Goal: Task Accomplishment & Management: Complete application form

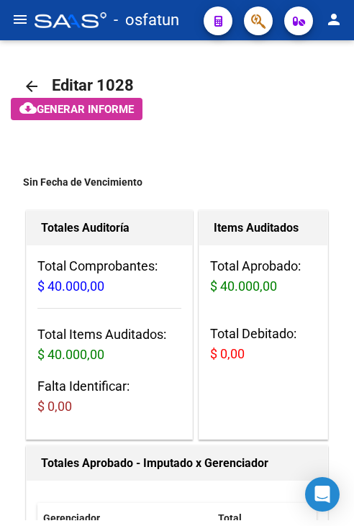
click at [23, 22] on mat-icon "menu" at bounding box center [20, 19] width 17 height 17
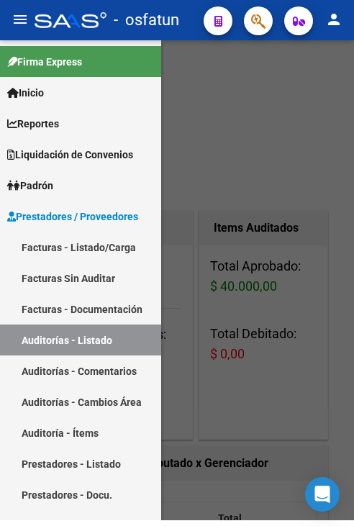
drag, startPoint x: 119, startPoint y: 240, endPoint x: 330, endPoint y: 293, distance: 218.1
click at [119, 240] on link "Facturas - Listado/Carga" at bounding box center [80, 247] width 161 height 31
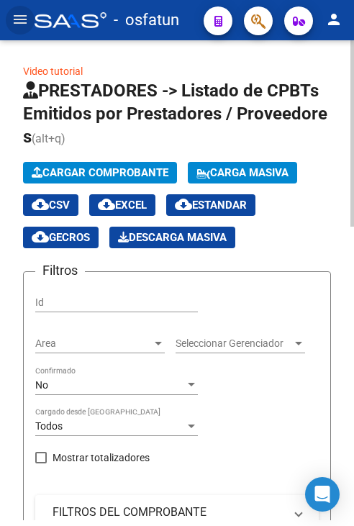
click at [58, 163] on button "Cargar Comprobante" at bounding box center [100, 173] width 154 height 22
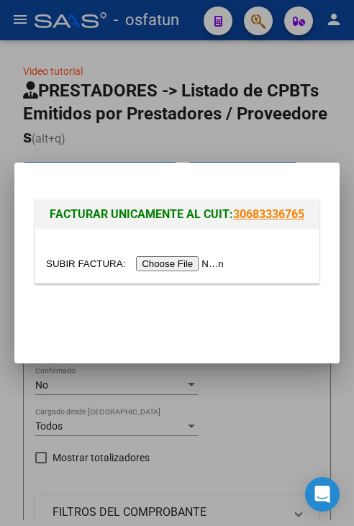
click at [147, 269] on input "file" at bounding box center [137, 263] width 182 height 15
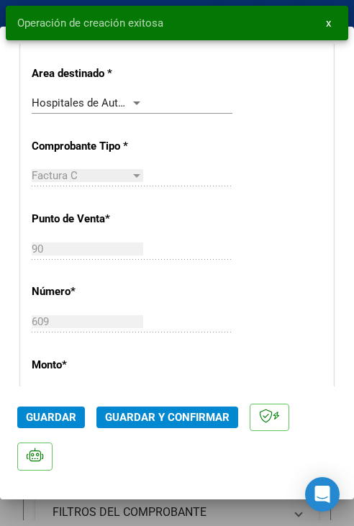
scroll to position [432, 0]
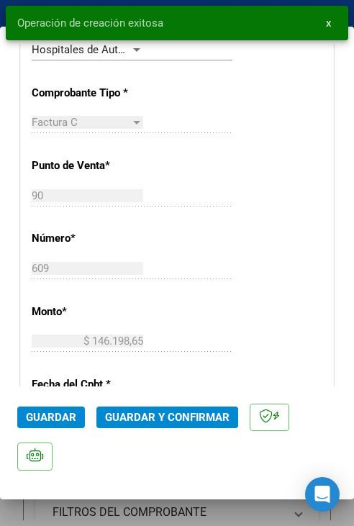
click at [156, 428] on button "Guardar y Confirmar" at bounding box center [167, 418] width 142 height 22
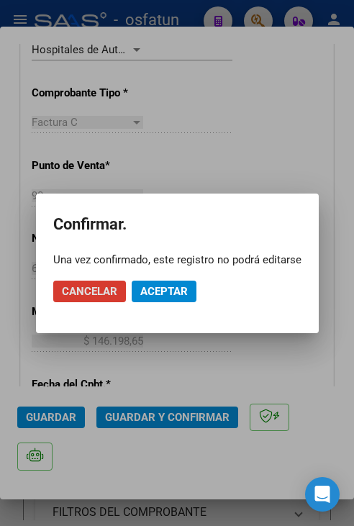
click at [158, 293] on span "Aceptar" at bounding box center [164, 291] width 48 height 13
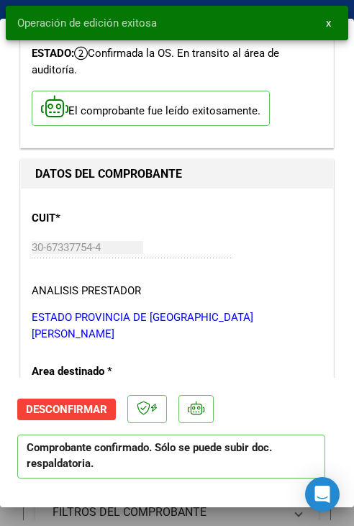
scroll to position [0, 0]
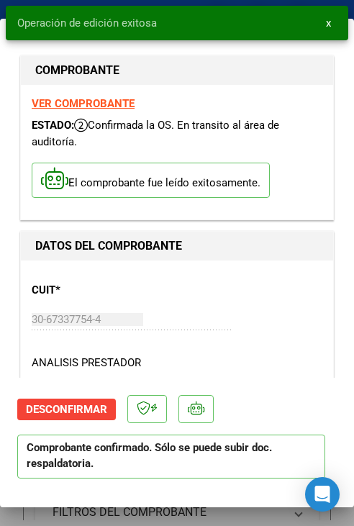
click at [167, 13] on snack-bar-container "Operación de edición exitosa x" at bounding box center [177, 23] width 343 height 35
click at [180, 4] on div "Operación de edición exitosa x" at bounding box center [177, 23] width 354 height 46
click at [326, 28] on span "x" at bounding box center [328, 23] width 5 height 13
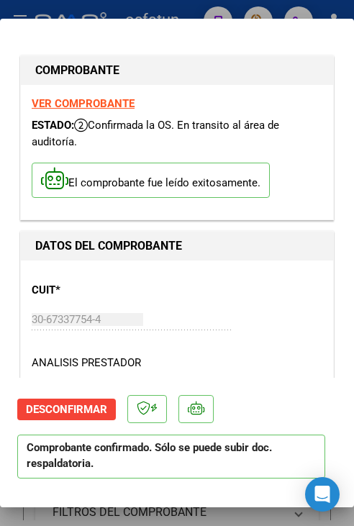
click at [285, 10] on div at bounding box center [177, 263] width 354 height 526
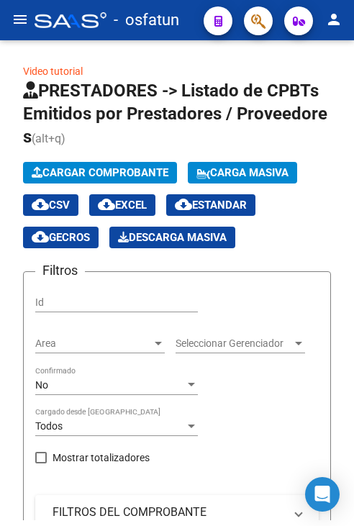
click at [23, 22] on mat-icon "menu" at bounding box center [20, 19] width 17 height 17
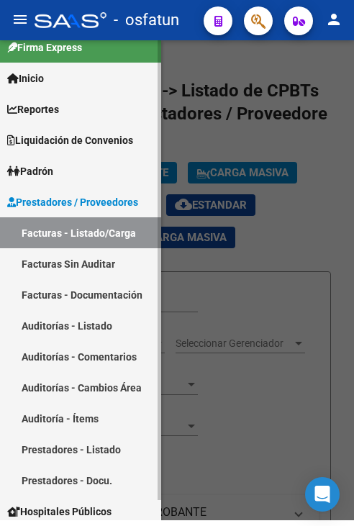
scroll to position [20, 0]
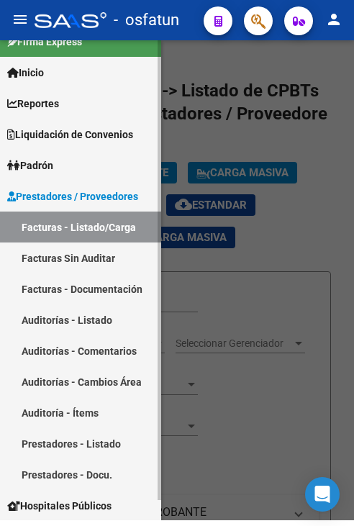
click at [105, 328] on link "Auditorías - Listado" at bounding box center [80, 320] width 161 height 31
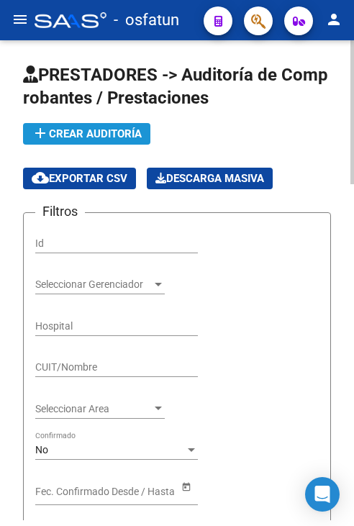
click at [93, 137] on span "add Crear Auditoría" at bounding box center [87, 133] width 110 height 13
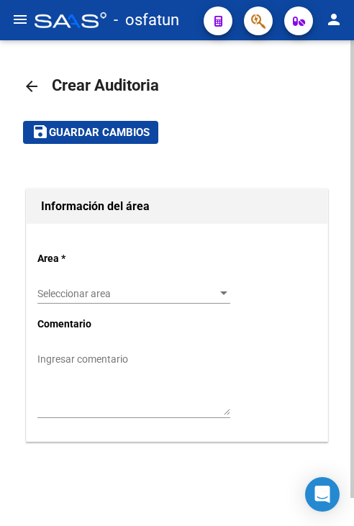
click at [93, 136] on span "Guardar cambios" at bounding box center [99, 133] width 101 height 13
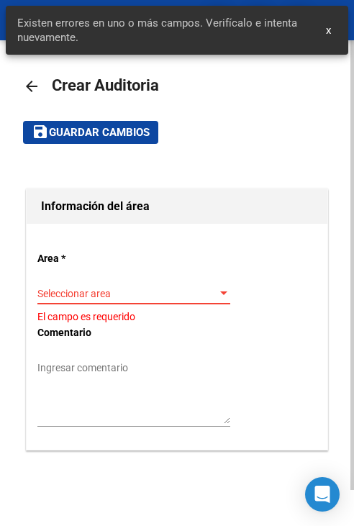
click at [170, 288] on span "Seleccionar area" at bounding box center [127, 294] width 180 height 12
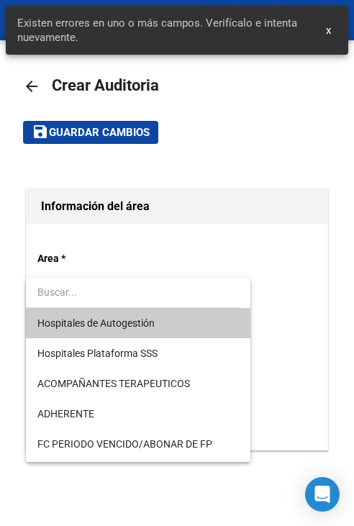
click at [167, 328] on span "Hospitales de Autogestión" at bounding box center [138, 323] width 202 height 30
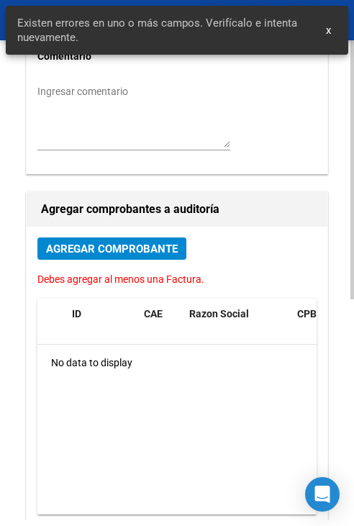
scroll to position [288, 0]
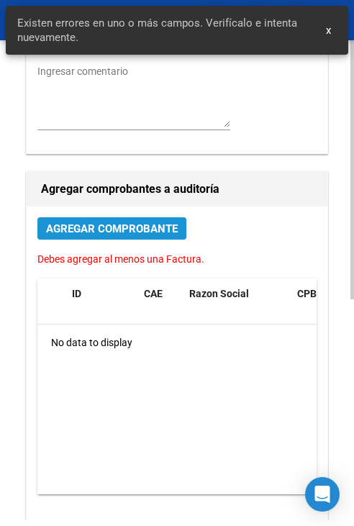
click at [141, 230] on span "Agregar Comprobante" at bounding box center [112, 228] width 132 height 13
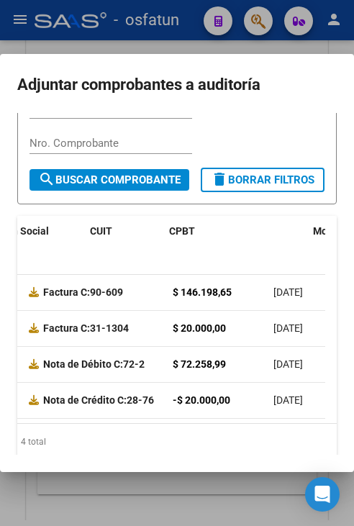
scroll to position [0, 0]
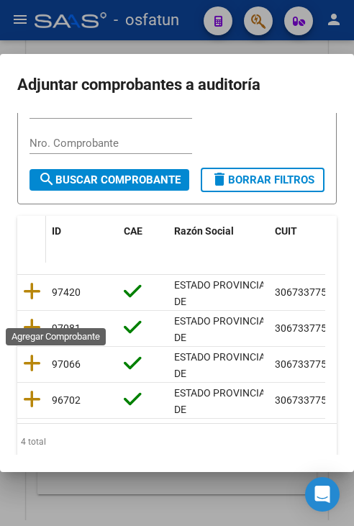
click at [32, 302] on icon at bounding box center [32, 292] width 18 height 20
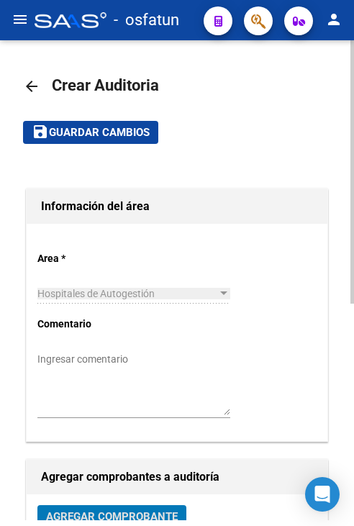
click at [111, 127] on span "Guardar cambios" at bounding box center [99, 133] width 101 height 13
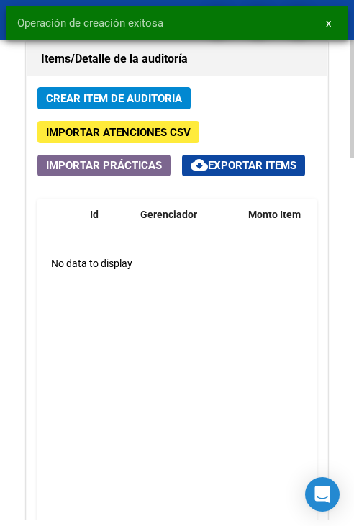
scroll to position [1296, 0]
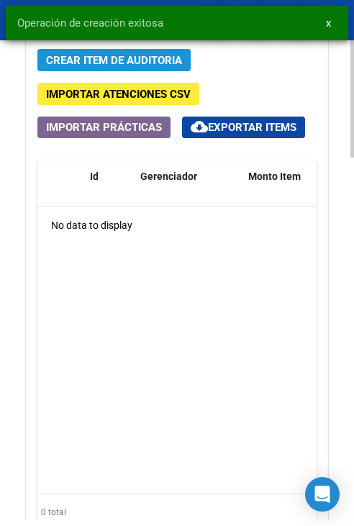
click at [131, 54] on span "Crear Item de Auditoria" at bounding box center [114, 60] width 136 height 13
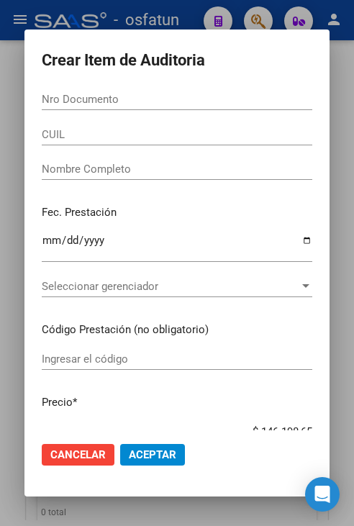
click at [199, 91] on div "Nro Documento" at bounding box center [177, 100] width 271 height 22
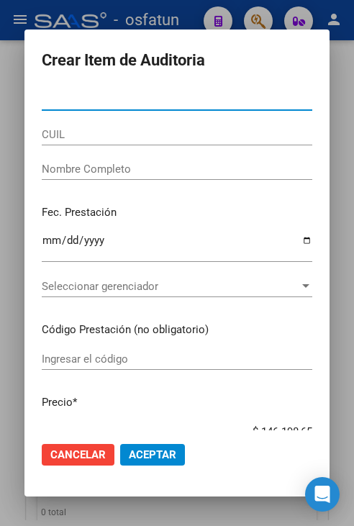
paste input "23707330"
type input "23707330"
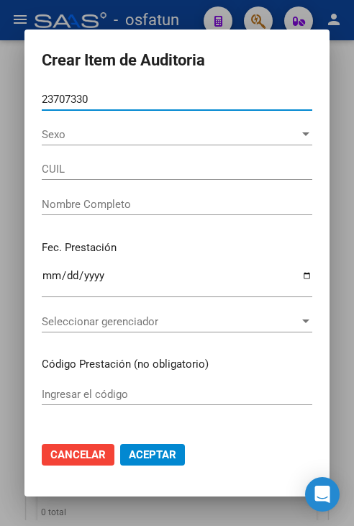
type input "23237073304"
type input "ALVAREZ CRISTINA ALEJANDRA"
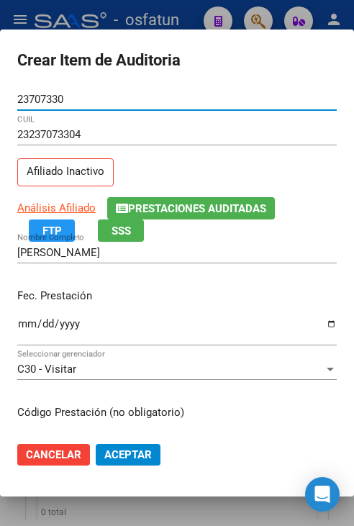
type input "23707330"
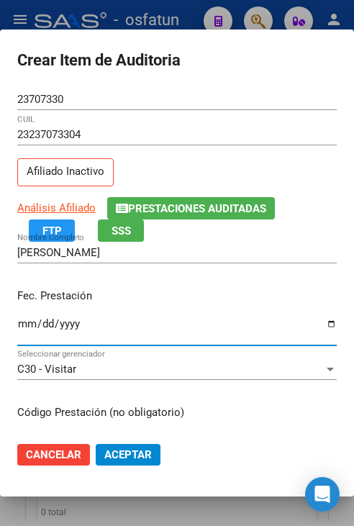
click at [21, 328] on input "Ingresar la fecha" at bounding box center [177, 329] width 320 height 23
type input "2025-06-02"
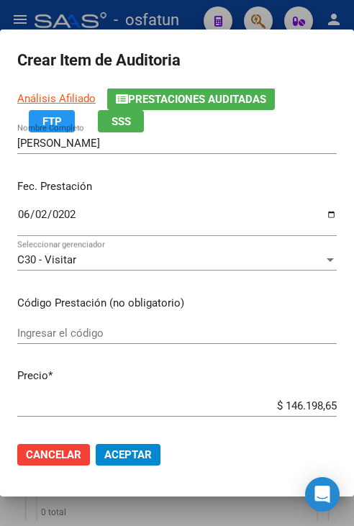
scroll to position [144, 0]
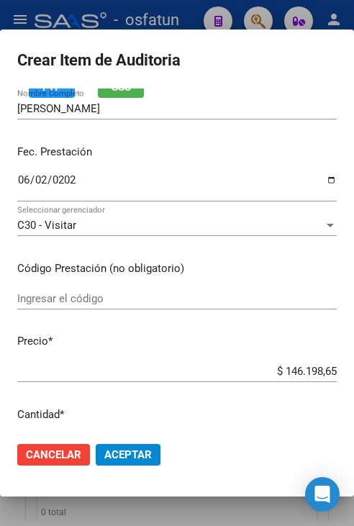
click at [72, 300] on input "Ingresar el código" at bounding box center [177, 298] width 320 height 13
type input "250103"
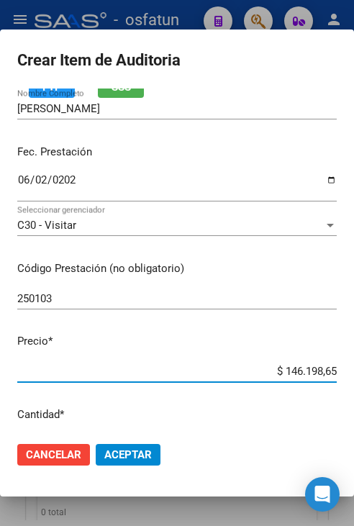
drag, startPoint x: 305, startPoint y: 379, endPoint x: 377, endPoint y: 384, distance: 72.2
click at [354, 384] on html "menu - osfatun person Firma Express Inicio Calendario SSS Instructivos Contacto…" at bounding box center [177, 263] width 354 height 526
type input "$ 0,01"
type input "$ 0,06"
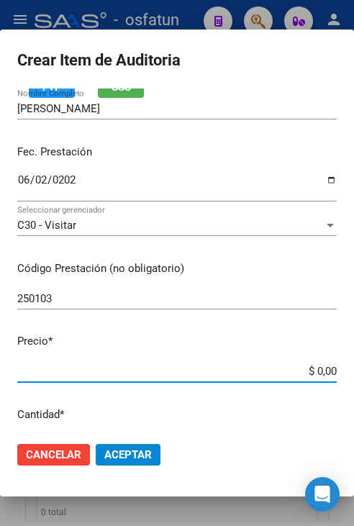
type input "$ 0,06"
type input "$ 0,64"
type input "$ 6,44"
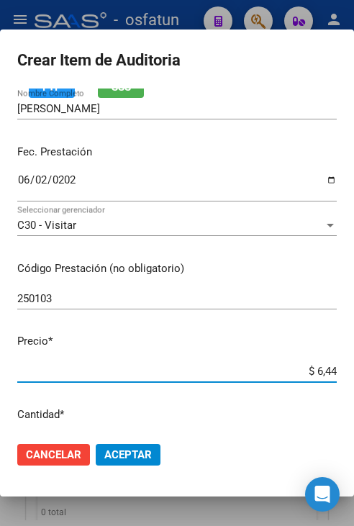
type input "$ 64,44"
type input "$ 644,48"
type input "$ 64,44"
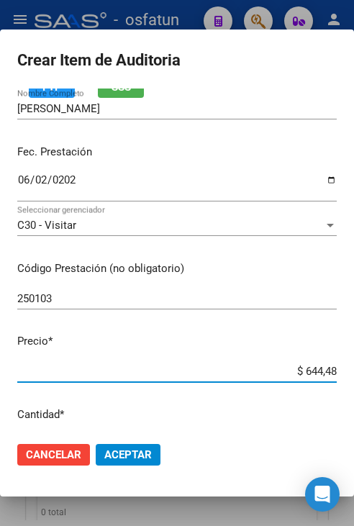
type input "$ 64,44"
type input "$ 6,44"
type input "$ 64,48"
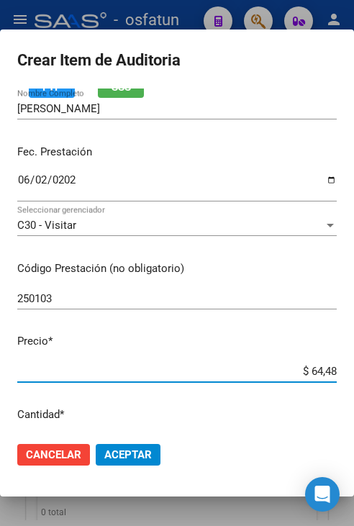
type input "$ 644,86"
type input "$ 6.448,63"
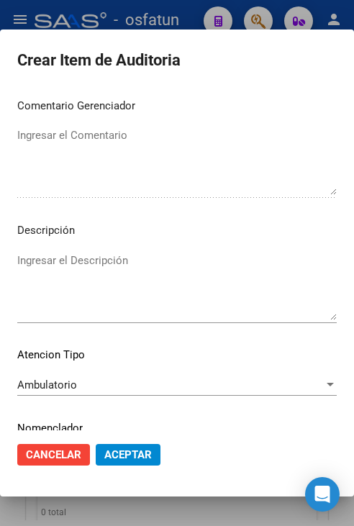
scroll to position [972, 0]
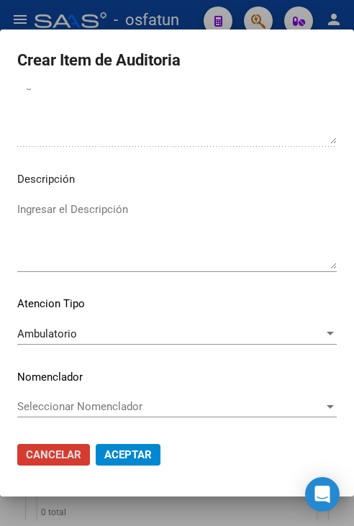
click at [132, 463] on button "Aceptar" at bounding box center [128, 455] width 65 height 22
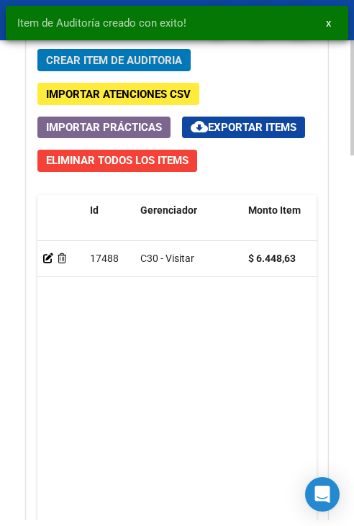
scroll to position [1492, 0]
click at [153, 54] on span "Crear Item de Auditoria" at bounding box center [114, 60] width 136 height 13
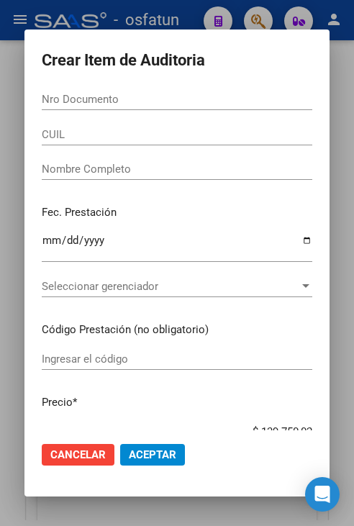
click at [156, 91] on div "Nro Documento" at bounding box center [177, 100] width 271 height 22
paste input "58936267"
type input "58936267"
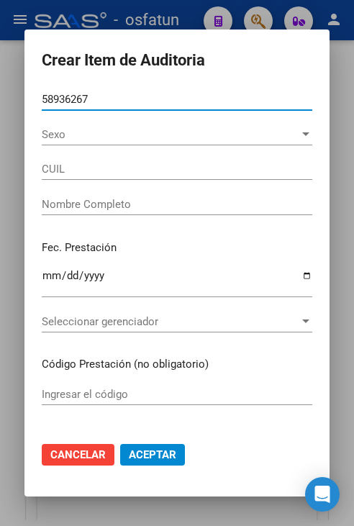
type input "20589362676"
type input "[PERSON_NAME]"
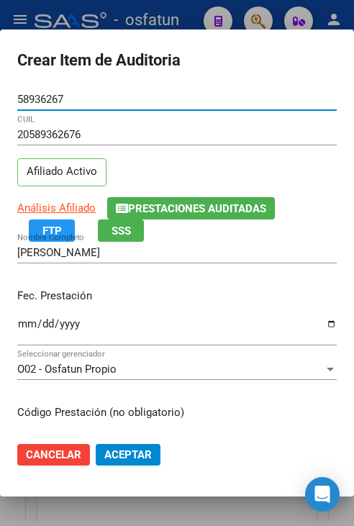
type input "58936267"
click at [23, 322] on input "Ingresar la fecha" at bounding box center [177, 329] width 320 height 23
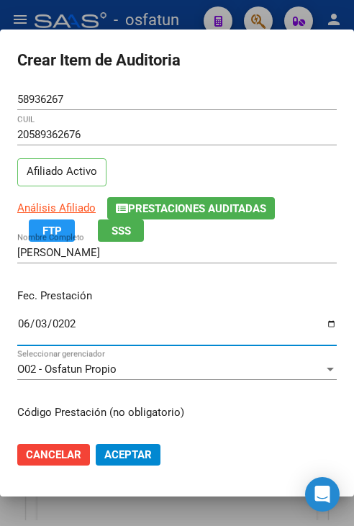
type input "[DATE]"
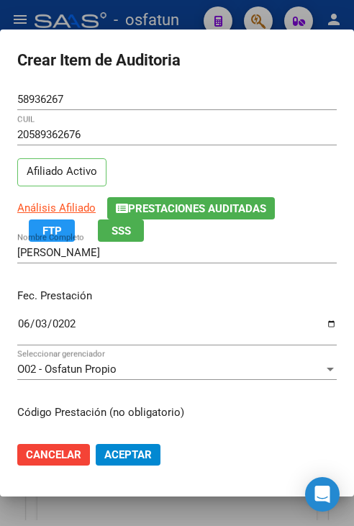
scroll to position [182, 0]
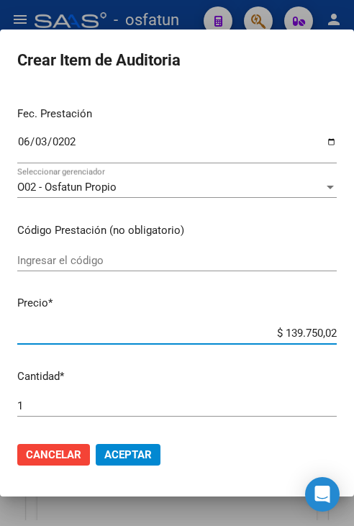
type input "$ 0,01"
type input "$ 0,11"
type input "$ 1,14"
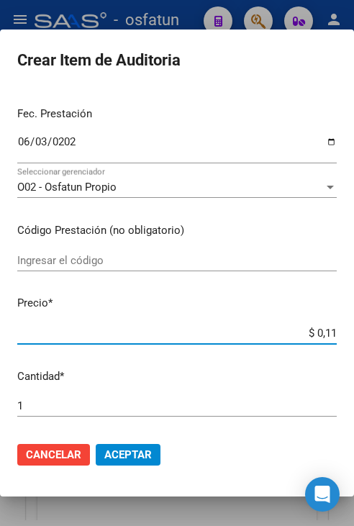
type input "$ 1,14"
type input "$ 11,48"
type input "$ 114,83"
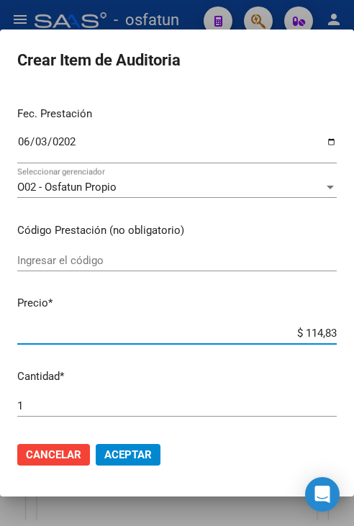
type input "$ 1.148,30"
type input "$ 11.483,03"
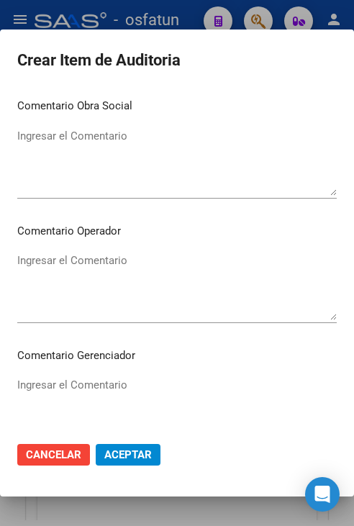
scroll to position [921, 0]
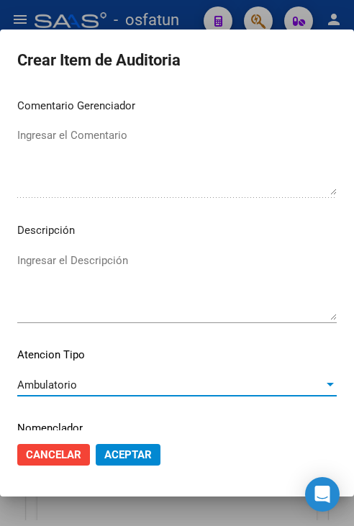
click at [114, 454] on span "Aceptar" at bounding box center [128, 455] width 48 height 13
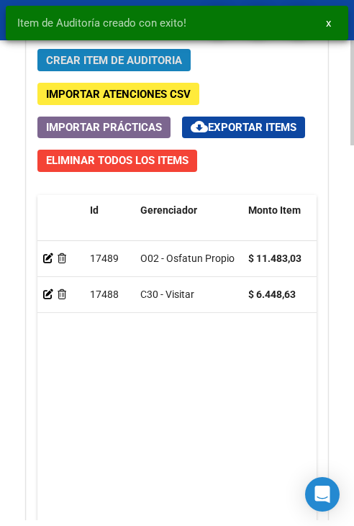
click at [94, 49] on button "Crear Item de Auditoria" at bounding box center [113, 60] width 153 height 22
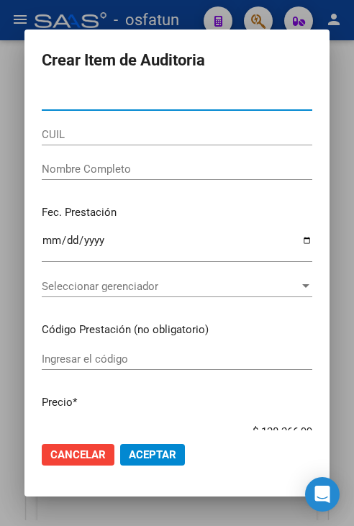
paste input "58936267"
type input "58936267"
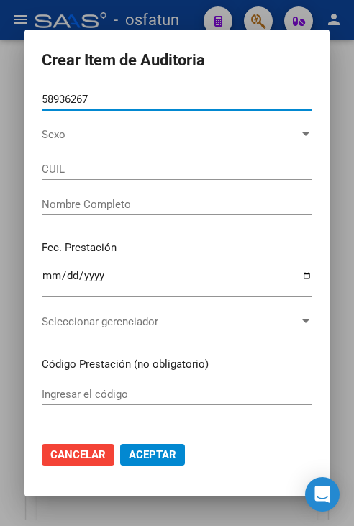
type input "20589362676"
type input "[PERSON_NAME]"
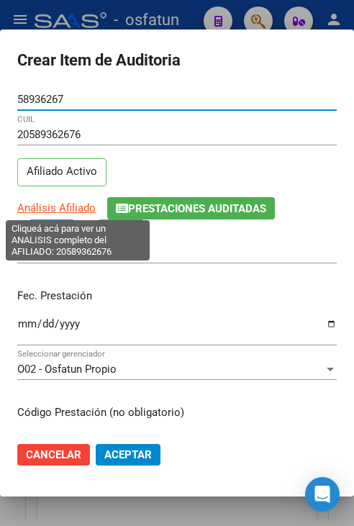
type input "58936267"
click at [96, 444] on button "Aceptar" at bounding box center [128, 455] width 65 height 22
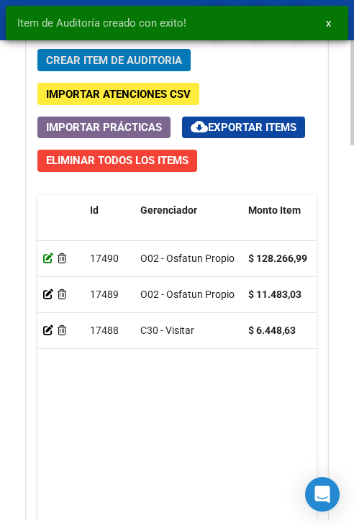
click at [49, 264] on icon at bounding box center [48, 258] width 10 height 10
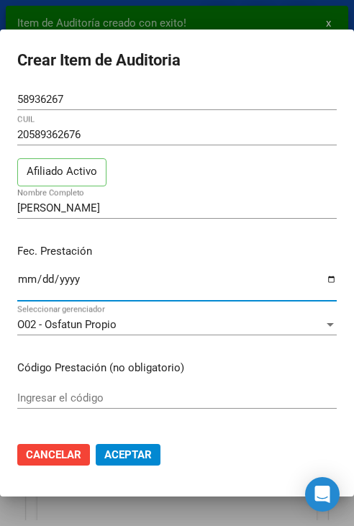
click at [22, 276] on input "Ingresar la fecha" at bounding box center [177, 285] width 320 height 23
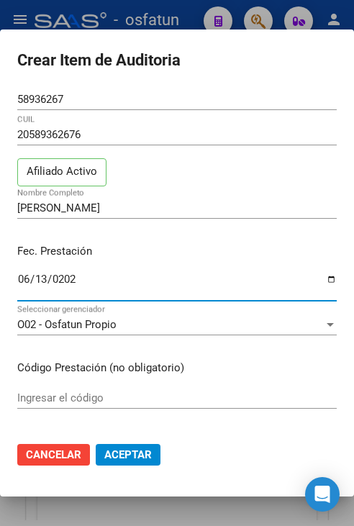
type input "2025-06-13"
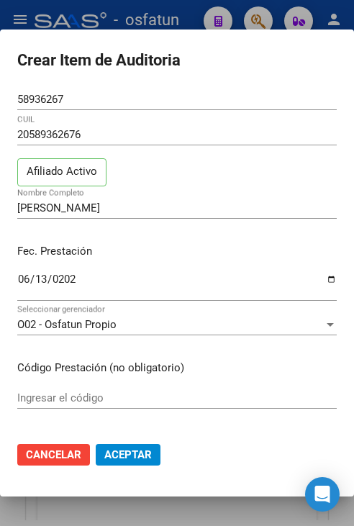
scroll to position [210, 0]
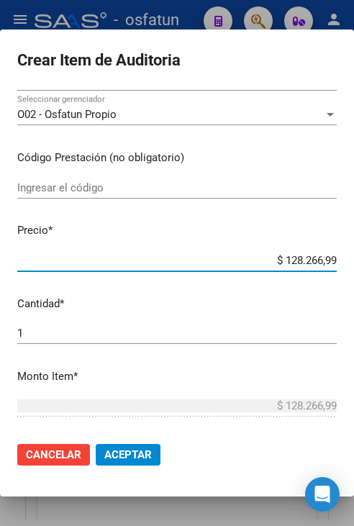
type input "$ 0,05"
type input "$ 0,51"
type input "$ 5,18"
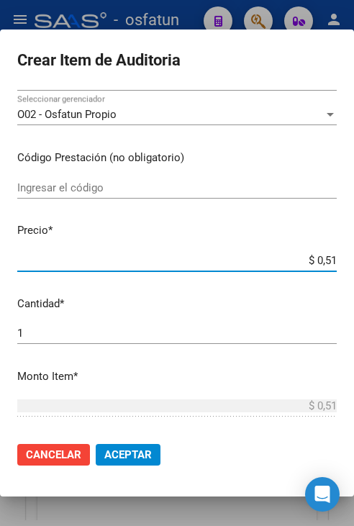
type input "$ 5,18"
type input "$ 51,88"
type input "$ 518,86"
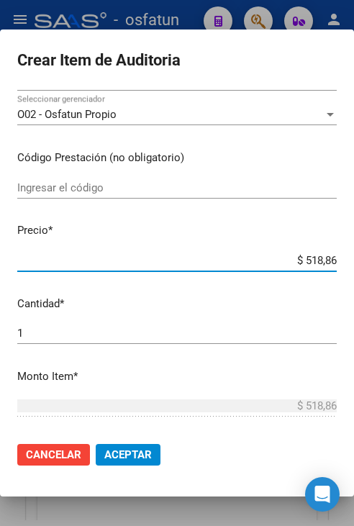
type input "$ 5.188,67"
type input "$ 51.886,70"
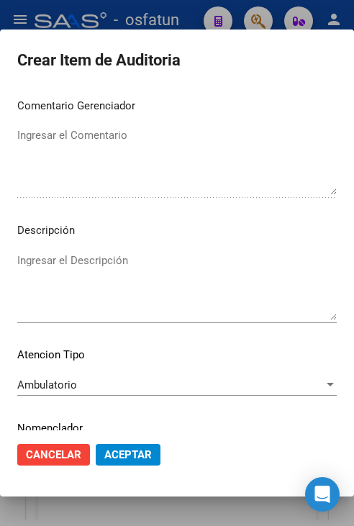
scroll to position [927, 0]
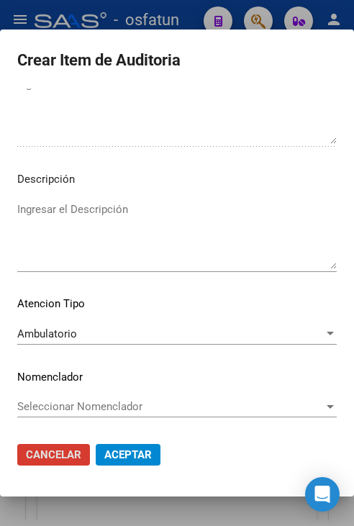
click at [131, 462] on button "Aceptar" at bounding box center [128, 455] width 65 height 22
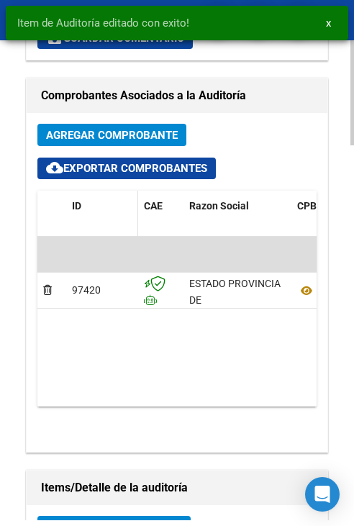
scroll to position [1224, 0]
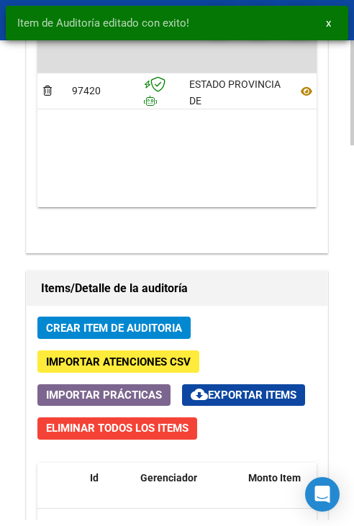
click at [109, 323] on span "Crear Item de Auditoria" at bounding box center [114, 328] width 136 height 13
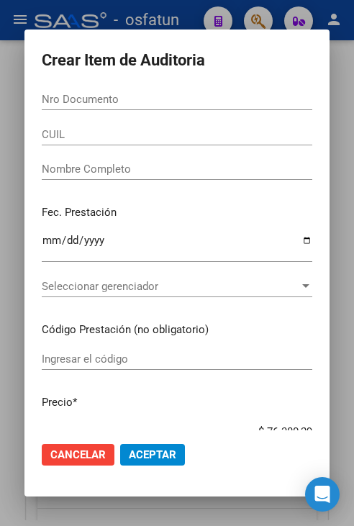
click at [167, 103] on input "Nro Documento" at bounding box center [177, 99] width 271 height 13
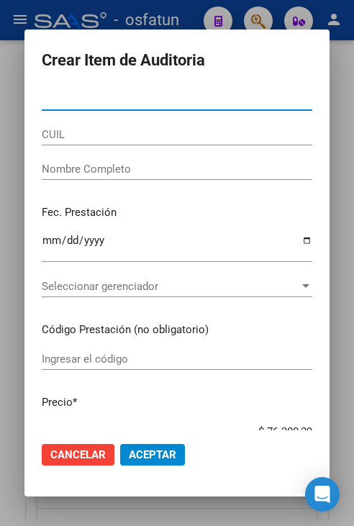
paste input "40938277"
type input "40938277"
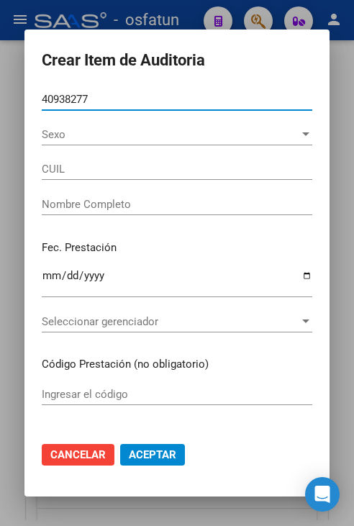
type input "20409382771"
type input "[PERSON_NAME] [PERSON_NAME]"
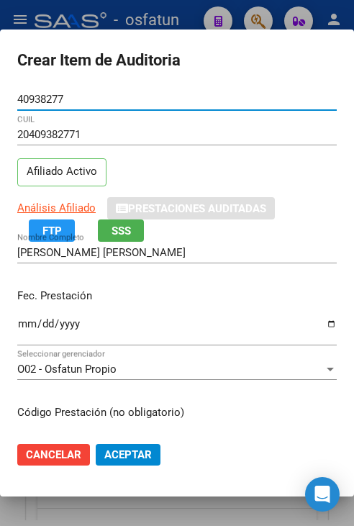
type input "40938277"
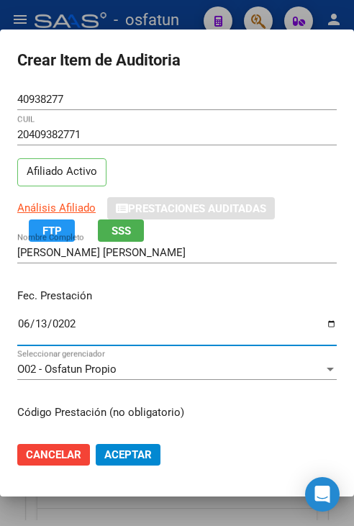
type input "2025-06-13"
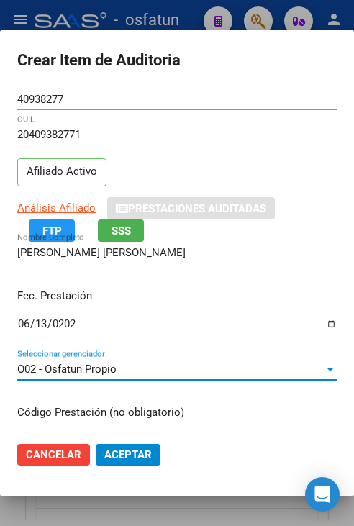
scroll to position [182, 0]
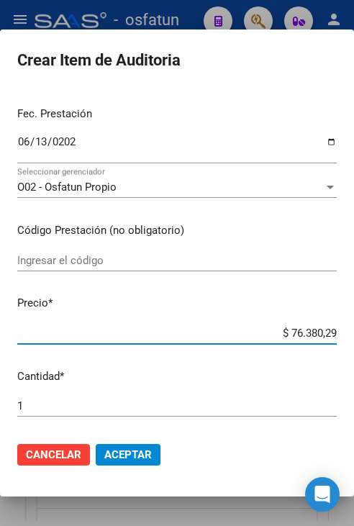
type input "$ 0,06"
type input "$ 0,64"
type input "$ 6,44"
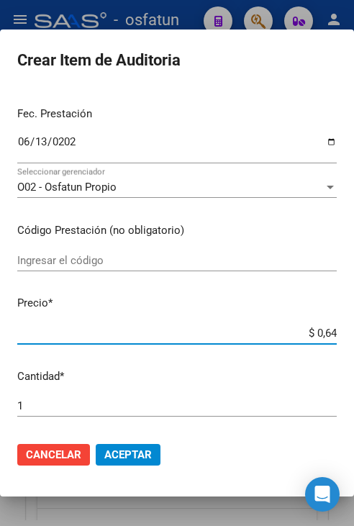
type input "$ 6,44"
type input "$ 64,48"
type input "$ 644,86"
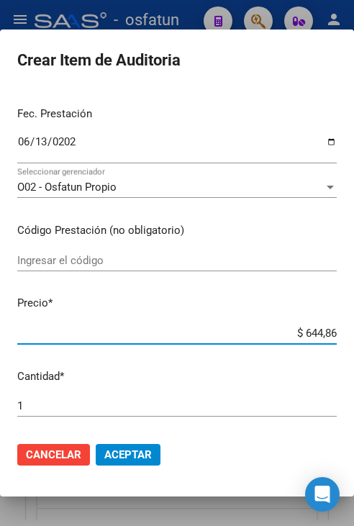
type input "$ 6.448,63"
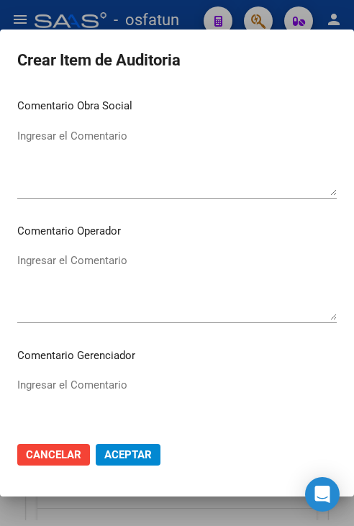
scroll to position [921, 0]
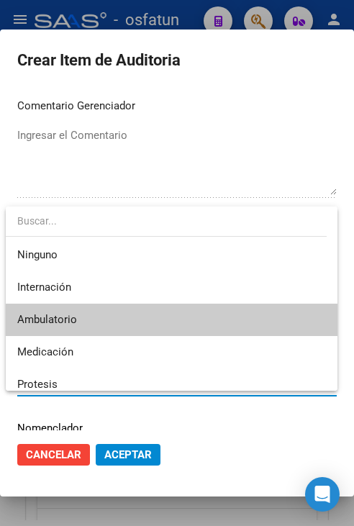
type input "3"
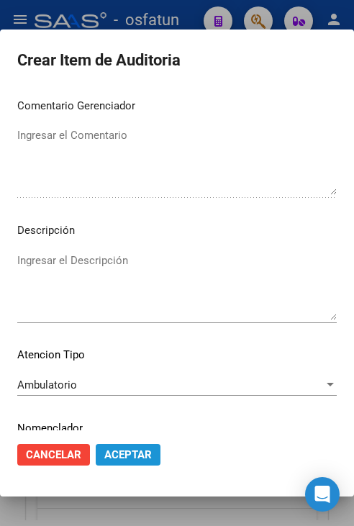
click at [117, 455] on span "Aceptar" at bounding box center [128, 455] width 48 height 13
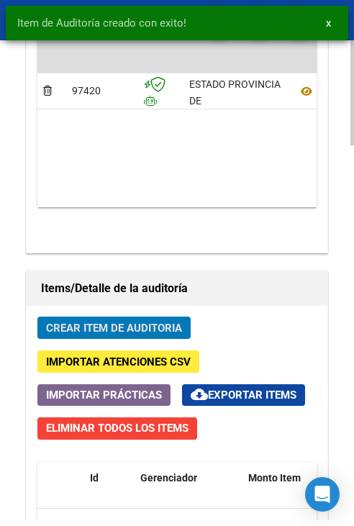
click at [152, 326] on span "Crear Item de Auditoria" at bounding box center [114, 328] width 136 height 13
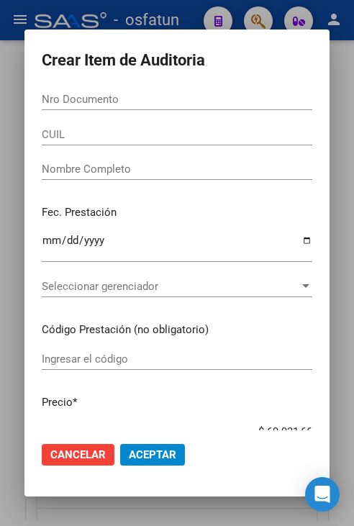
click at [109, 94] on input "Nro Documento" at bounding box center [177, 99] width 271 height 13
paste input "58936267"
type input "58936267"
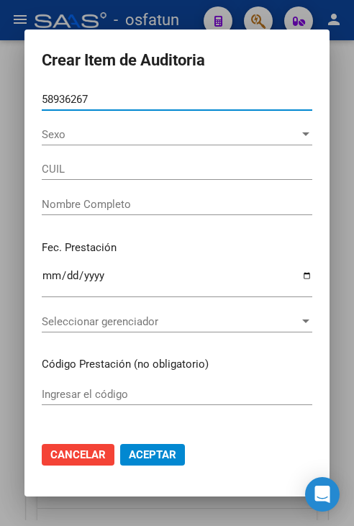
type input "20589362676"
type input "[PERSON_NAME]"
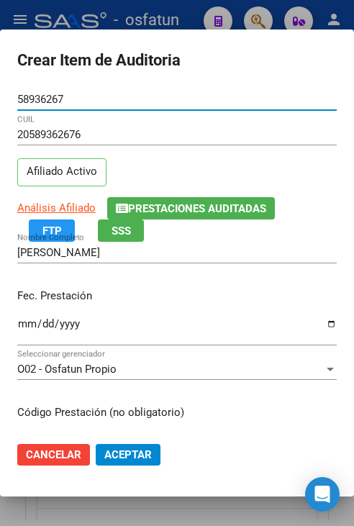
type input "58936267"
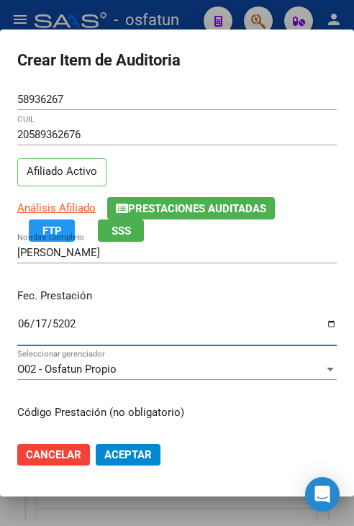
type input "[DATE]"
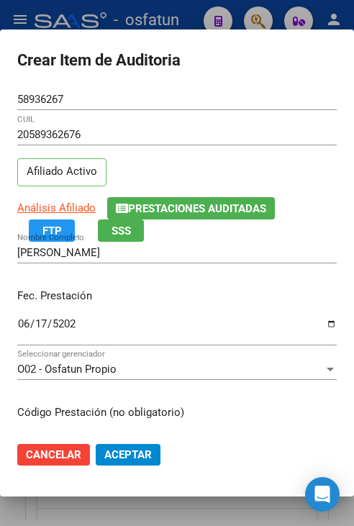
scroll to position [182, 0]
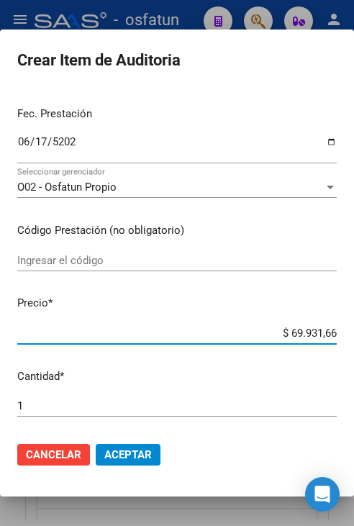
type input "$ 0,01"
type input "$ 0,11"
type input "$ 1,14"
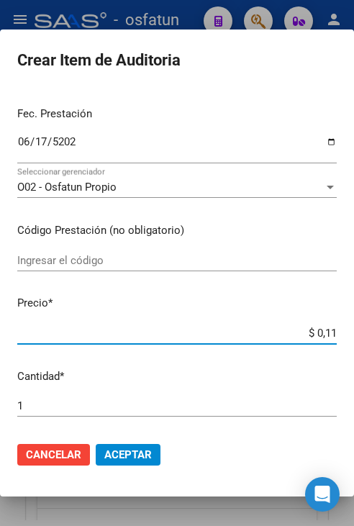
type input "$ 1,14"
type input "$ 11,48"
type input "$ 114,83"
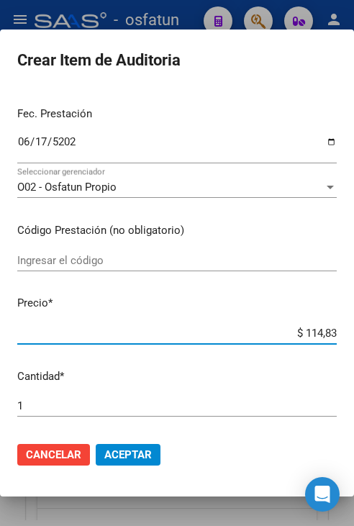
type input "$ 1.148,30"
type input "$ 11.483,03"
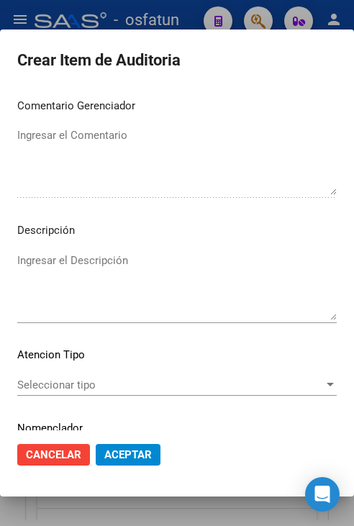
scroll to position [972, 0]
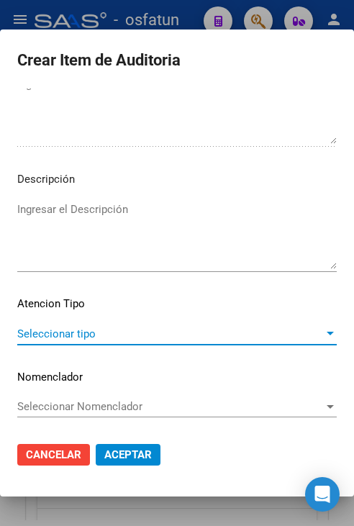
click at [140, 333] on span "Seleccionar tipo" at bounding box center [170, 334] width 307 height 13
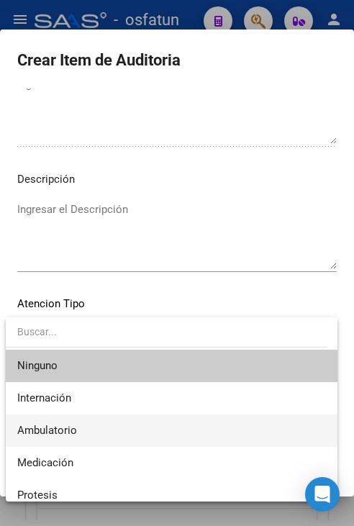
click at [158, 429] on span "Ambulatorio" at bounding box center [171, 431] width 309 height 32
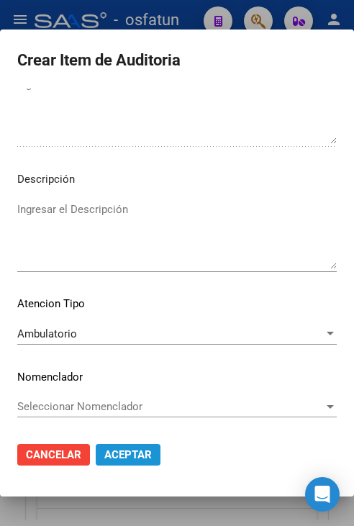
click at [156, 449] on button "Aceptar" at bounding box center [128, 455] width 65 height 22
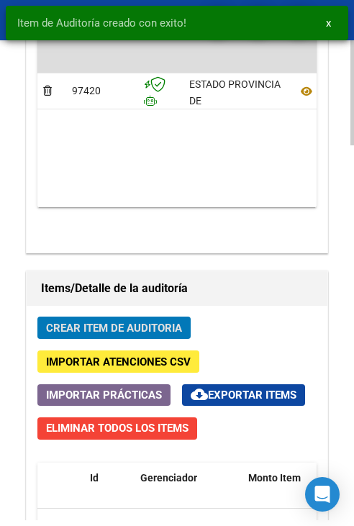
click at [124, 324] on span "Crear Item de Auditoria" at bounding box center [114, 328] width 136 height 13
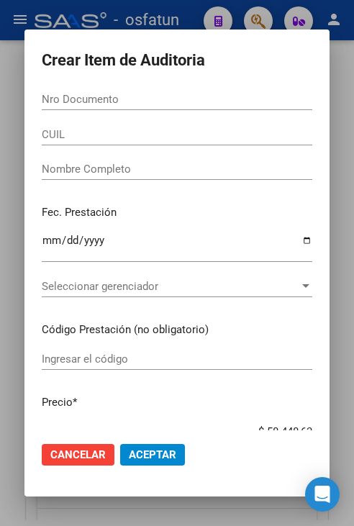
click at [186, 91] on div "Nro Documento" at bounding box center [177, 100] width 271 height 22
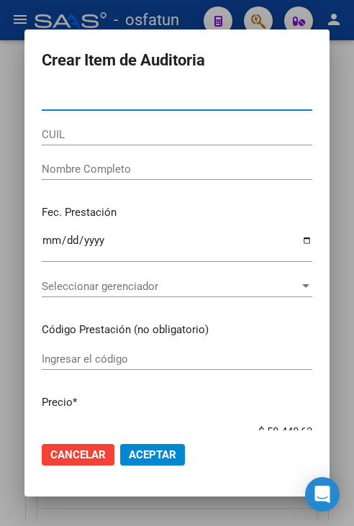
paste input "58039030"
type input "58039030"
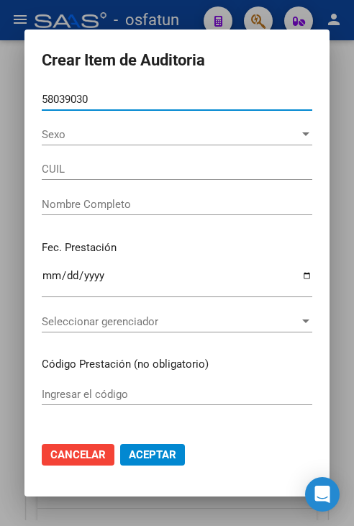
type input "20580390308"
type input "[PERSON_NAME] [PERSON_NAME]"
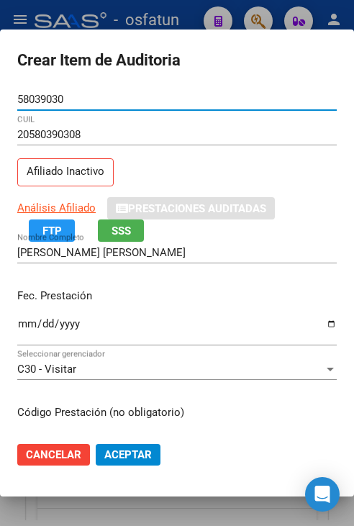
type input "58039030"
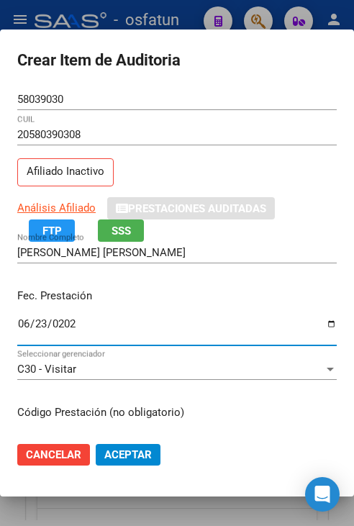
type input "2025-06-23"
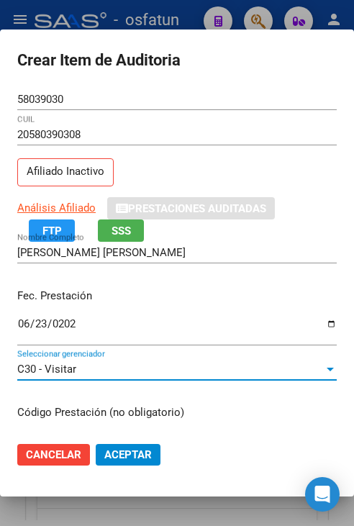
scroll to position [182, 0]
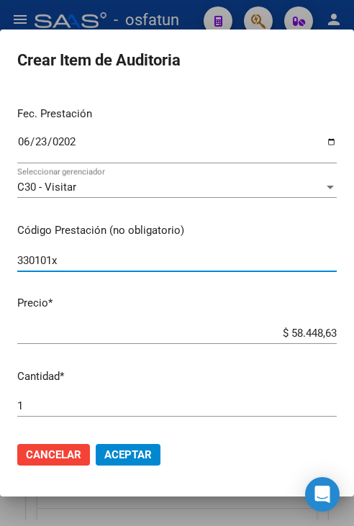
type input "330101x"
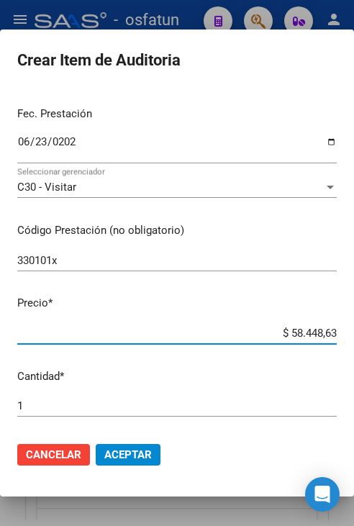
type input "$ 0,01"
type input "$ 0,12"
type input "$ 1,20"
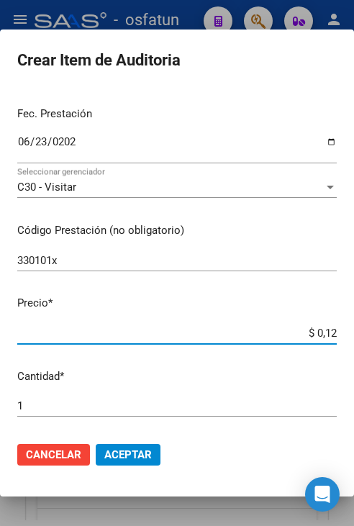
type input "$ 1,20"
type input "$ 12,00"
type input "$ 120,00"
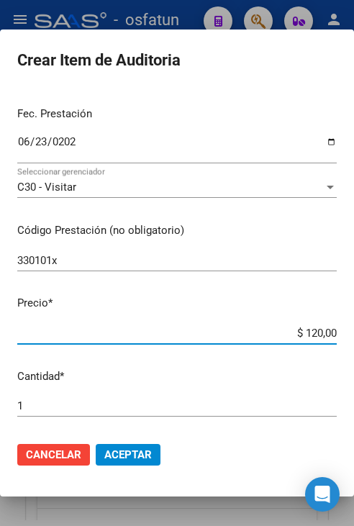
type input "$ 1.200,00"
type input "$ 12.000,00"
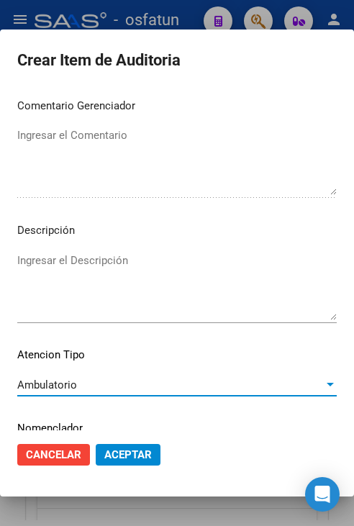
scroll to position [972, 0]
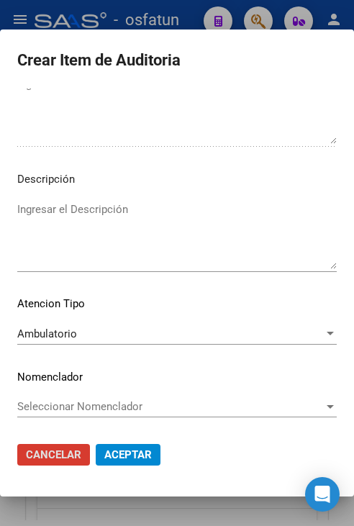
click at [139, 449] on span "Aceptar" at bounding box center [128, 455] width 48 height 13
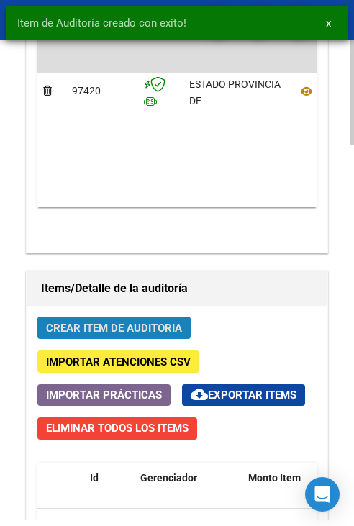
click at [113, 336] on button "Crear Item de Auditoria" at bounding box center [113, 328] width 153 height 22
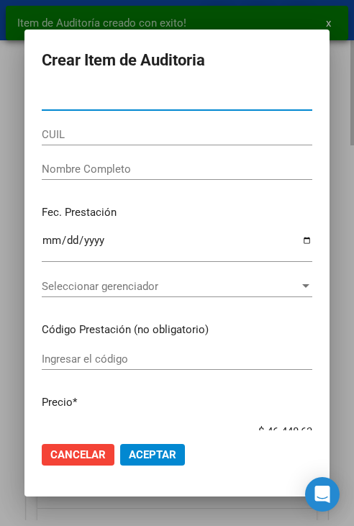
paste input "58039030"
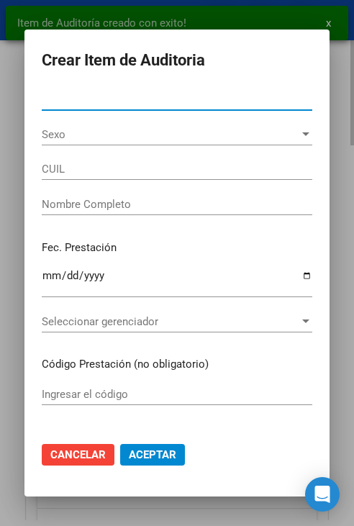
type input "58039030"
type input "20580390308"
type input "[PERSON_NAME] [PERSON_NAME]"
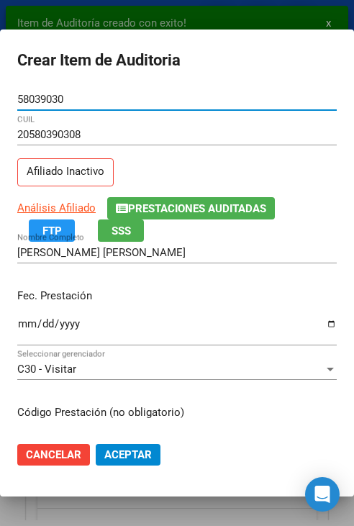
type input "58039030"
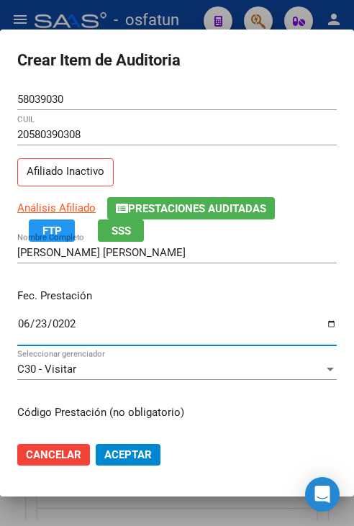
type input "2025-06-23"
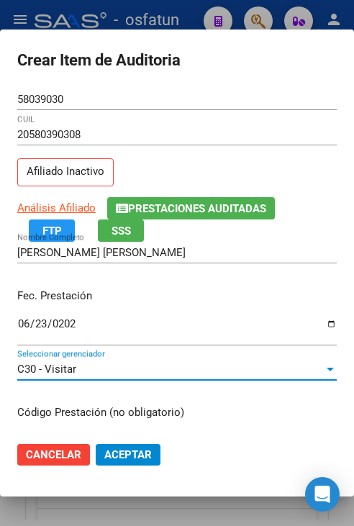
scroll to position [182, 0]
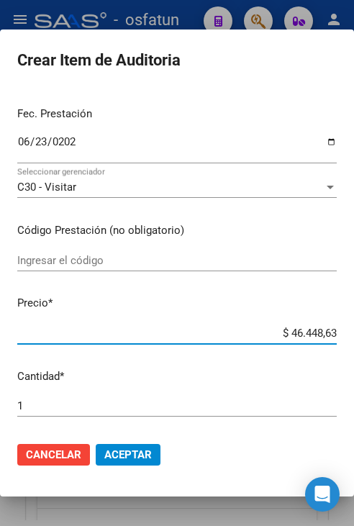
type input "$ 0,04"
type input "$ 0,42"
type input "$ 4,20"
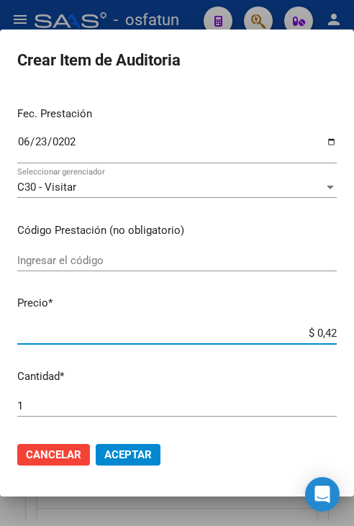
type input "$ 4,20"
type input "$ 42,01"
type input "$ 420,10"
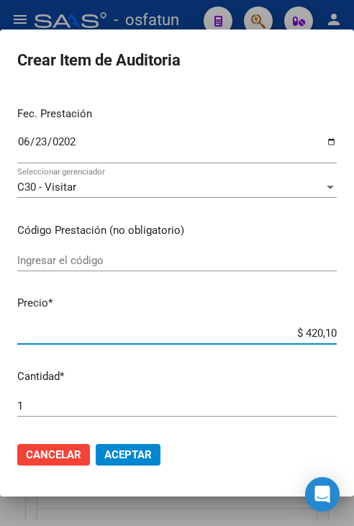
type input "$ 4.201,01"
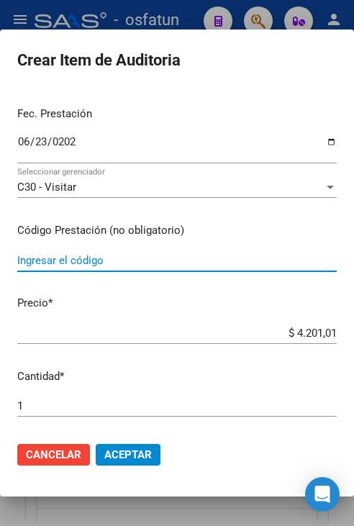
click at [174, 261] on input "Ingresar el código" at bounding box center [177, 260] width 320 height 13
type input "420101"
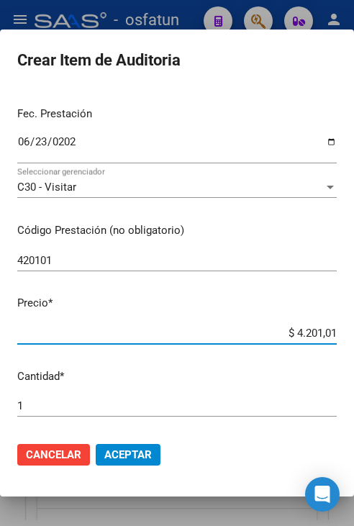
type input "$ 0,02"
type input "$ 0,20"
type input "$ 2,00"
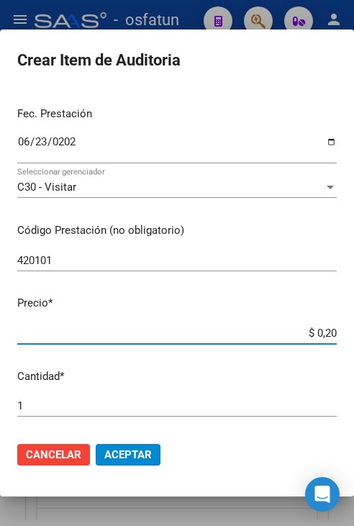
type input "$ 2,00"
type input "$ 20,00"
type input "$ 200,00"
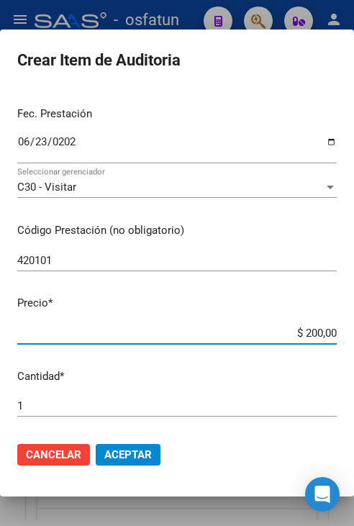
type input "$ 2.000,00"
type input "$ 20.000,00"
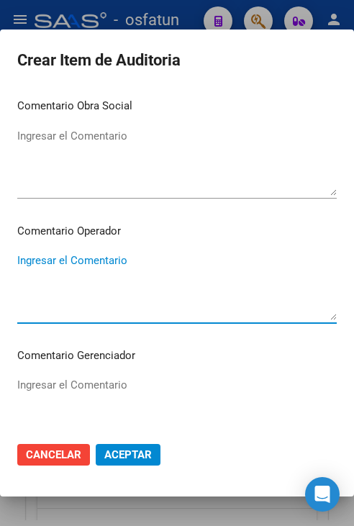
scroll to position [921, 0]
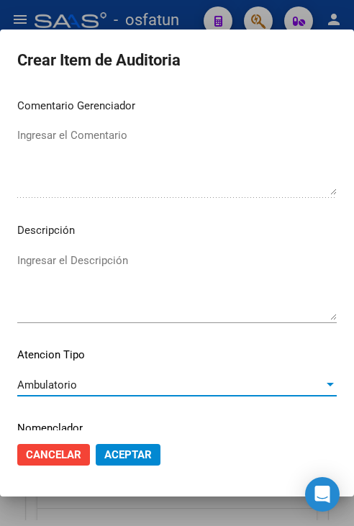
click at [107, 461] on span "Aceptar" at bounding box center [128, 455] width 48 height 13
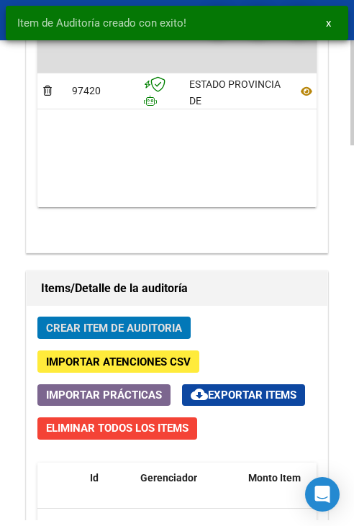
click at [116, 328] on span "Crear Item de Auditoria" at bounding box center [114, 328] width 136 height 13
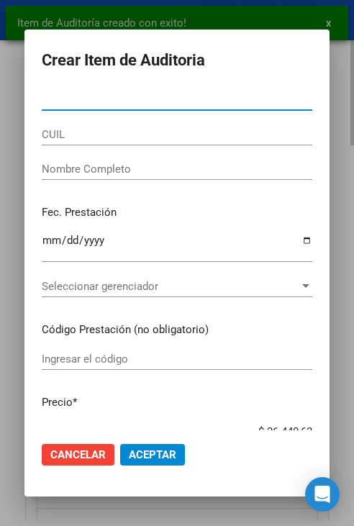
paste input "58039030"
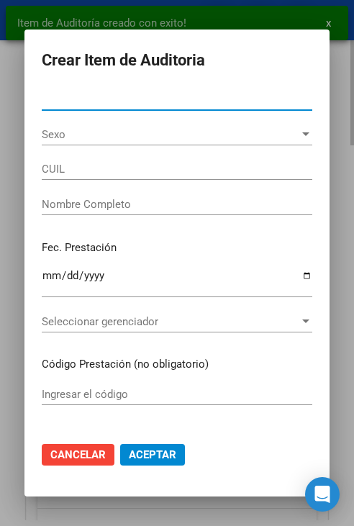
type input "58039030"
type input "20580390308"
type input "[PERSON_NAME] [PERSON_NAME]"
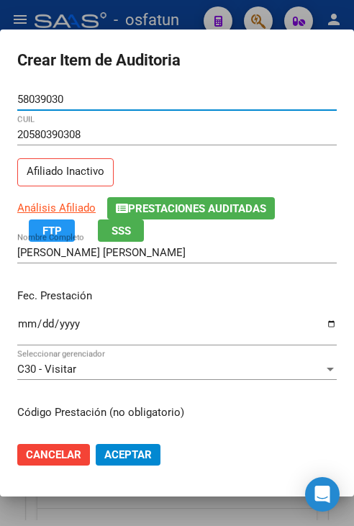
type input "58039030"
click at [96, 444] on button "Aceptar" at bounding box center [128, 455] width 65 height 22
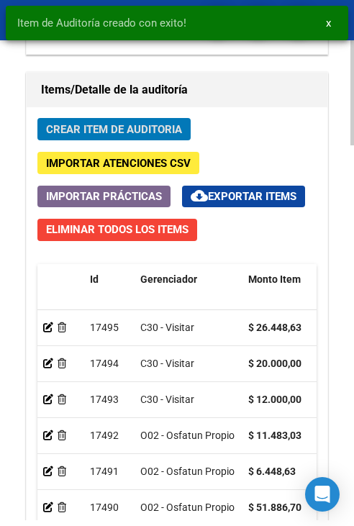
scroll to position [1440, 0]
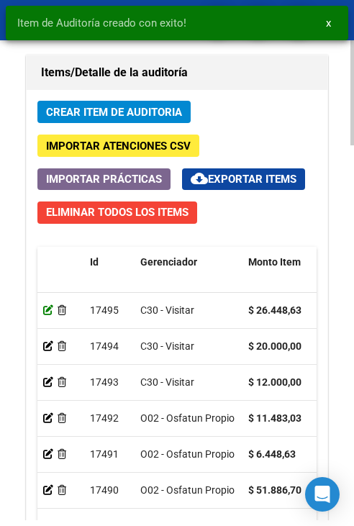
click at [43, 315] on icon at bounding box center [48, 310] width 10 height 10
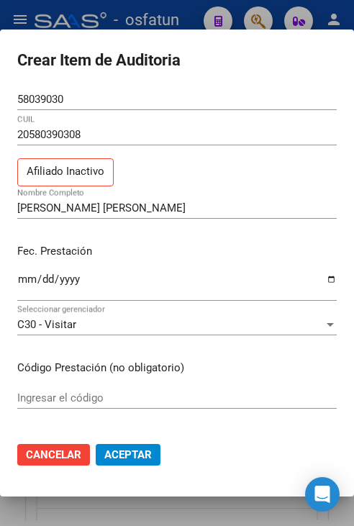
click at [22, 271] on div "Ingresar la fecha" at bounding box center [177, 285] width 320 height 31
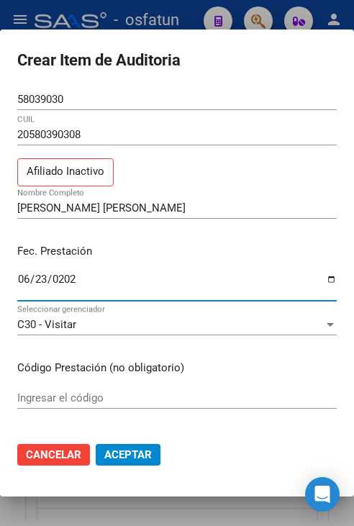
type input "2025-06-23"
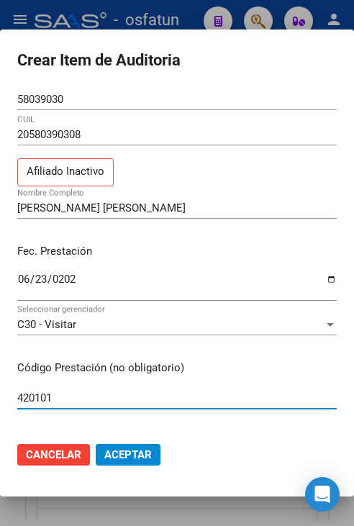
type input "420101"
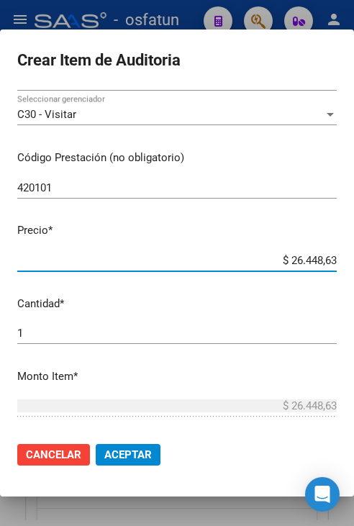
type input "$ 0,02"
type input "$ 0,20"
type input "$ 2,00"
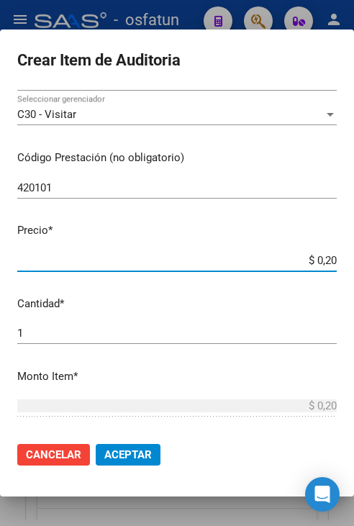
type input "$ 2,00"
type input "$ 20,00"
type input "$ 200,00"
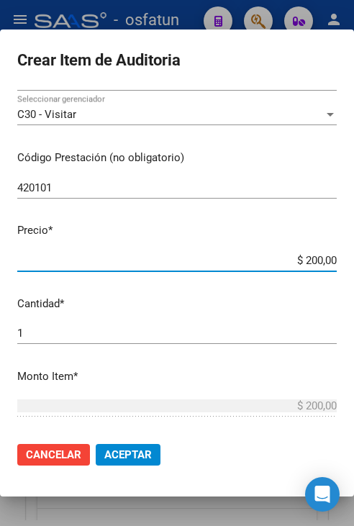
type input "$ 2.000,00"
type input "$ 20.000,00"
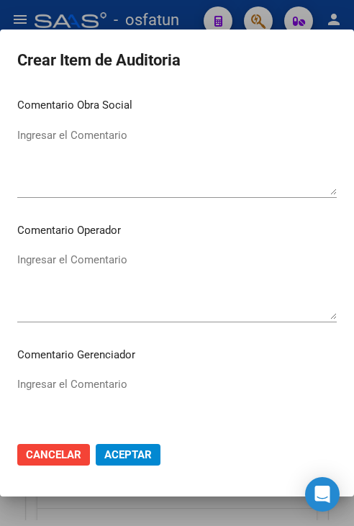
scroll to position [876, 0]
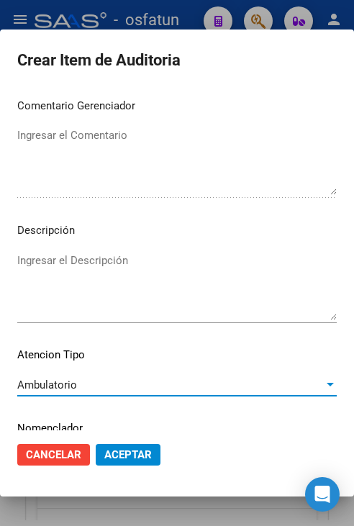
click at [105, 463] on button "Aceptar" at bounding box center [128, 455] width 65 height 22
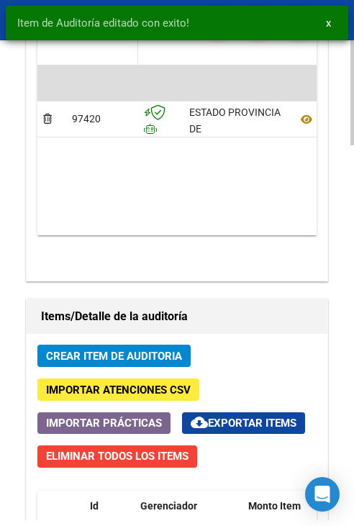
scroll to position [1224, 0]
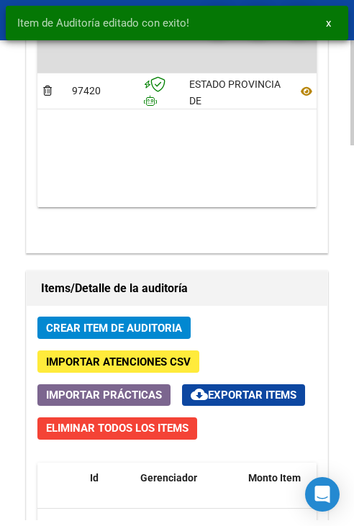
click at [112, 328] on span "Crear Item de Auditoria" at bounding box center [114, 328] width 136 height 13
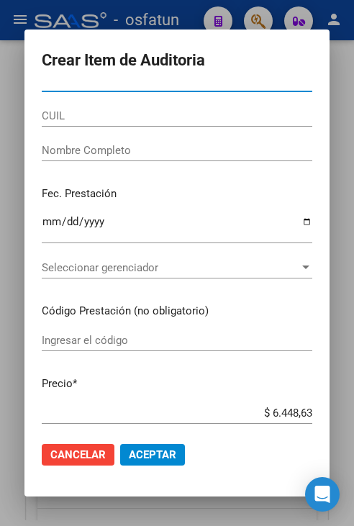
scroll to position [72, 0]
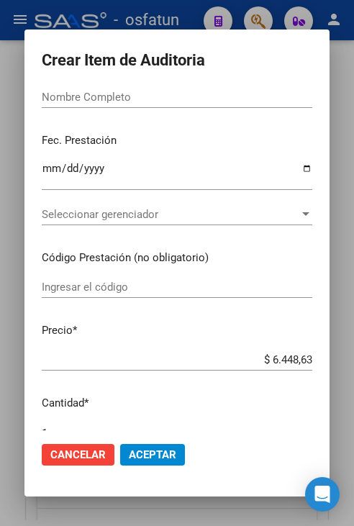
click at [60, 109] on div "Nombre Completo" at bounding box center [177, 103] width 271 height 35
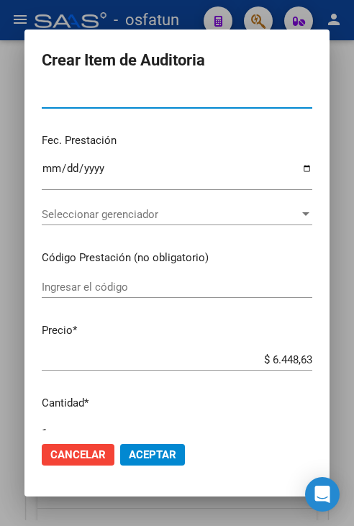
click at [68, 101] on input "Nombre Completo" at bounding box center [177, 97] width 271 height 13
paste input "39091933"
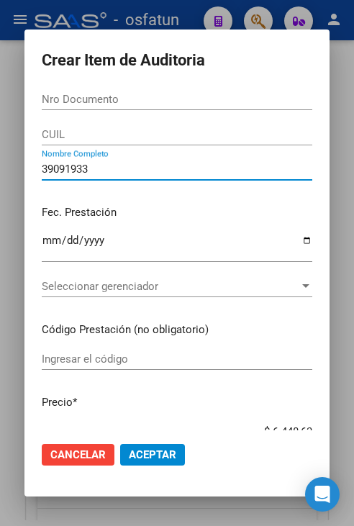
type input "39091933"
click at [96, 104] on input "Nro Documento" at bounding box center [177, 99] width 271 height 13
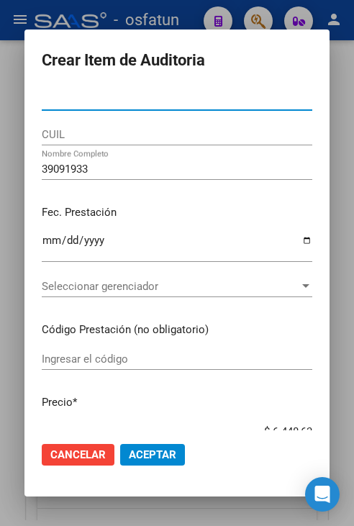
paste input "39091933"
type input "39091933"
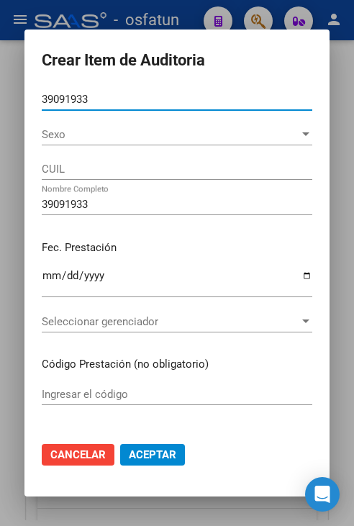
type input "27390919331"
type input "[PERSON_NAME]"
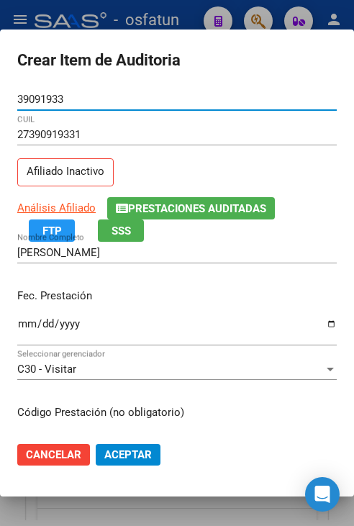
type input "39091933"
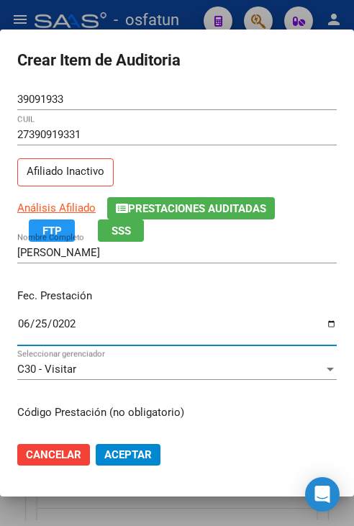
type input "2025-06-25"
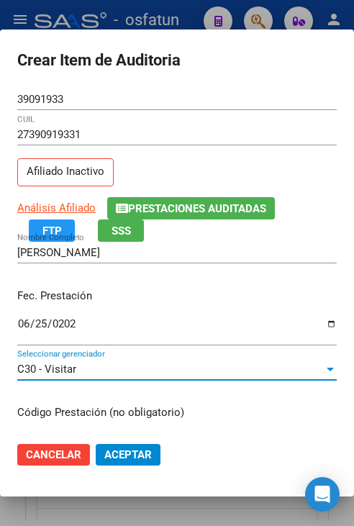
scroll to position [182, 0]
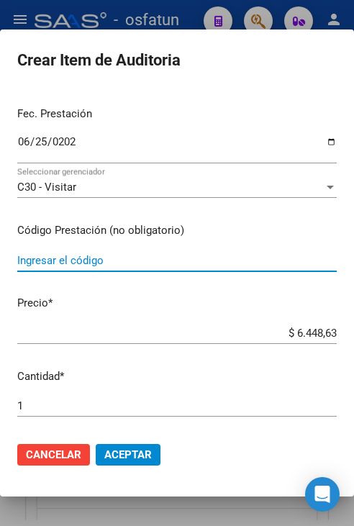
type input "4"
type input "250103"
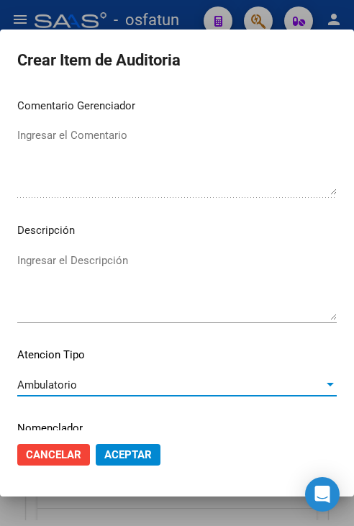
scroll to position [972, 0]
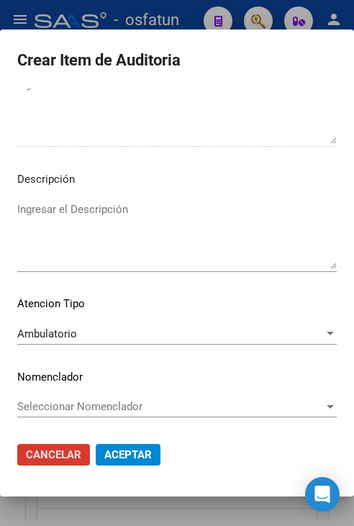
click at [17, 444] on button "Cancelar" at bounding box center [53, 455] width 73 height 22
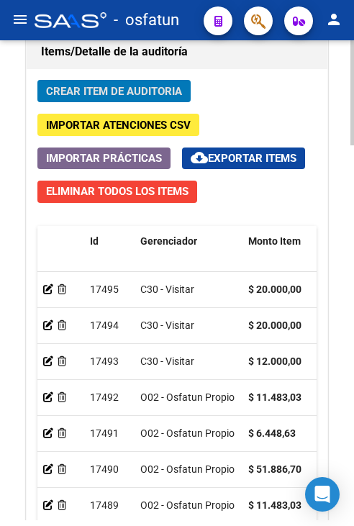
scroll to position [1296, 0]
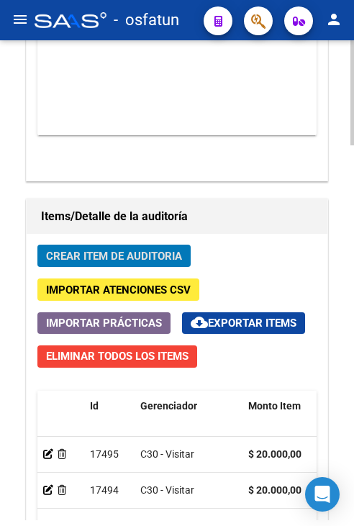
click at [117, 264] on button "Crear Item de Auditoria" at bounding box center [113, 256] width 153 height 22
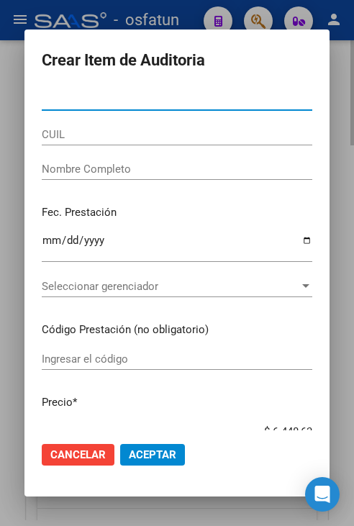
paste input "39091933"
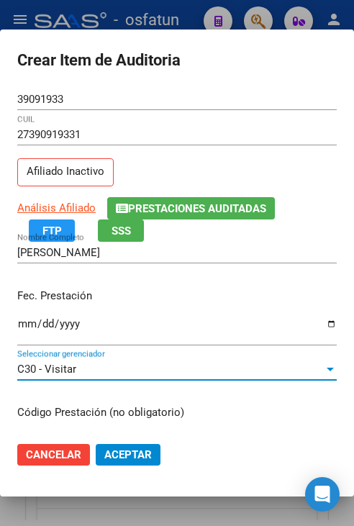
scroll to position [182, 0]
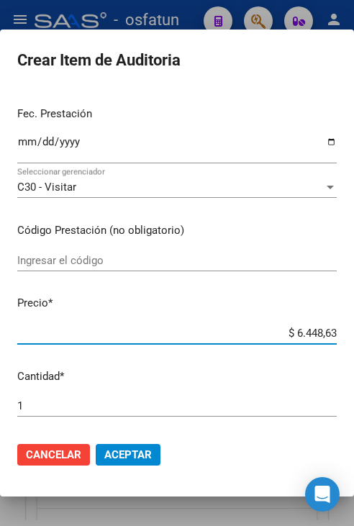
click at [117, 274] on div "Ingresar el código" at bounding box center [177, 267] width 320 height 35
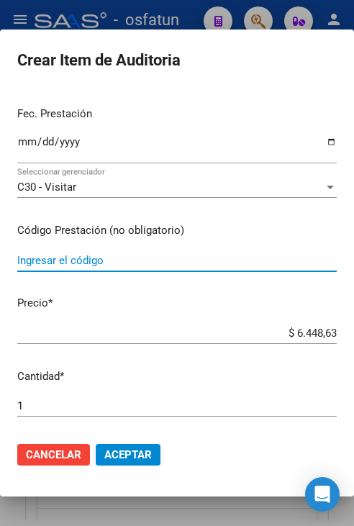
click at [127, 263] on input "Ingresar el código" at bounding box center [177, 260] width 320 height 13
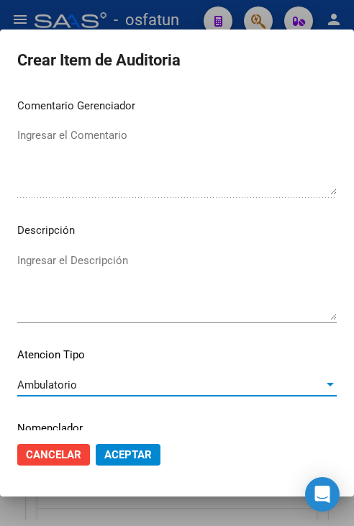
scroll to position [972, 0]
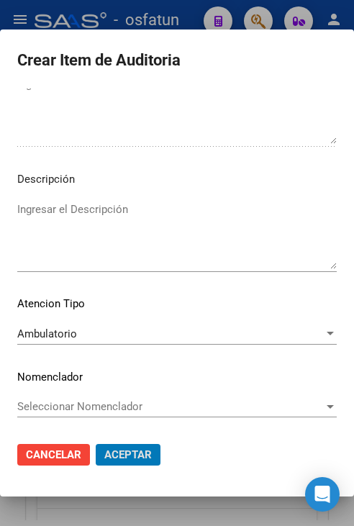
click at [96, 444] on button "Aceptar" at bounding box center [128, 455] width 65 height 22
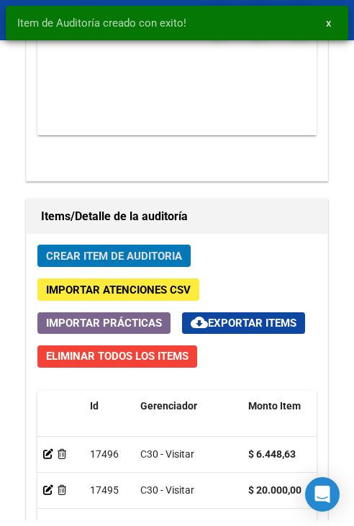
click at [37, 245] on button "Crear Item de Auditoria" at bounding box center [113, 256] width 153 height 22
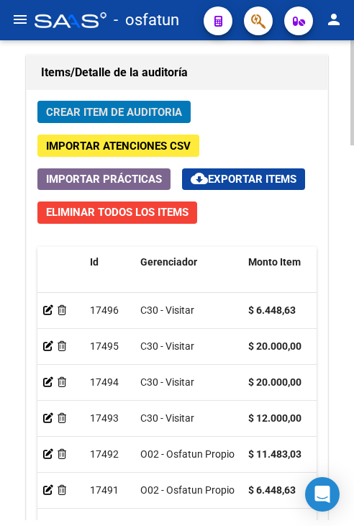
scroll to position [1714, 0]
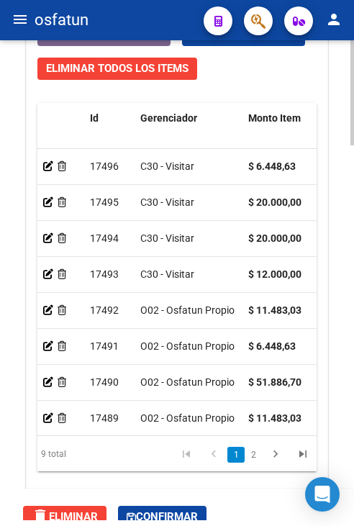
scroll to position [1714, 0]
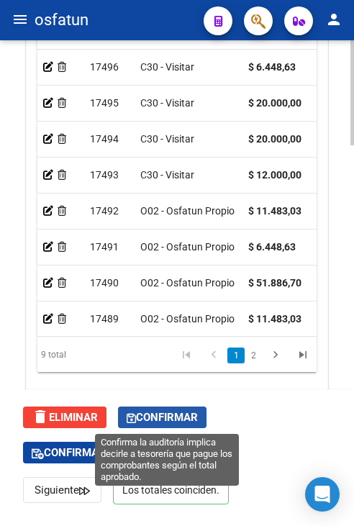
click at [184, 417] on span "Confirmar" at bounding box center [162, 417] width 71 height 13
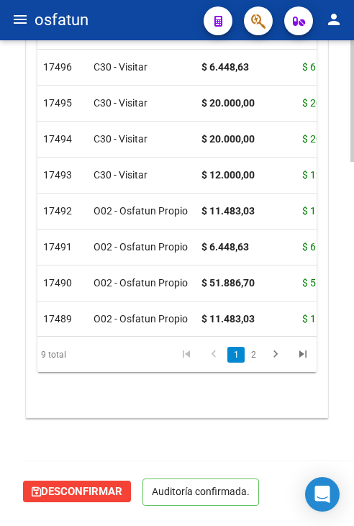
scroll to position [1415, 0]
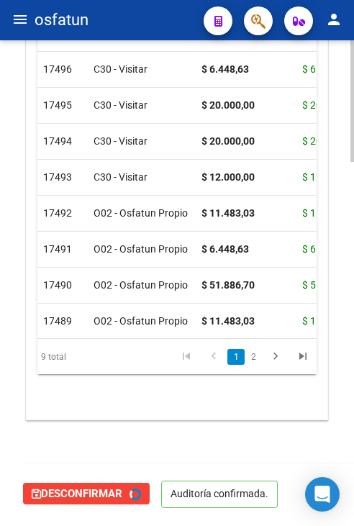
type input "202510"
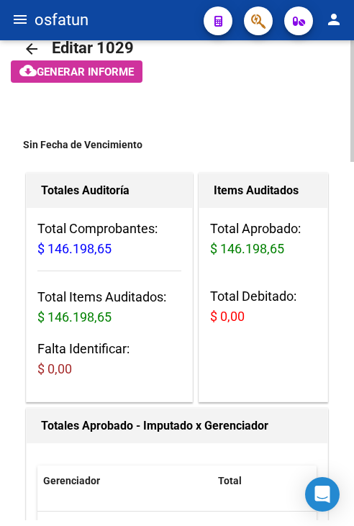
scroll to position [0, 0]
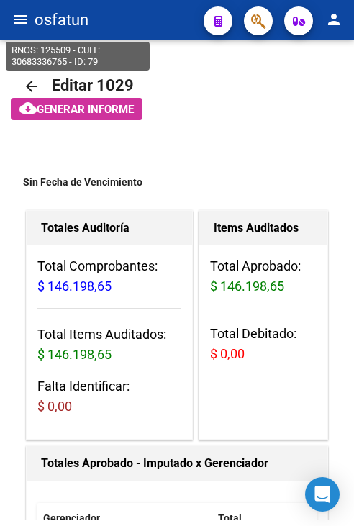
click at [35, 19] on span "osfatun" at bounding box center [62, 20] width 54 height 32
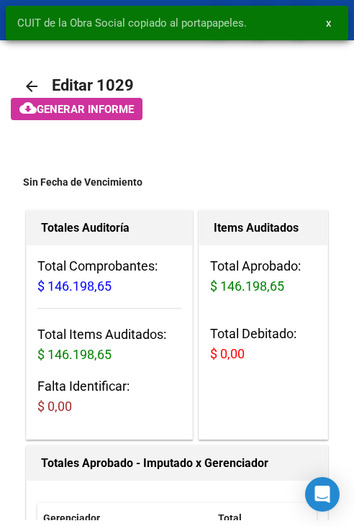
click at [19, 22] on span "CUIT de la Obra Social copiado al portapapeles." at bounding box center [132, 23] width 230 height 14
click at [21, 40] on snack-bar-container "CUIT de la Obra Social copiado al portapapeles. x" at bounding box center [177, 23] width 343 height 35
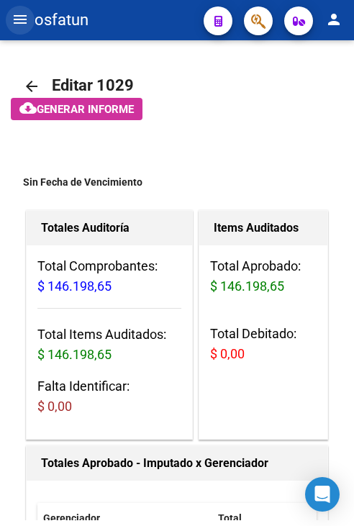
click at [14, 17] on mat-icon "menu" at bounding box center [20, 19] width 17 height 17
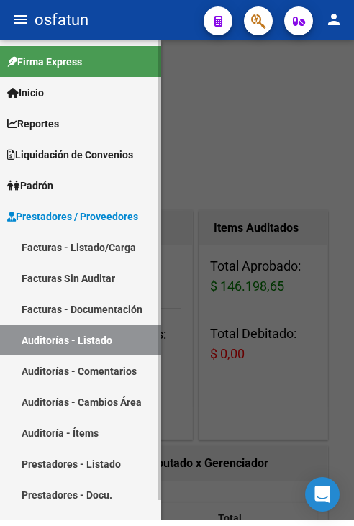
click at [70, 255] on link "Facturas - Listado/Carga" at bounding box center [80, 247] width 161 height 31
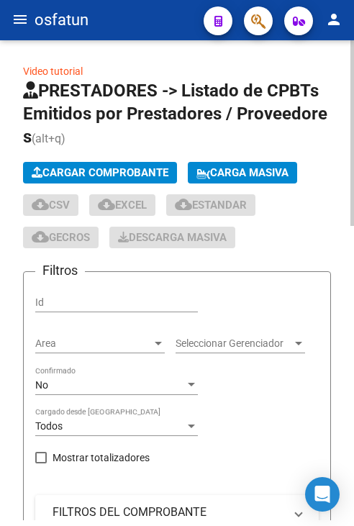
click at [86, 189] on div "Cargar Comprobante Carga Masiva cloud_download CSV cloud_download EXCEL cloud_d…" at bounding box center [177, 205] width 308 height 86
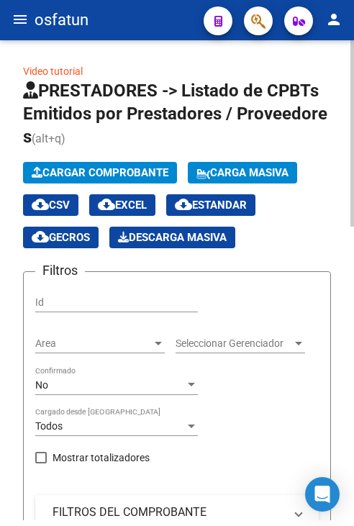
click at [91, 181] on button "Cargar Comprobante" at bounding box center [100, 173] width 154 height 22
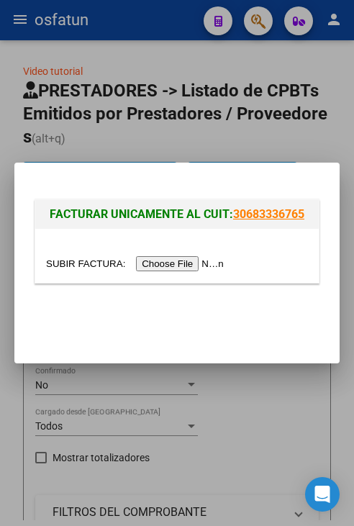
click at [160, 276] on div at bounding box center [177, 256] width 284 height 54
click at [161, 270] on input "file" at bounding box center [137, 263] width 182 height 15
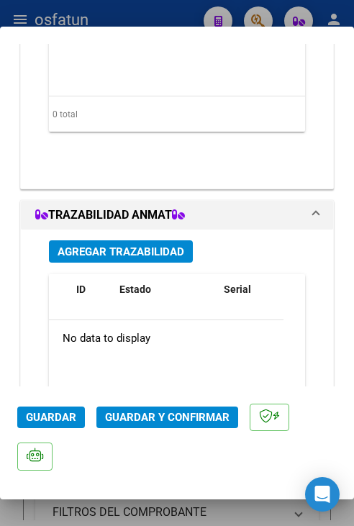
scroll to position [1656, 0]
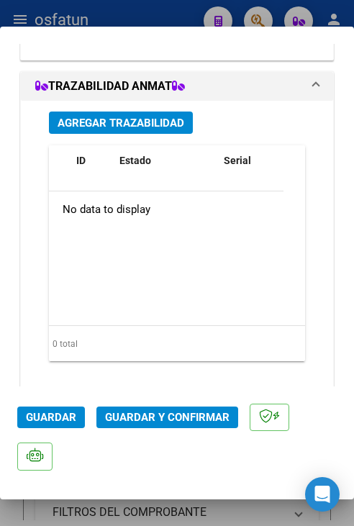
click at [174, 407] on button "Guardar y Confirmar" at bounding box center [167, 418] width 142 height 22
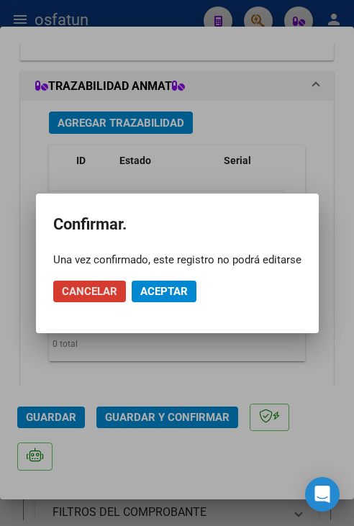
click at [176, 302] on mat-dialog-actions "Cancelar Aceptar" at bounding box center [177, 291] width 248 height 49
click at [173, 285] on span "Aceptar" at bounding box center [164, 291] width 48 height 13
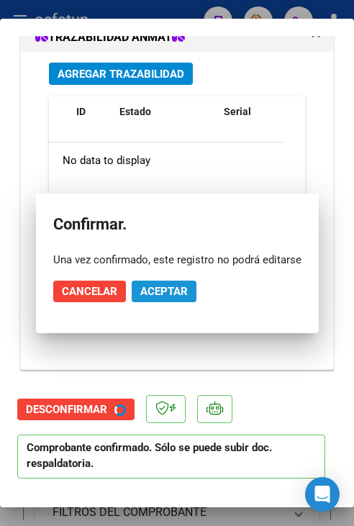
scroll to position [1616, 0]
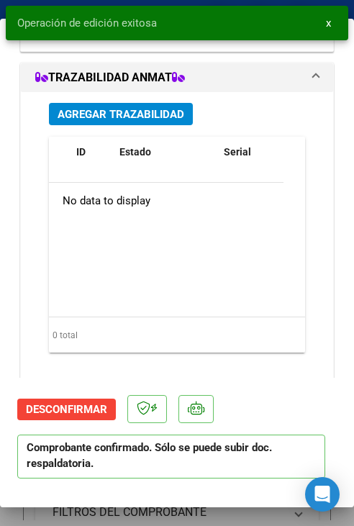
click at [140, 3] on div "Operación de edición exitosa x" at bounding box center [177, 23] width 354 height 46
click at [325, 31] on button "x" at bounding box center [329, 23] width 28 height 26
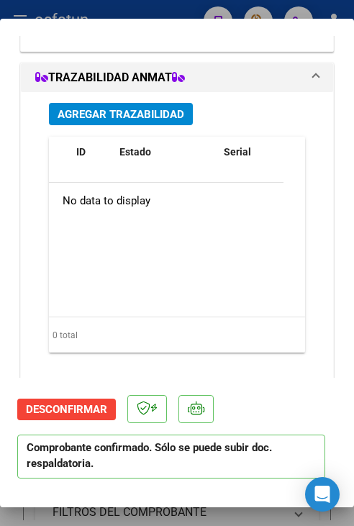
click at [173, 10] on div at bounding box center [177, 263] width 354 height 526
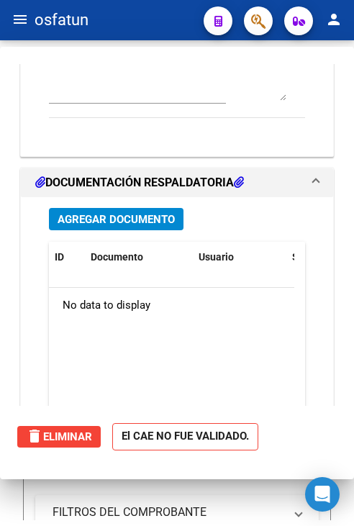
scroll to position [0, 0]
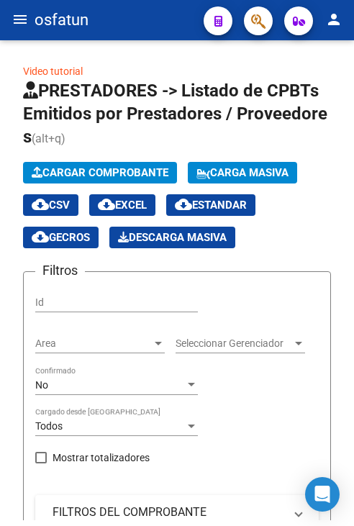
click at [27, 25] on mat-icon "menu" at bounding box center [20, 19] width 17 height 17
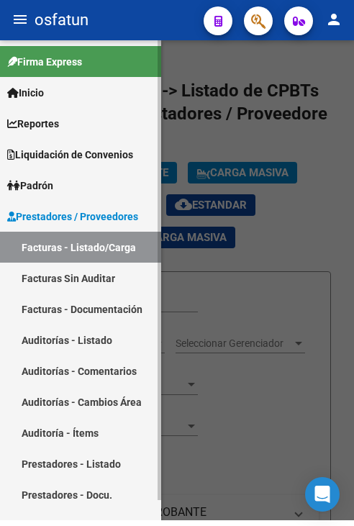
scroll to position [20, 0]
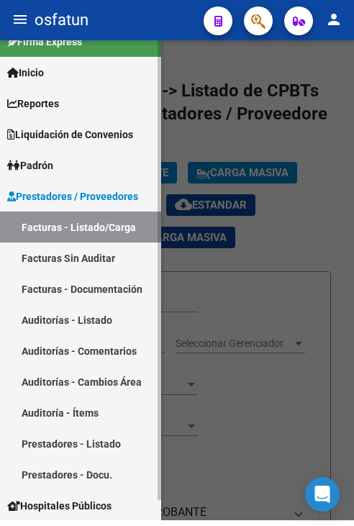
click at [76, 320] on link "Auditorías - Listado" at bounding box center [80, 320] width 161 height 31
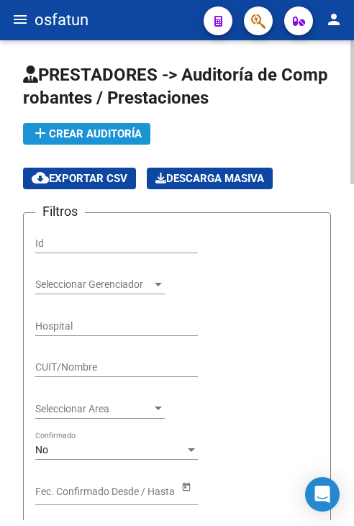
click at [81, 123] on button "add Crear Auditoría" at bounding box center [86, 134] width 127 height 22
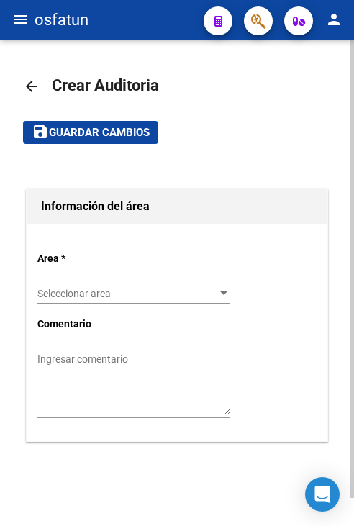
click at [118, 308] on div "Seleccionar area Seleccionar area" at bounding box center [133, 295] width 193 height 41
click at [110, 297] on span "Seleccionar area" at bounding box center [127, 294] width 180 height 12
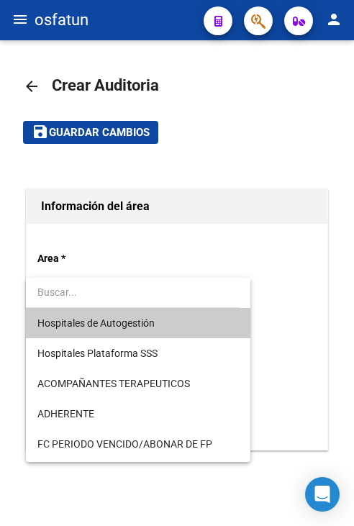
click at [98, 331] on span "Hospitales de Autogestión" at bounding box center [138, 323] width 202 height 30
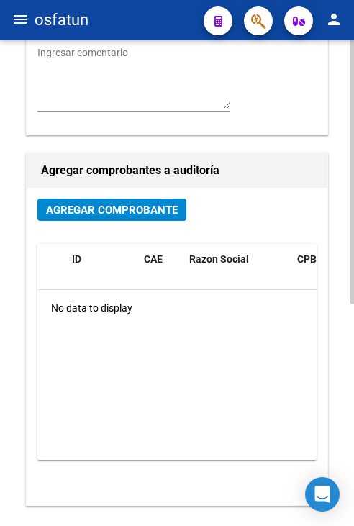
scroll to position [360, 0]
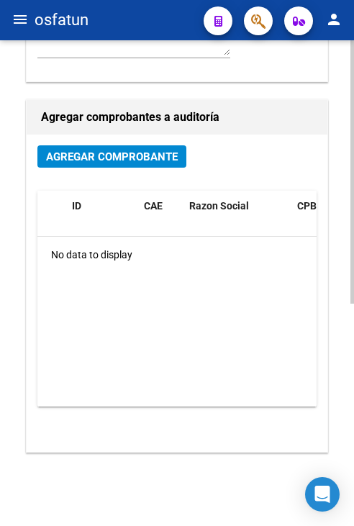
click at [127, 140] on div "Agregar Comprobante ID CAE Razon Social CPBT Monto Fecha Cpbt Fecha Recibido Do…" at bounding box center [177, 293] width 301 height 317
click at [132, 143] on div "Agregar Comprobante ID CAE Razon Social CPBT Monto Fecha Cpbt Fecha Recibido Do…" at bounding box center [177, 293] width 301 height 317
click at [135, 155] on span "Agregar Comprobante" at bounding box center [112, 156] width 132 height 13
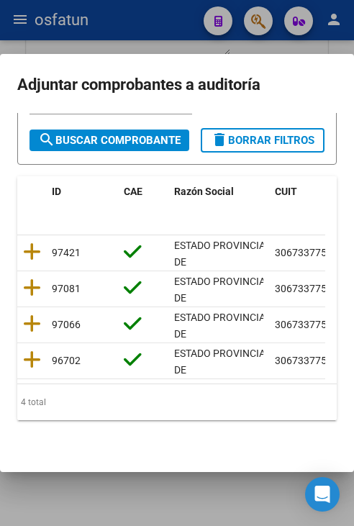
scroll to position [215, 0]
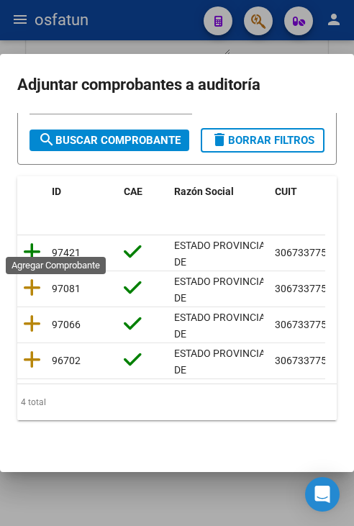
click at [27, 242] on icon at bounding box center [32, 252] width 18 height 20
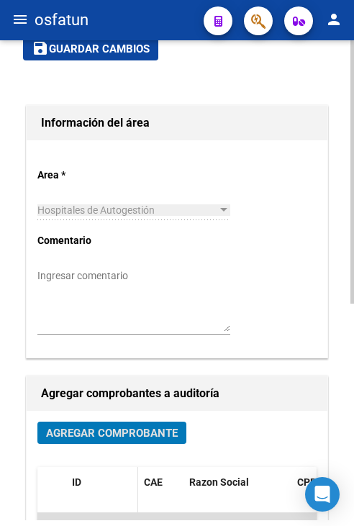
scroll to position [0, 0]
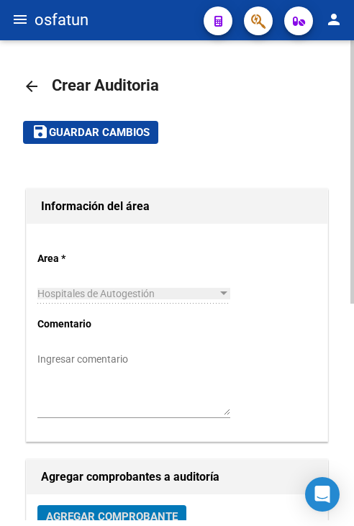
click at [142, 138] on span "Guardar cambios" at bounding box center [99, 133] width 101 height 13
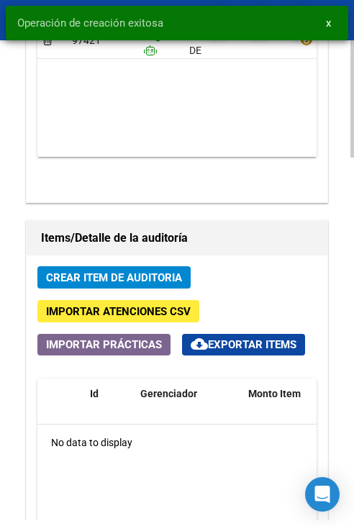
scroll to position [1080, 0]
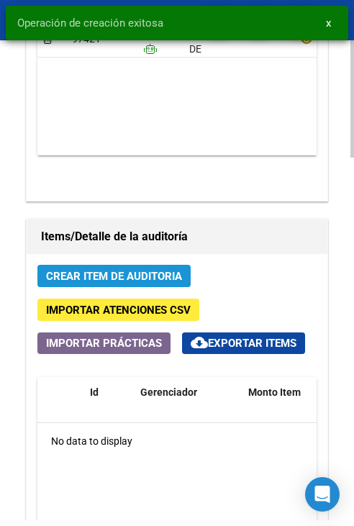
click at [137, 276] on span "Crear Item de Auditoria" at bounding box center [114, 276] width 136 height 13
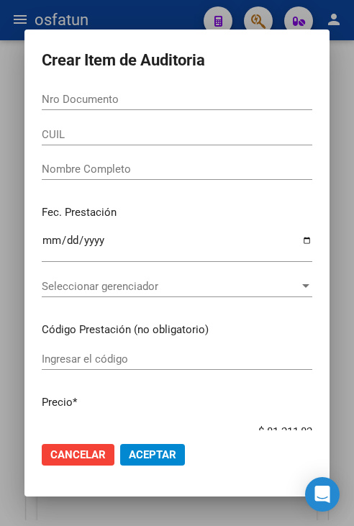
click at [205, 87] on form "Crear Item de Auditoria Nro Documento CUIL Nombre Completo Fec. Prestación Ingr…" at bounding box center [177, 263] width 271 height 433
click at [202, 91] on div "Nro Documento" at bounding box center [177, 100] width 271 height 22
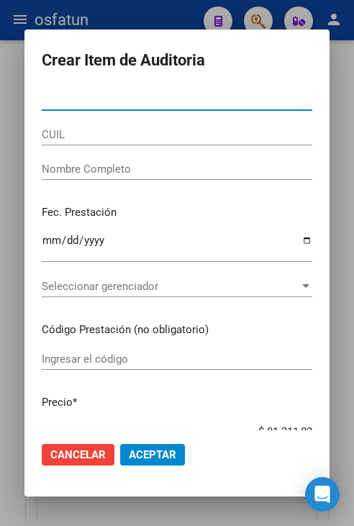
paste input "24688711"
type input "24688711"
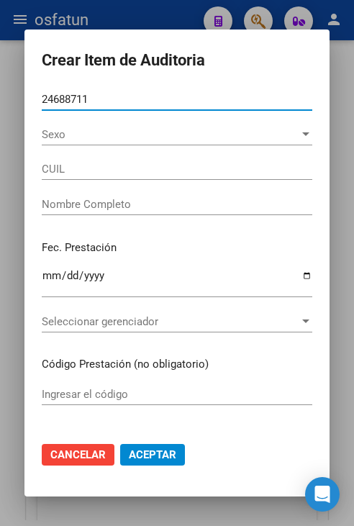
type input "27246887115"
type input "ROJOS [PERSON_NAME]"
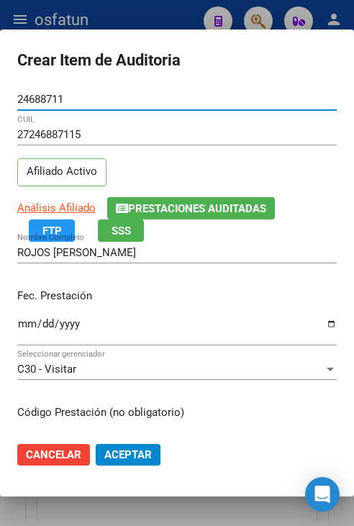
type input "24688711"
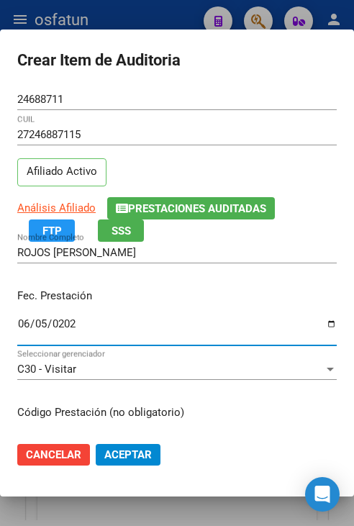
type input "[DATE]"
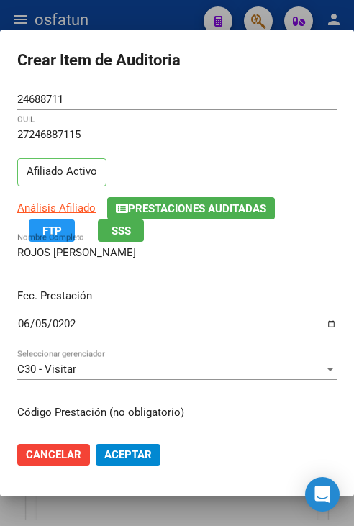
scroll to position [182, 0]
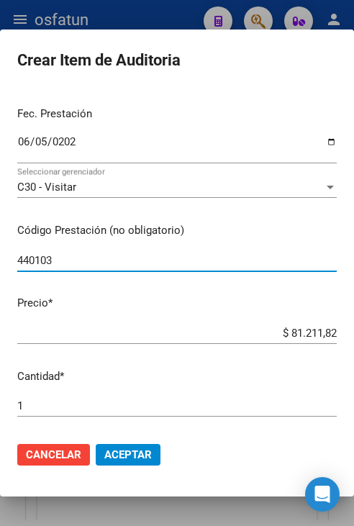
type input "440103"
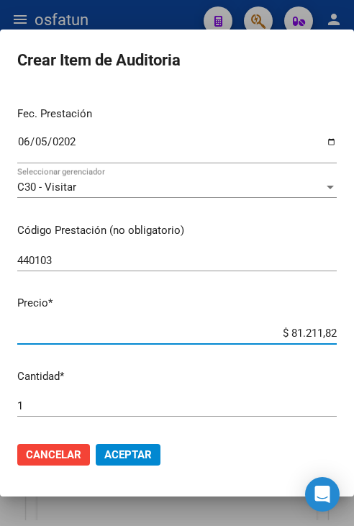
type input "$ 0,07"
type input "$ 0,77"
type input "$ 7,71"
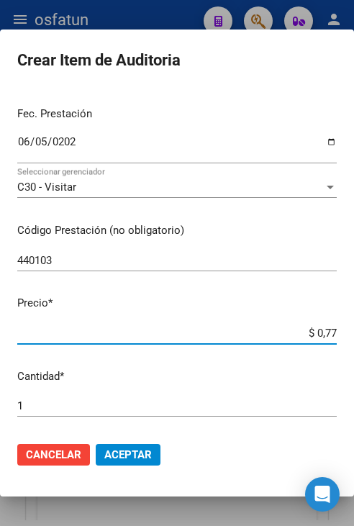
type input "$ 7,71"
type input "$ 77,11"
type input "$ 771,18"
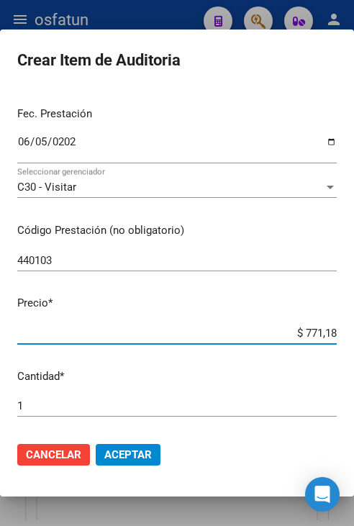
type input "$ 7.711,82"
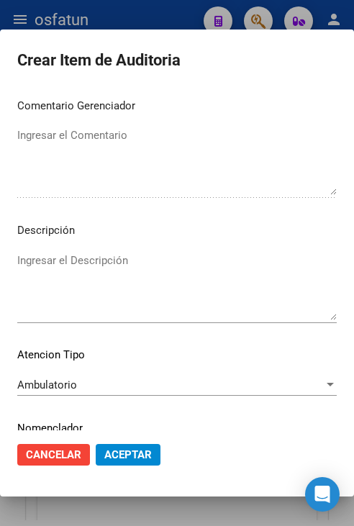
scroll to position [972, 0]
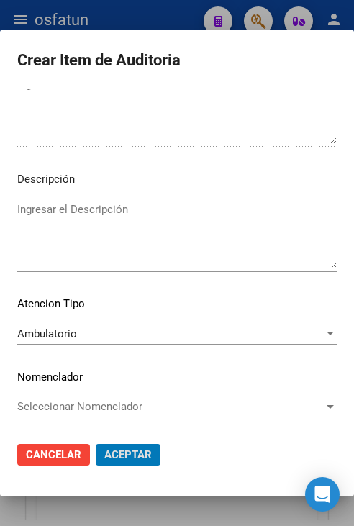
click at [96, 444] on button "Aceptar" at bounding box center [128, 455] width 65 height 22
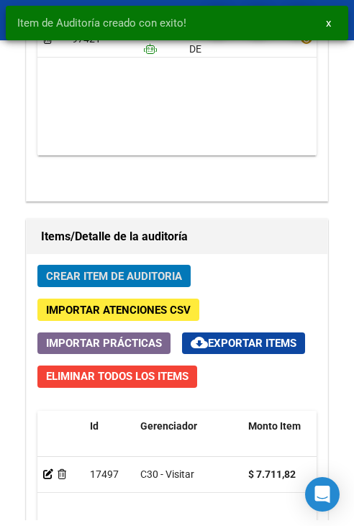
scroll to position [1276, 0]
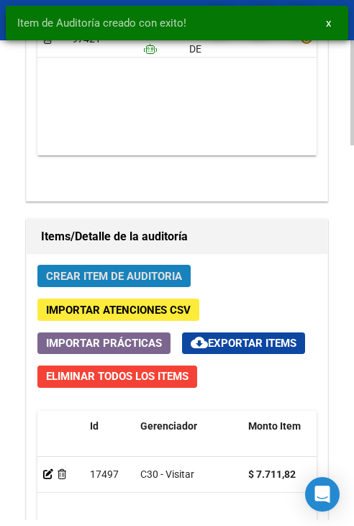
click at [118, 279] on span "Crear Item de Auditoria" at bounding box center [114, 276] width 136 height 13
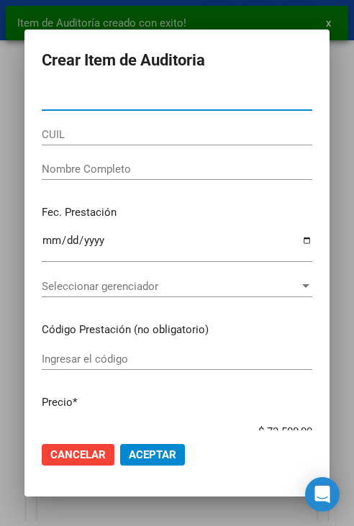
paste input "24688711"
type input "24688711"
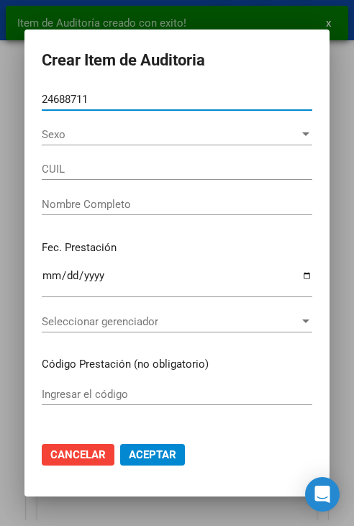
type input "27246887115"
type input "ROJOS [PERSON_NAME]"
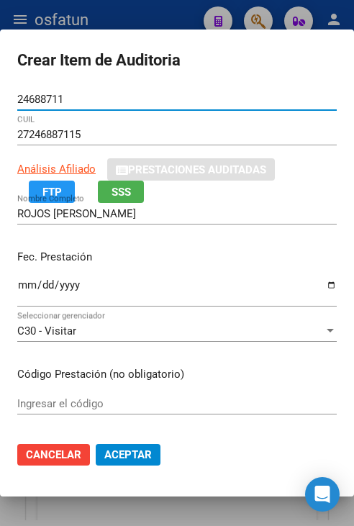
type input "24688710"
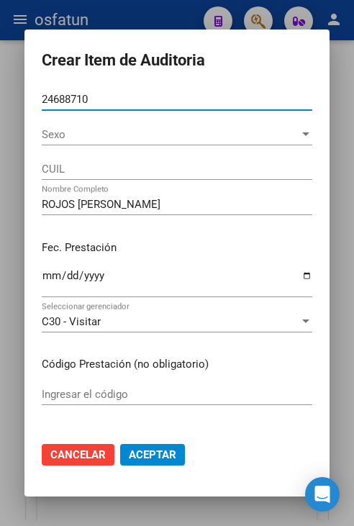
type input "24688709"
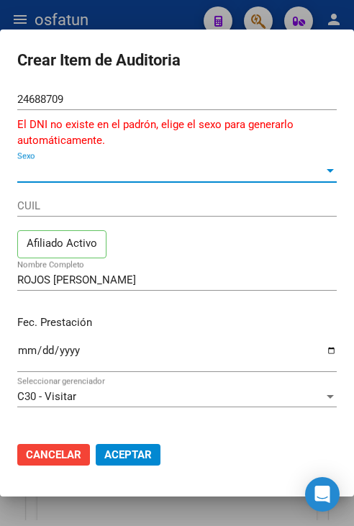
type input "20246887099"
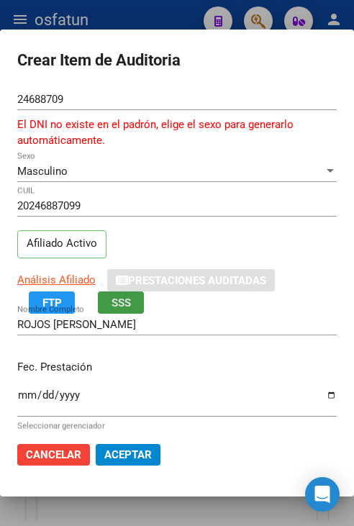
type input "GUERRERO [PERSON_NAME]"
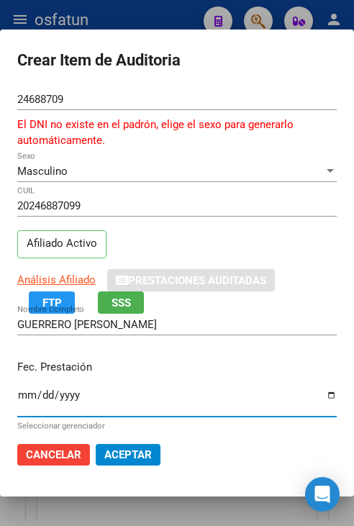
click at [40, 173] on span "Masculino" at bounding box center [42, 171] width 50 height 13
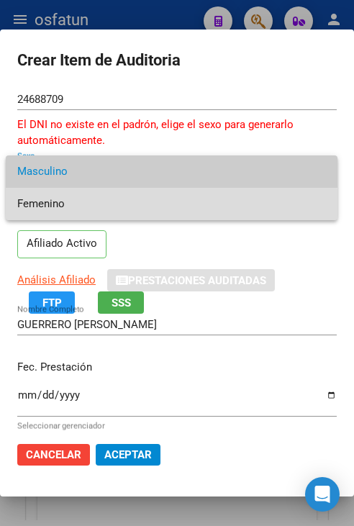
click at [66, 209] on span "Femenino" at bounding box center [171, 204] width 309 height 32
type input "27246887093"
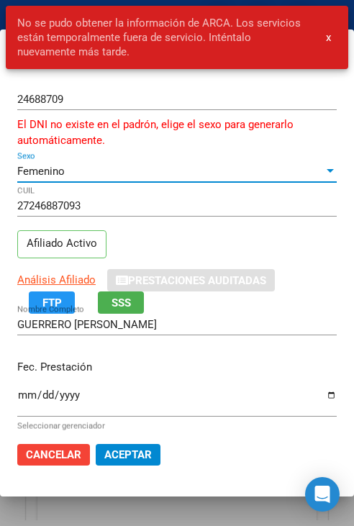
click at [319, 40] on button "x" at bounding box center [329, 37] width 28 height 26
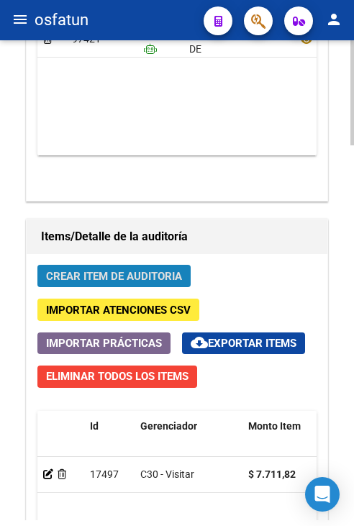
click at [183, 265] on button "Crear Item de Auditoria" at bounding box center [113, 276] width 153 height 22
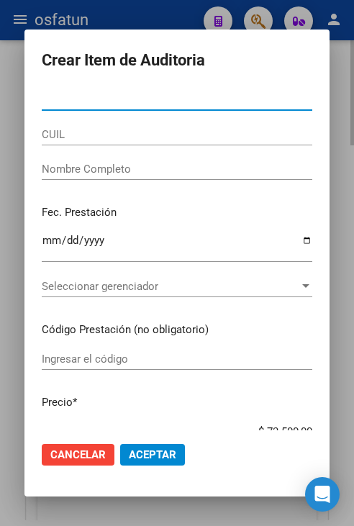
paste input "24688711"
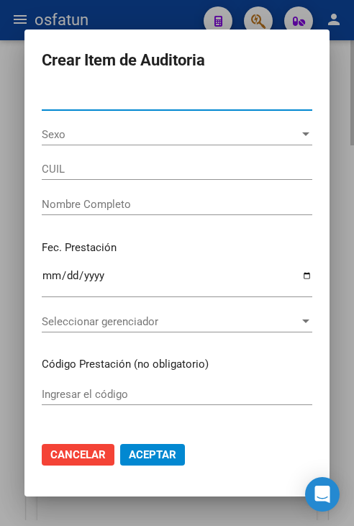
type input "24688711"
type input "27246887115"
type input "ROJOS [PERSON_NAME]"
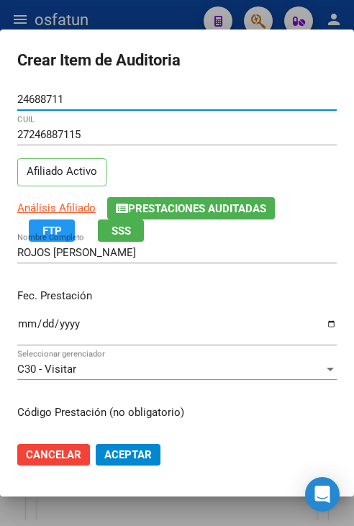
type input "24688711"
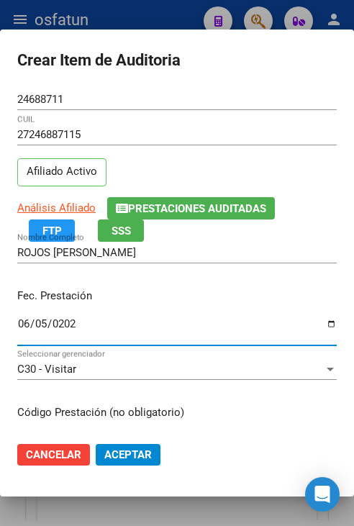
type input "[DATE]"
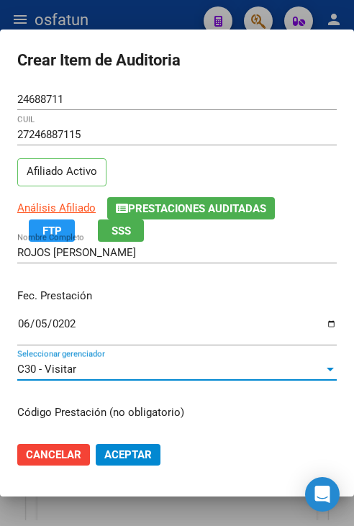
scroll to position [182, 0]
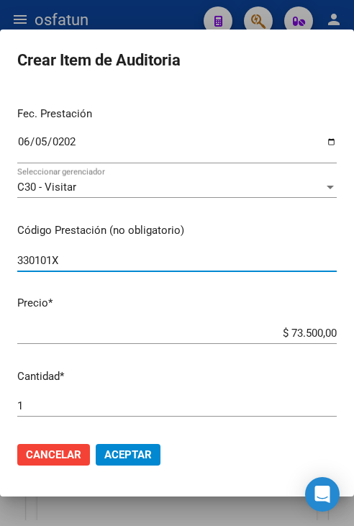
type input "330101X"
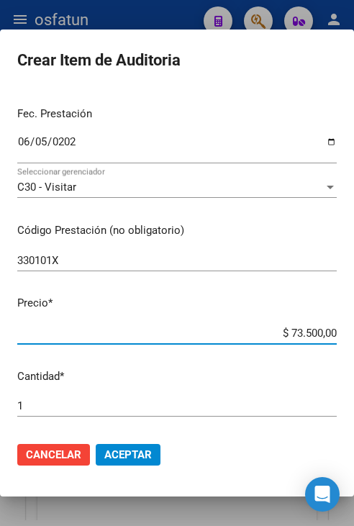
type input "$ 0,01"
type input "$ 0,12"
type input "$ 1,20"
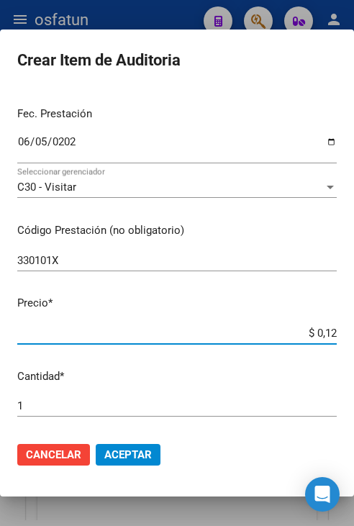
type input "$ 1,20"
type input "$ 12,00"
type input "$ 120,00"
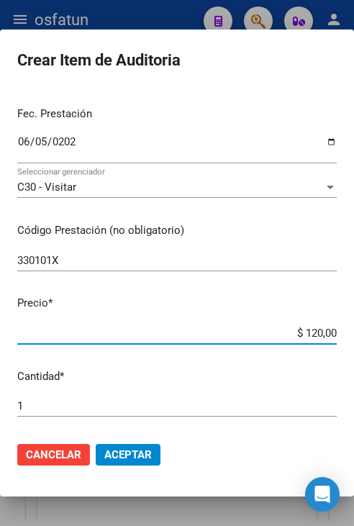
type input "$ 1.200,00"
type input "$ 12.000,00"
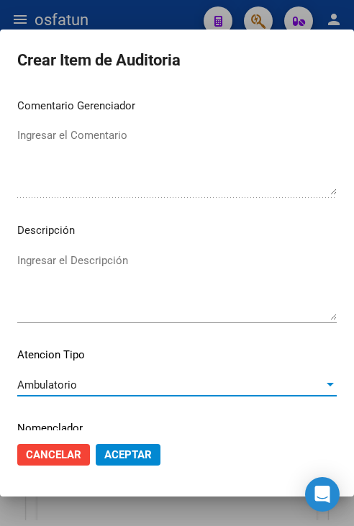
scroll to position [972, 0]
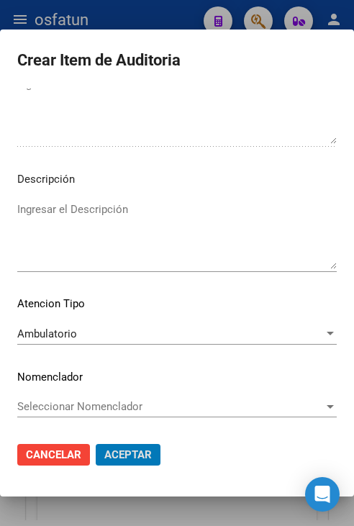
click at [96, 444] on button "Aceptar" at bounding box center [128, 455] width 65 height 22
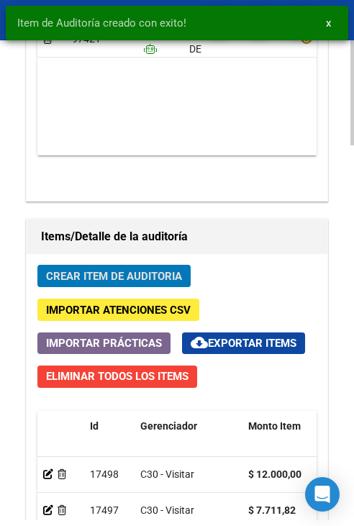
click at [127, 281] on span "Crear Item de Auditoria" at bounding box center [114, 276] width 136 height 13
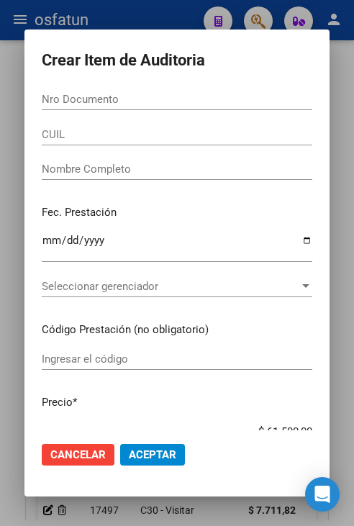
click at [95, 103] on input "Nro Documento" at bounding box center [177, 99] width 271 height 13
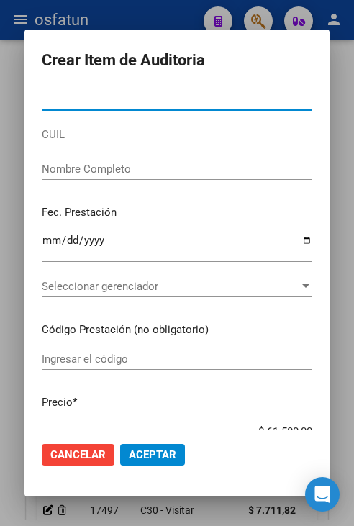
paste input "37724313"
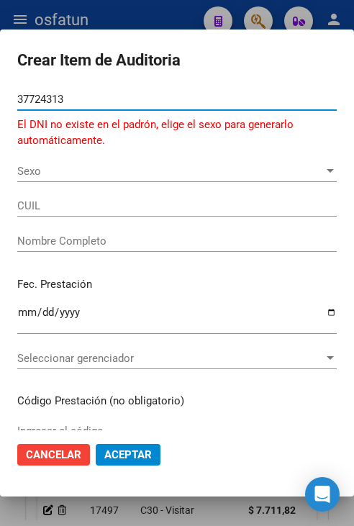
type input "37724313"
click at [100, 172] on span "Sexo" at bounding box center [170, 171] width 307 height 13
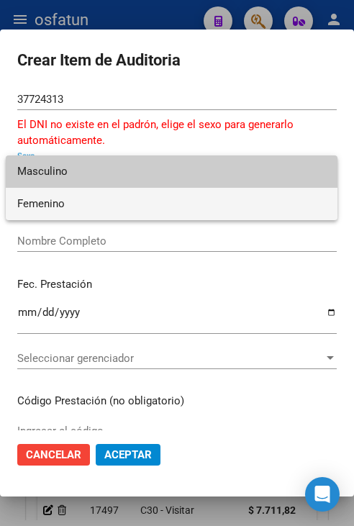
click at [107, 201] on span "Femenino" at bounding box center [171, 204] width 309 height 32
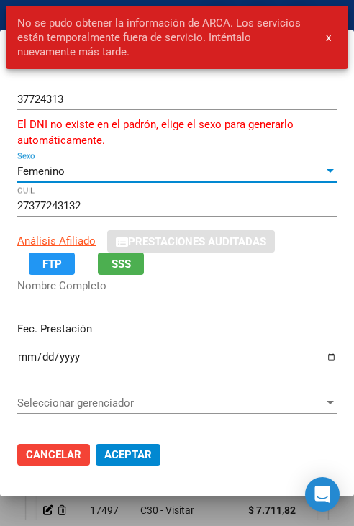
click at [109, 178] on div "Femenino Sexo" at bounding box center [177, 172] width 320 height 22
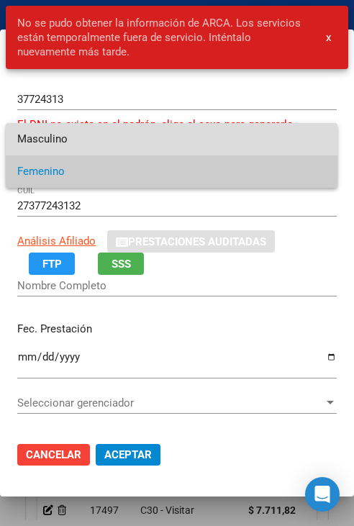
click at [120, 148] on span "Masculino" at bounding box center [171, 139] width 309 height 32
type input "20377243138"
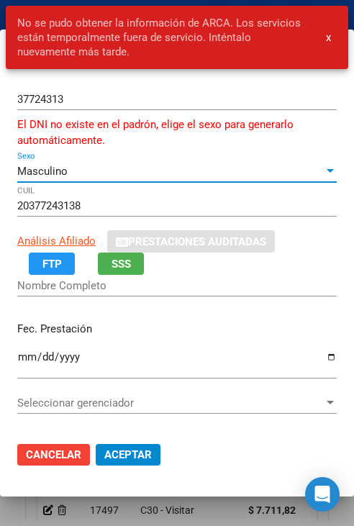
type input "[PERSON_NAME]"
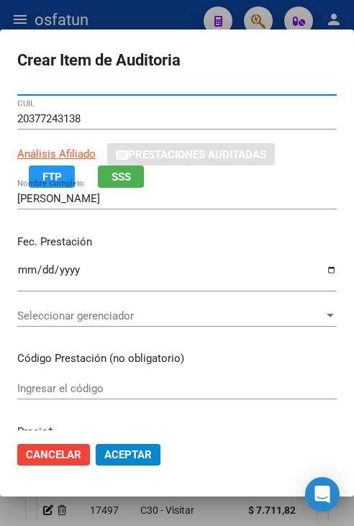
scroll to position [144, 0]
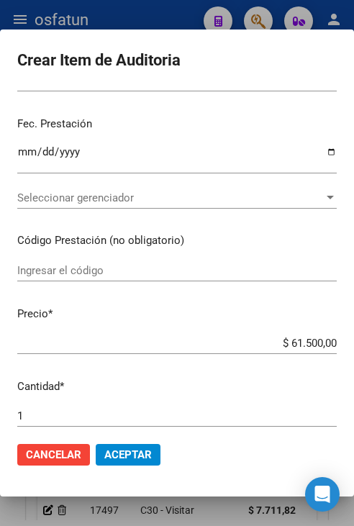
click at [24, 212] on mat-dialog-content "37724313 Nro Documento El DNI no existe en el padrón, elige el sexo para genera…" at bounding box center [177, 260] width 354 height 342
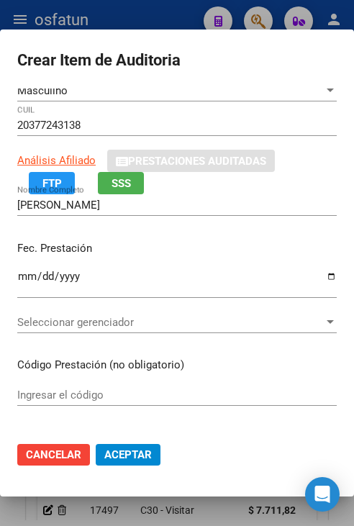
scroll to position [72, 0]
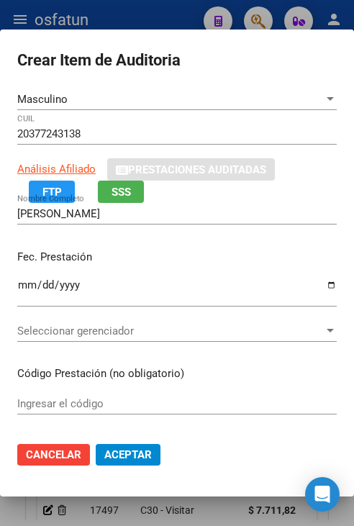
click at [25, 290] on input "Ingresar la fecha" at bounding box center [177, 290] width 320 height 23
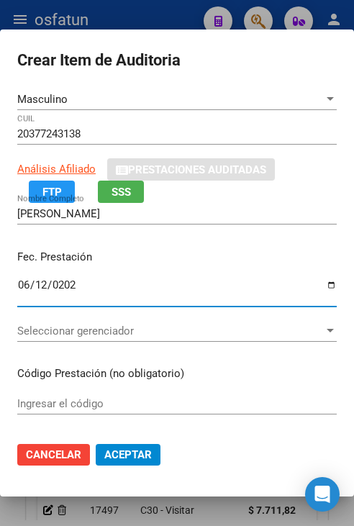
type input "[DATE]"
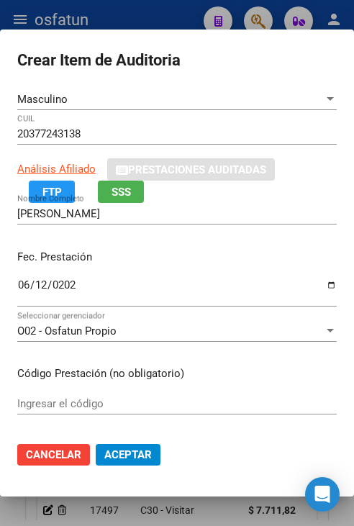
scroll to position [289, 0]
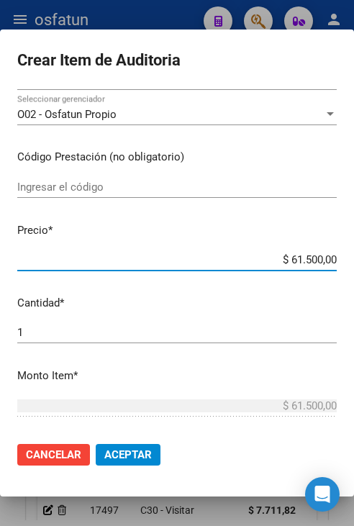
type input "$ 0,09"
type input "$ 0,95"
type input "$ 9,50"
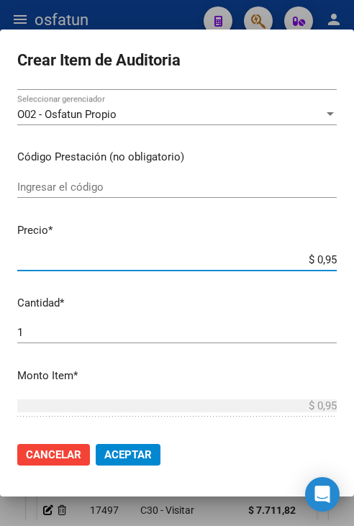
type input "$ 9,50"
type input "$ 95,00"
type input "$ 950,00"
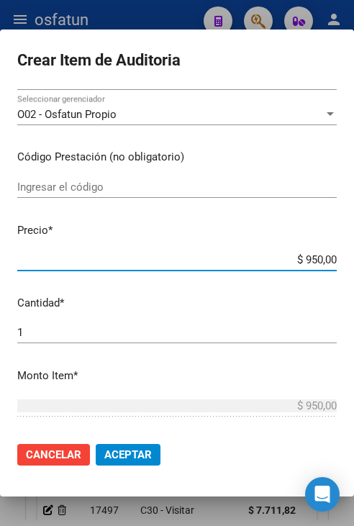
type input "$ 9.500,00"
type input "$ 95.000,00"
type input "$ 9.500,00"
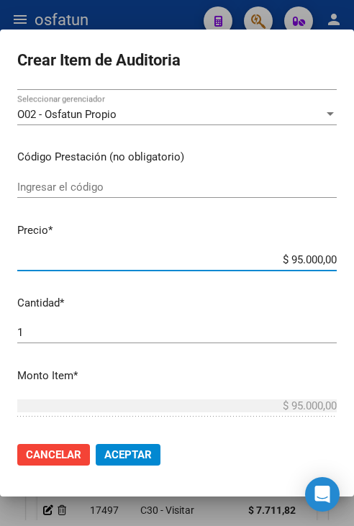
type input "$ 9.500,00"
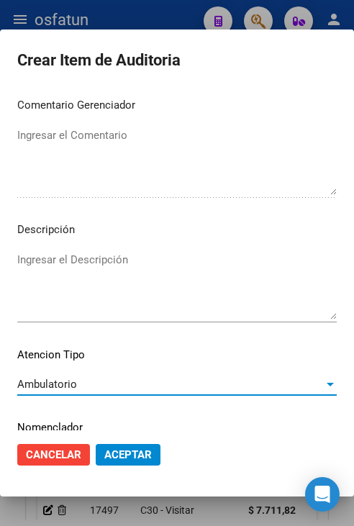
scroll to position [1005, 0]
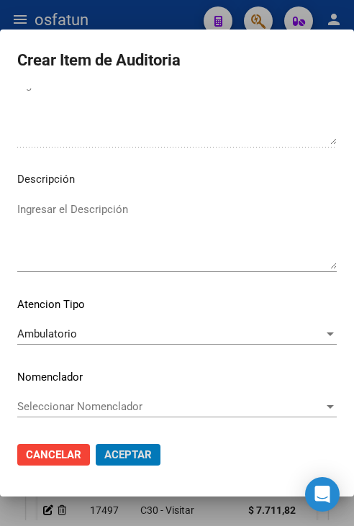
click at [96, 444] on button "Aceptar" at bounding box center [128, 455] width 65 height 22
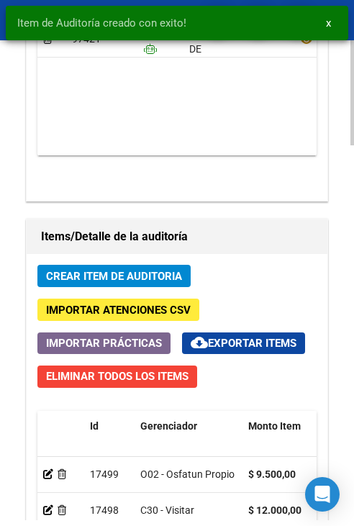
click at [66, 282] on button "Crear Item de Auditoria" at bounding box center [113, 276] width 153 height 22
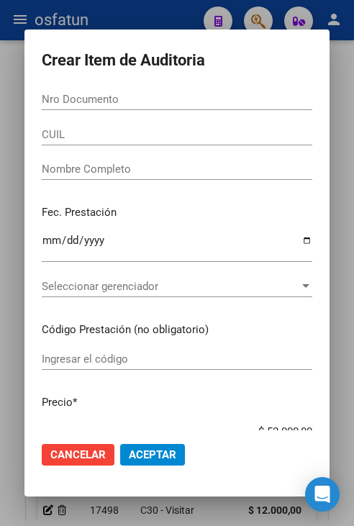
click at [78, 97] on input "Nro Documento" at bounding box center [177, 99] width 271 height 13
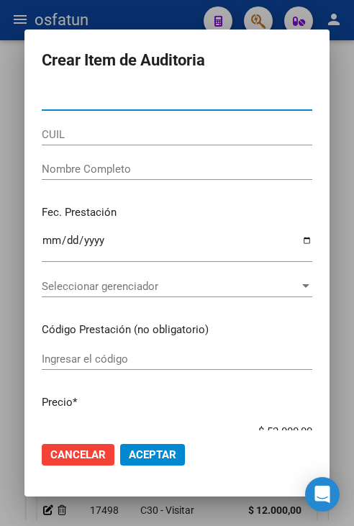
paste input "24688711"
type input "24688711"
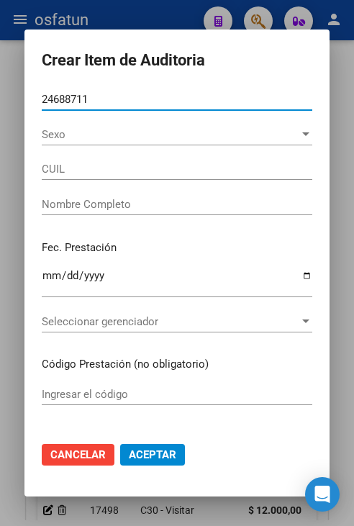
type input "27246887115"
type input "ROJOS [PERSON_NAME]"
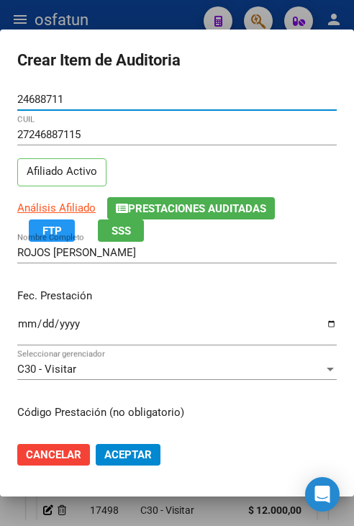
type input "24688711"
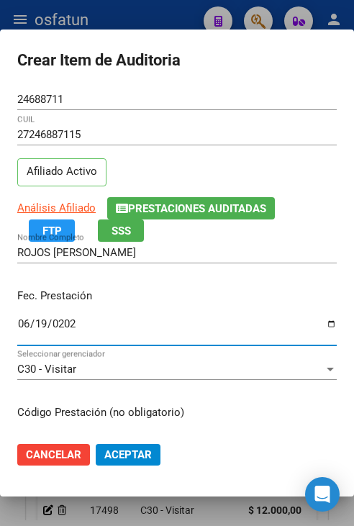
type input "[DATE]"
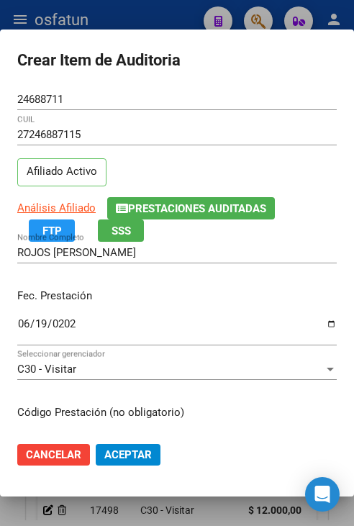
scroll to position [182, 0]
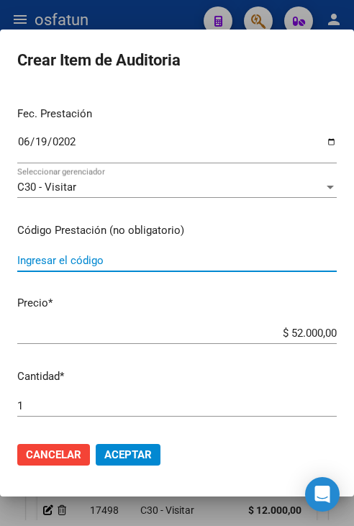
type input "2"
type input "330101X"
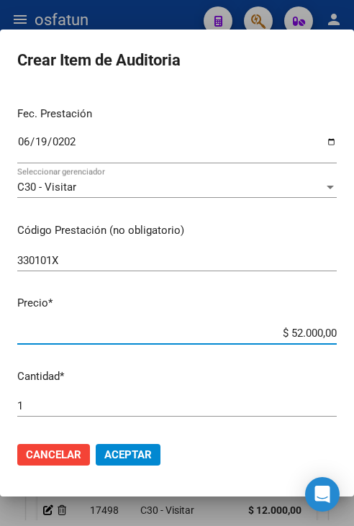
type input "$ 0,01"
type input "$ 0,12"
type input "$ 1,20"
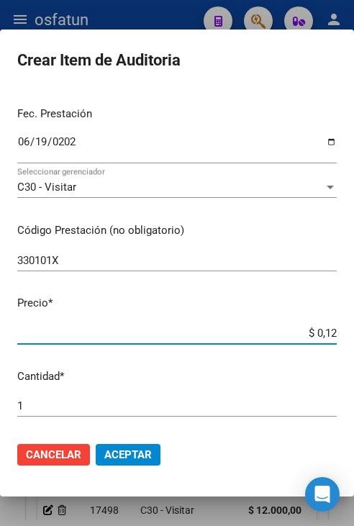
type input "$ 1,20"
type input "$ 12,00"
type input "$ 120,00"
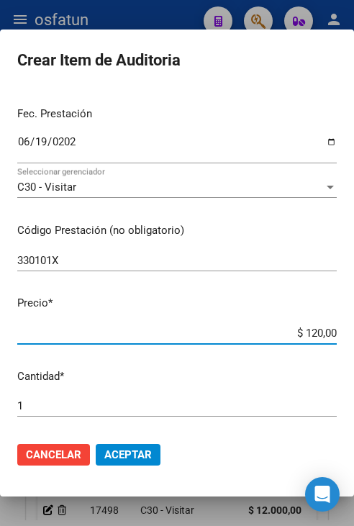
type input "$ 1.200,00"
type input "$ 12.000,00"
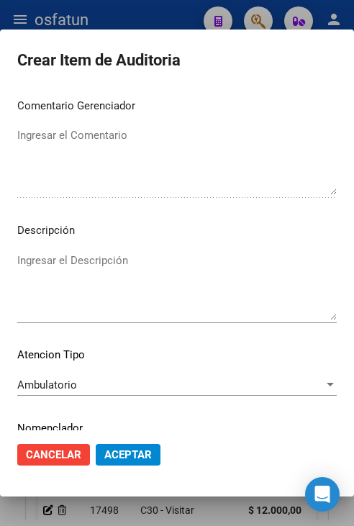
scroll to position [972, 0]
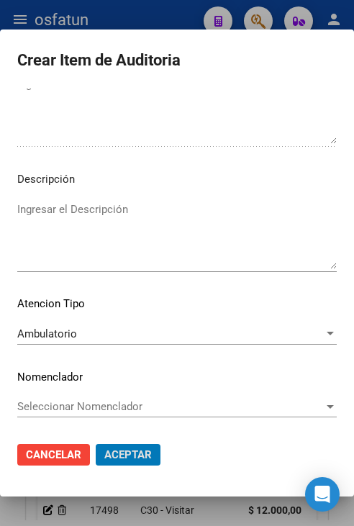
click at [96, 444] on button "Aceptar" at bounding box center [128, 455] width 65 height 22
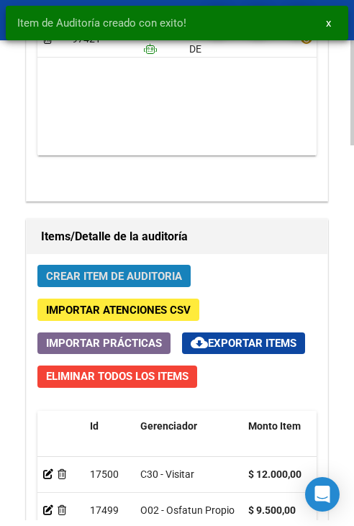
click at [122, 280] on span "Crear Item de Auditoria" at bounding box center [114, 276] width 136 height 13
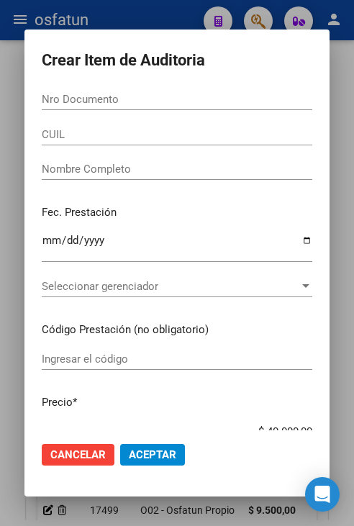
click at [89, 104] on input "Nro Documento" at bounding box center [177, 99] width 271 height 13
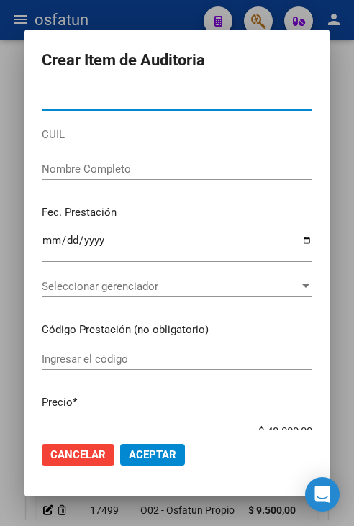
paste input "20447271"
type input "20447271"
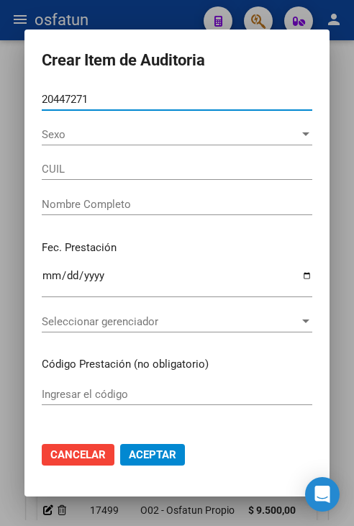
type input "20204472719"
type input "[PERSON_NAME]"
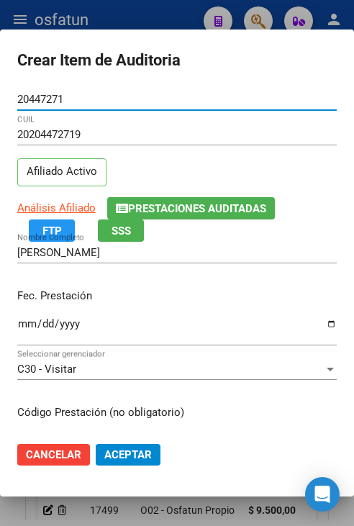
type input "20447271"
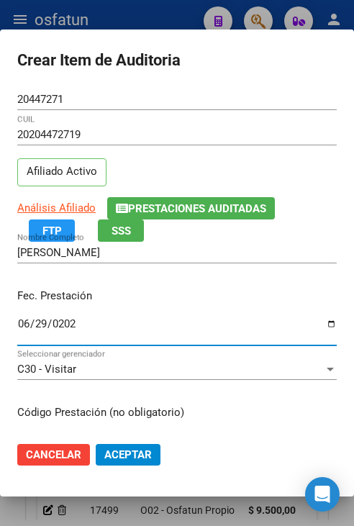
type input "[DATE]"
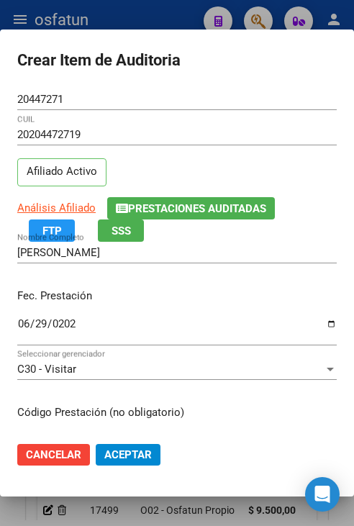
scroll to position [182, 0]
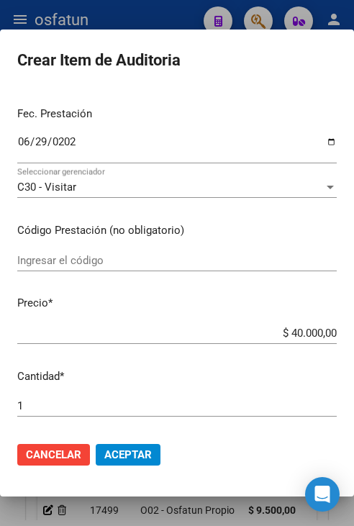
click at [111, 251] on div "Ingresar el código" at bounding box center [177, 261] width 320 height 22
click at [110, 254] on input "Ingresar el código" at bounding box center [177, 260] width 320 height 13
type input "420101"
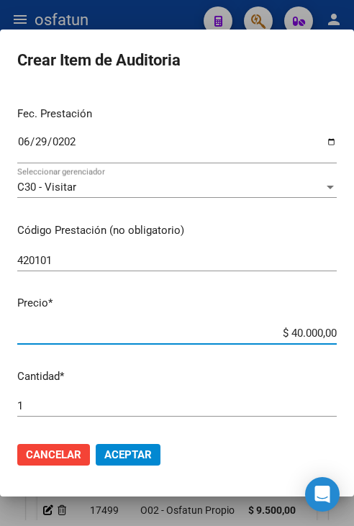
type input "$ 0,02"
type input "$ 0,20"
type input "$ 2,00"
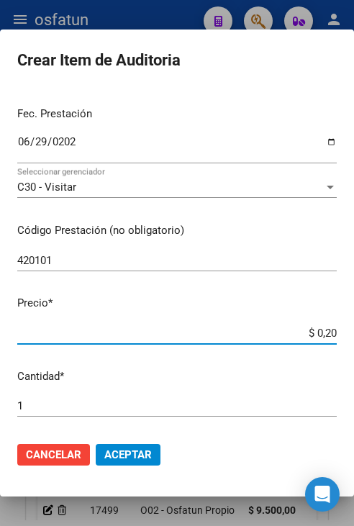
type input "$ 2,00"
type input "$ 20,00"
type input "$ 200,00"
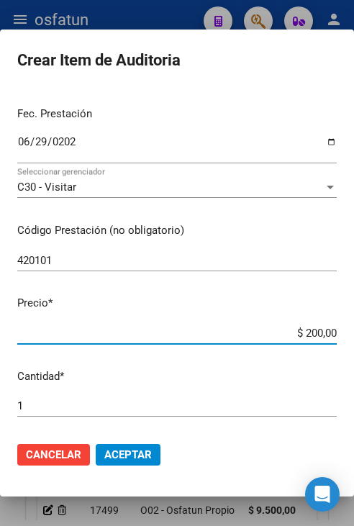
type input "$ 2.000,00"
type input "$ 20.000,00"
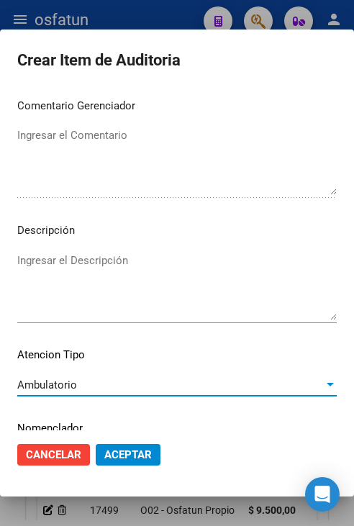
scroll to position [972, 0]
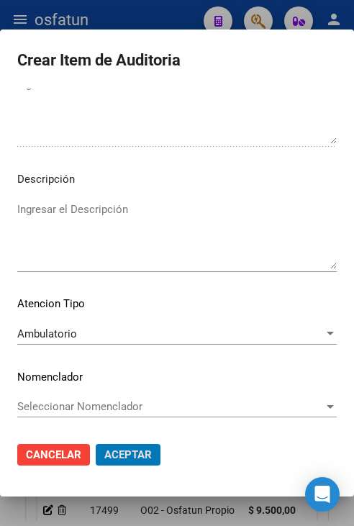
click at [96, 444] on button "Aceptar" at bounding box center [128, 455] width 65 height 22
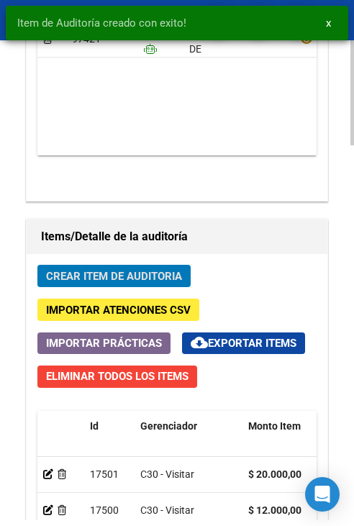
click at [116, 273] on span "Crear Item de Auditoria" at bounding box center [114, 276] width 136 height 13
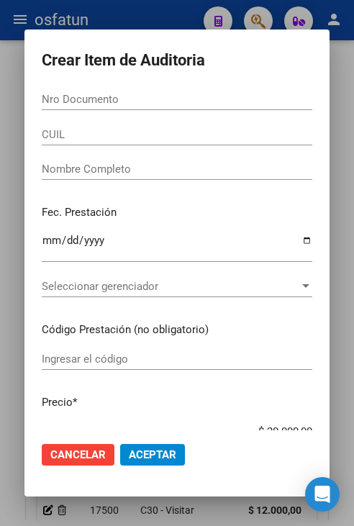
click at [87, 109] on div "Nro Documento" at bounding box center [177, 100] width 271 height 22
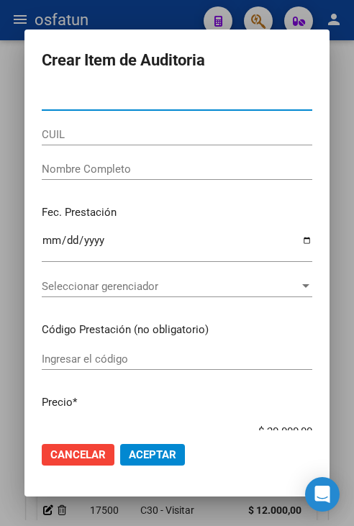
click at [87, 109] on div "Nro Documento" at bounding box center [177, 100] width 271 height 22
paste input "48149996"
type input "48149996"
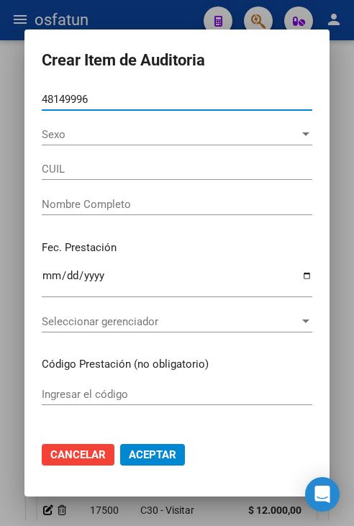
type input "27481499963"
type input "[PERSON_NAME]"
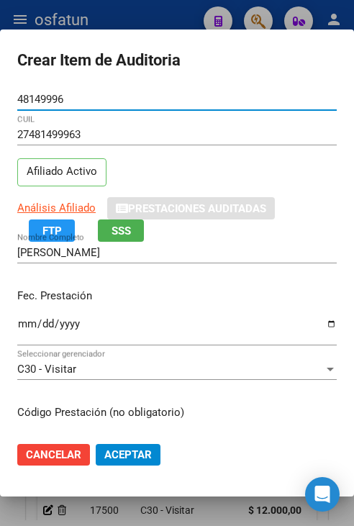
type input "48149996"
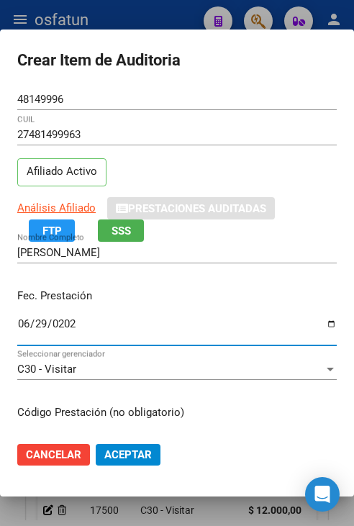
type input "[DATE]"
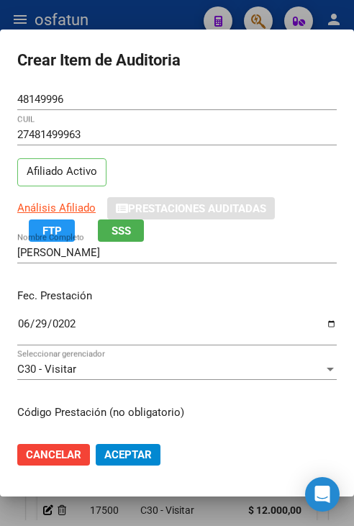
scroll to position [182, 0]
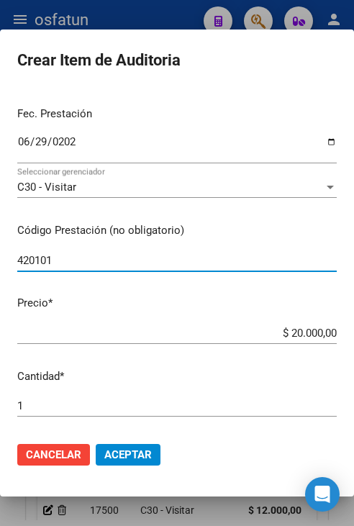
type input "420101"
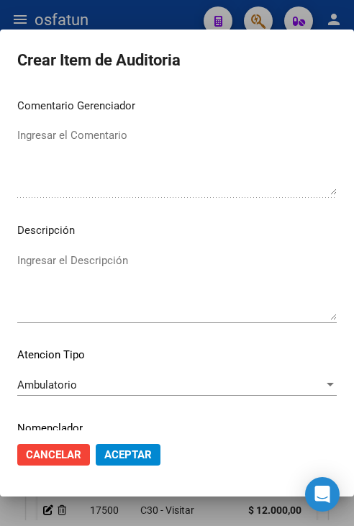
scroll to position [972, 0]
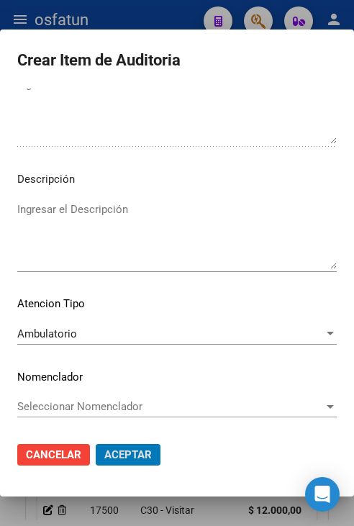
click at [96, 444] on button "Aceptar" at bounding box center [128, 455] width 65 height 22
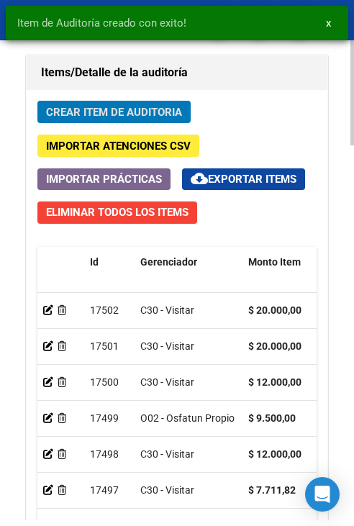
scroll to position [1714, 0]
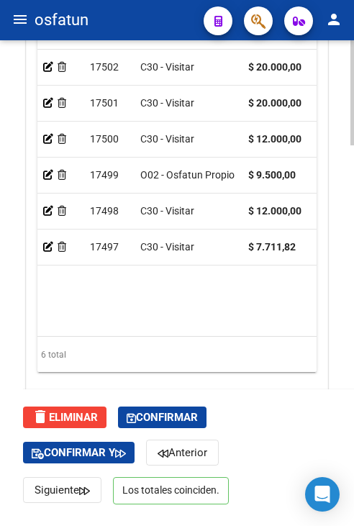
click at [158, 406] on div "delete Eliminar Confirmar Confirmar y Anterior Siguiente Los totales coinciden." at bounding box center [183, 454] width 320 height 131
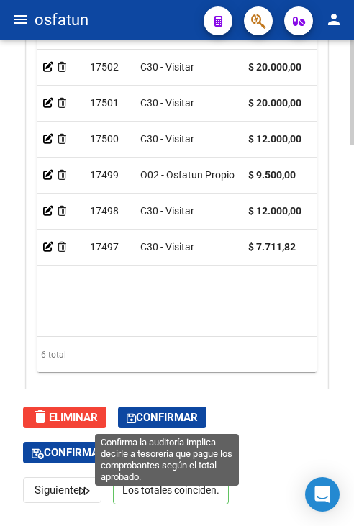
click at [162, 414] on span "Confirmar" at bounding box center [162, 417] width 71 height 13
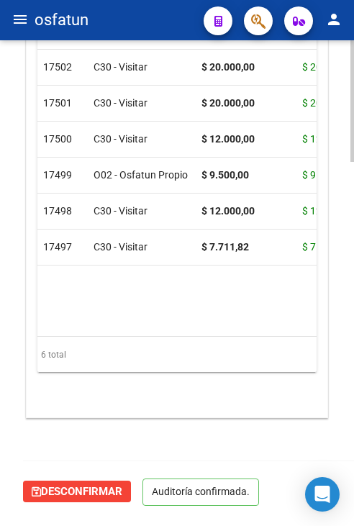
scroll to position [1415, 0]
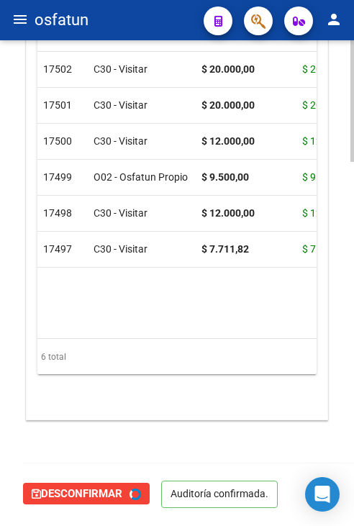
type input "202510"
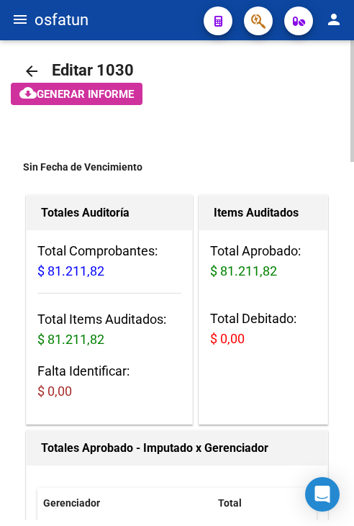
scroll to position [0, 0]
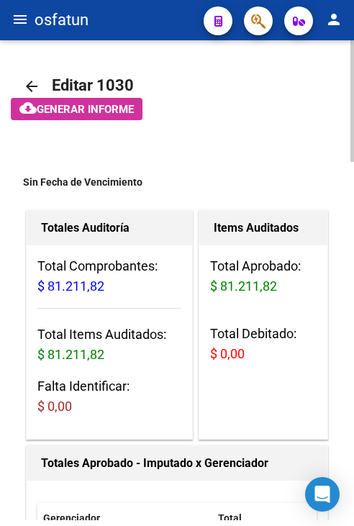
click at [17, 12] on mat-icon "menu" at bounding box center [20, 19] width 17 height 17
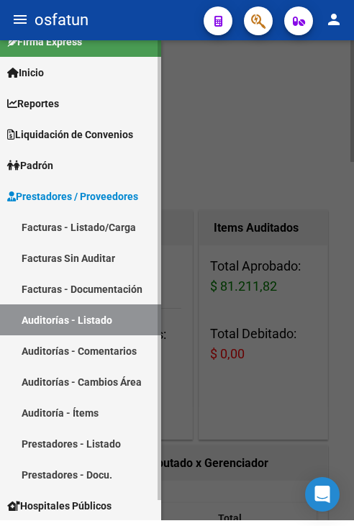
click at [72, 228] on link "Facturas - Listado/Carga" at bounding box center [80, 227] width 161 height 31
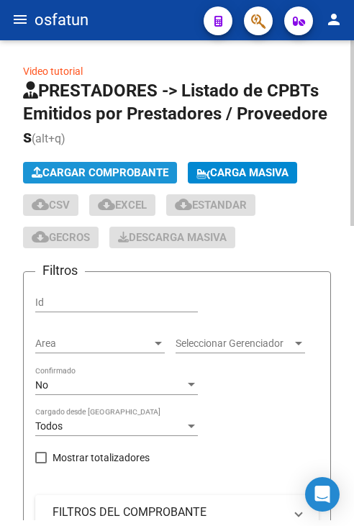
click at [98, 179] on button "Cargar Comprobante" at bounding box center [100, 173] width 154 height 22
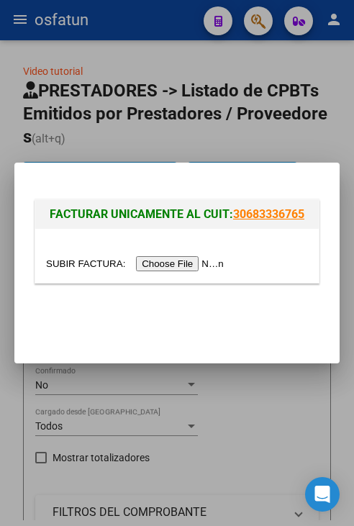
click at [156, 269] on input "file" at bounding box center [137, 263] width 182 height 15
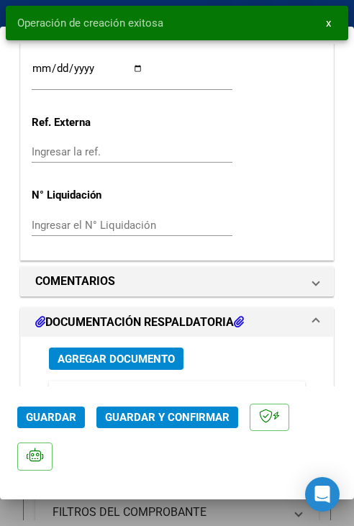
scroll to position [1152, 0]
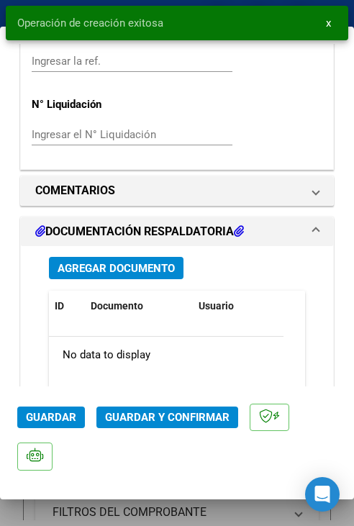
click at [170, 413] on span "Guardar y Confirmar" at bounding box center [167, 417] width 125 height 13
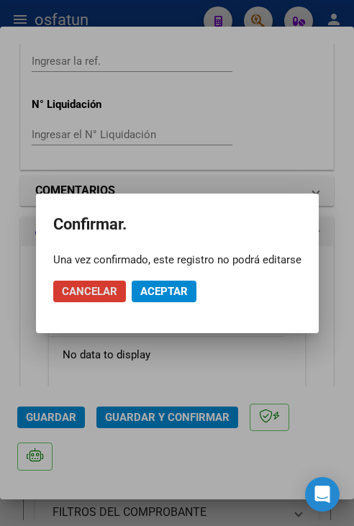
click at [173, 287] on span "Aceptar" at bounding box center [164, 291] width 48 height 13
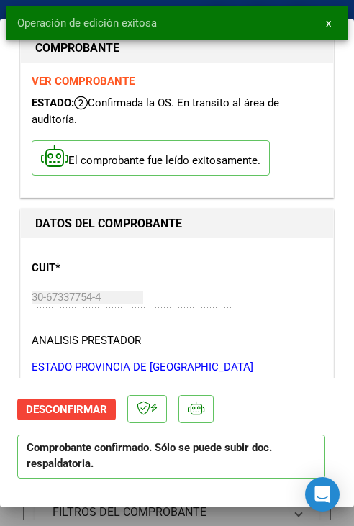
scroll to position [0, 0]
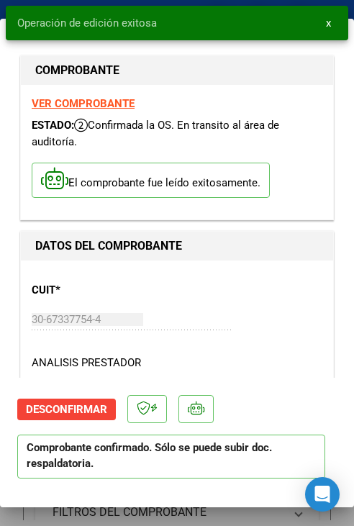
click at [326, 25] on span "x" at bounding box center [328, 23] width 5 height 13
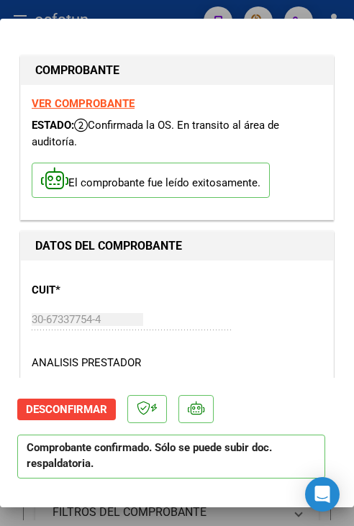
click at [307, 14] on div at bounding box center [177, 263] width 354 height 526
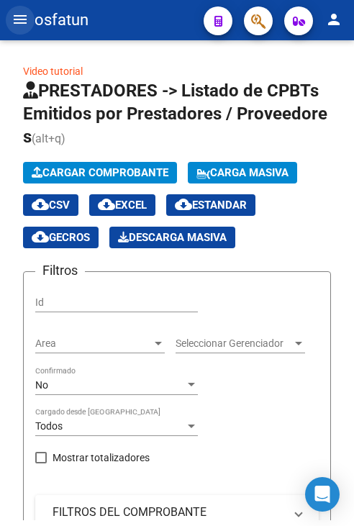
click at [19, 24] on mat-icon "menu" at bounding box center [20, 19] width 17 height 17
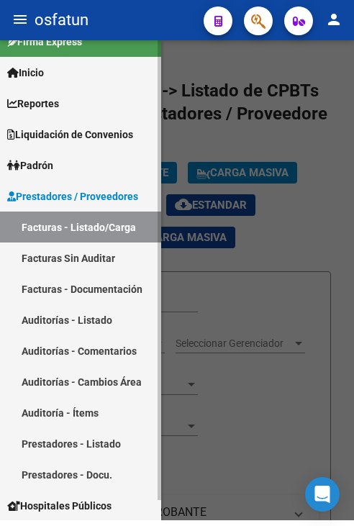
click at [99, 313] on link "Auditorías - Listado" at bounding box center [80, 320] width 161 height 31
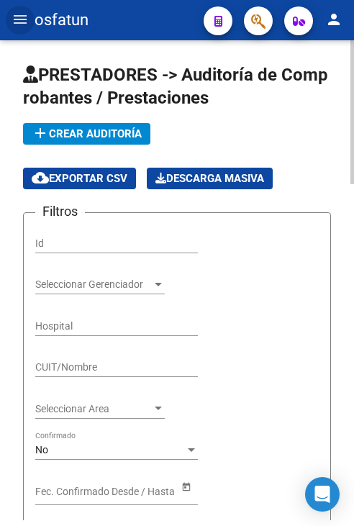
click at [86, 128] on span "add Crear Auditoría" at bounding box center [87, 133] width 110 height 13
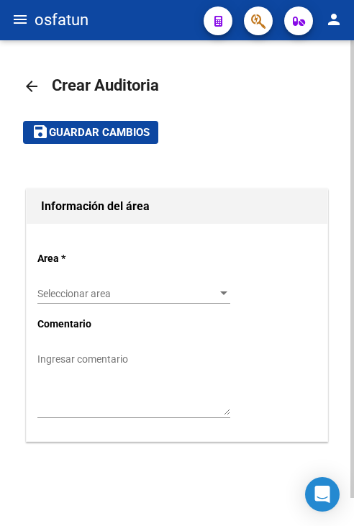
click at [142, 300] on div "Seleccionar area Seleccionar area" at bounding box center [133, 289] width 193 height 29
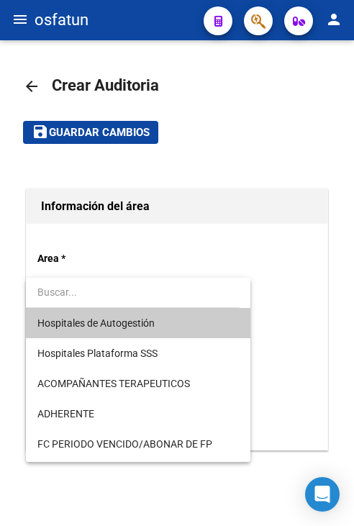
click at [148, 333] on span "Hospitales de Autogestión" at bounding box center [138, 323] width 202 height 30
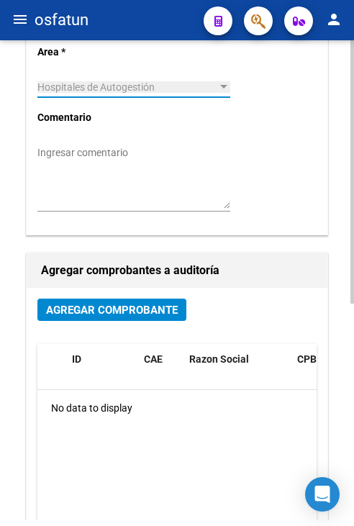
scroll to position [216, 0]
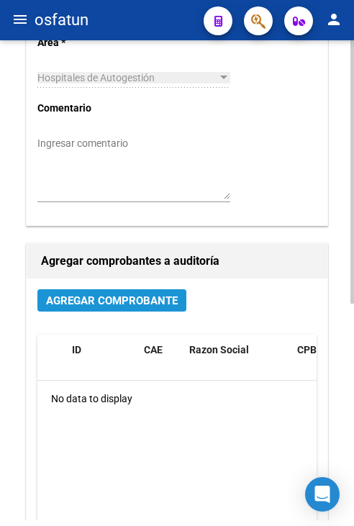
click at [145, 310] on button "Agregar Comprobante" at bounding box center [111, 300] width 149 height 22
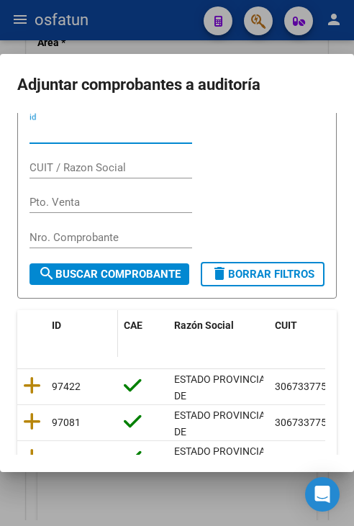
scroll to position [144, 0]
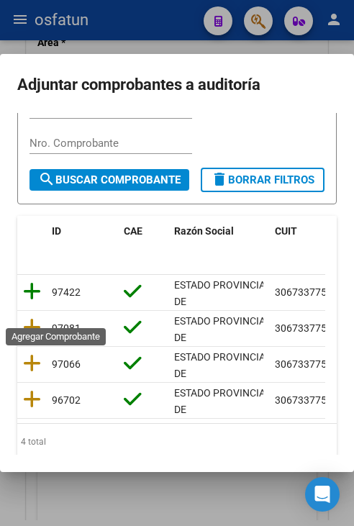
click at [34, 302] on icon at bounding box center [32, 292] width 18 height 20
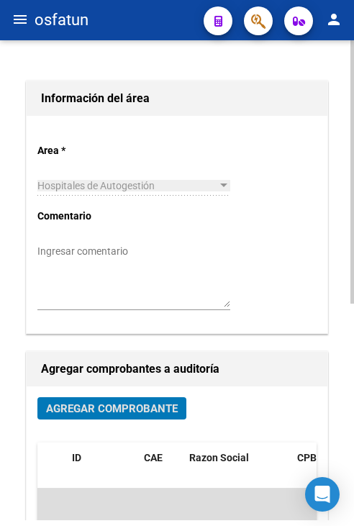
scroll to position [0, 0]
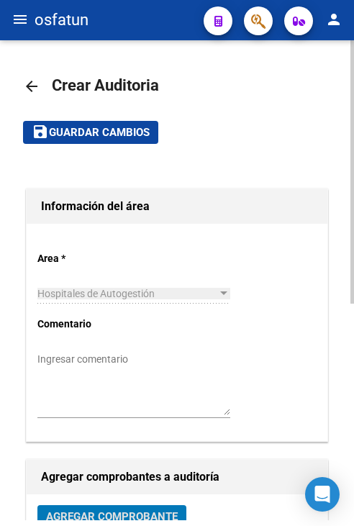
click at [93, 128] on span "Guardar cambios" at bounding box center [99, 133] width 101 height 13
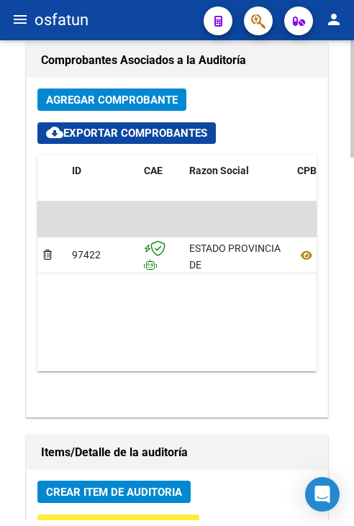
scroll to position [1224, 0]
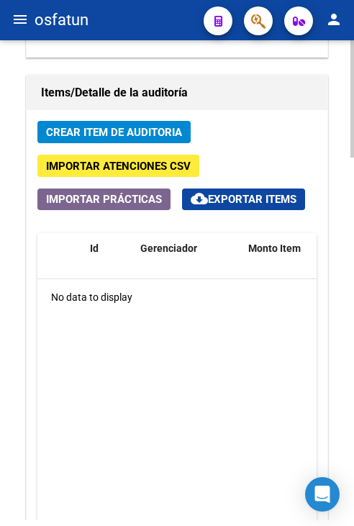
click at [116, 135] on span "Crear Item de Auditoria" at bounding box center [114, 132] width 136 height 13
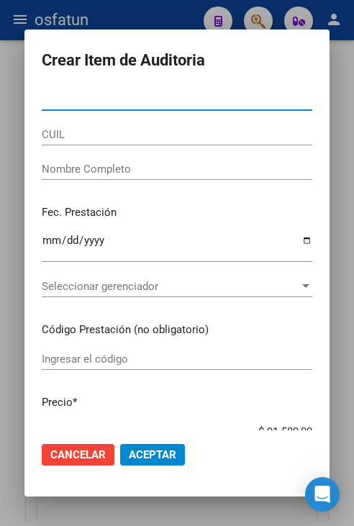
click at [184, 108] on div "Nro Documento" at bounding box center [177, 100] width 271 height 22
paste input "42002490"
type input "42002490"
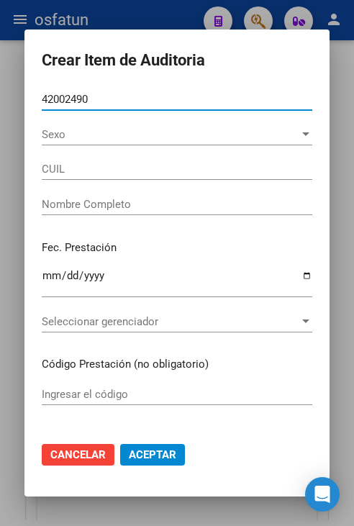
type input "20420024909"
type input "VALL [PERSON_NAME]"
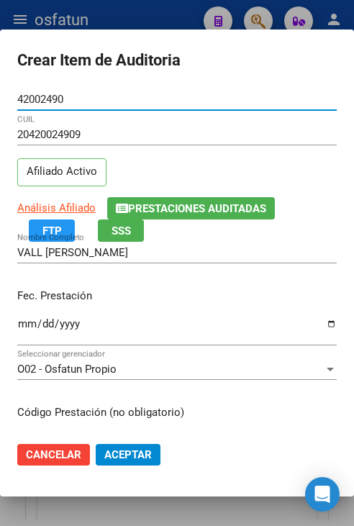
type input "42002490"
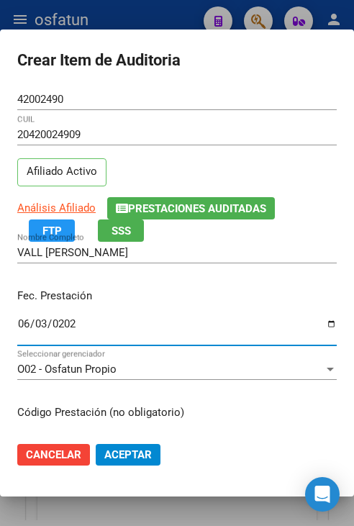
type input "[DATE]"
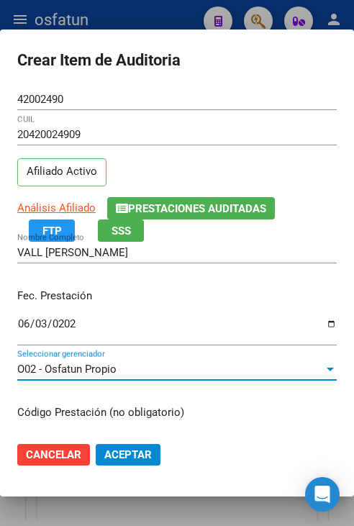
scroll to position [182, 0]
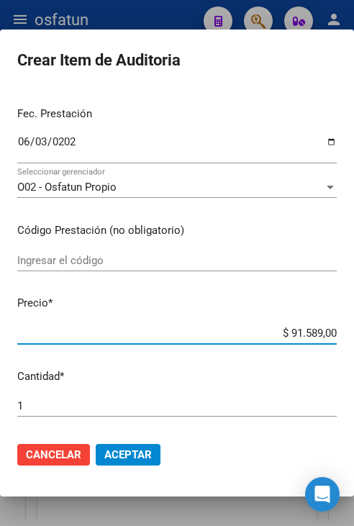
type input "$ 0,02"
type input "$ 0,20"
type input "$ 2,00"
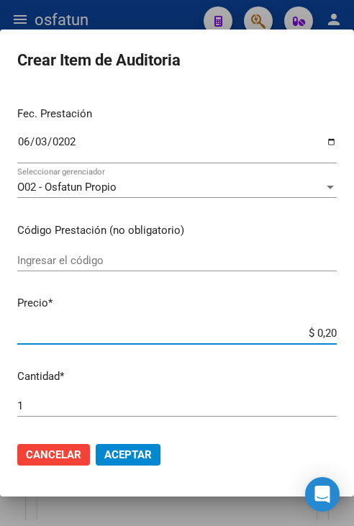
type input "$ 2,00"
type input "$ 20,00"
type input "$ 200,00"
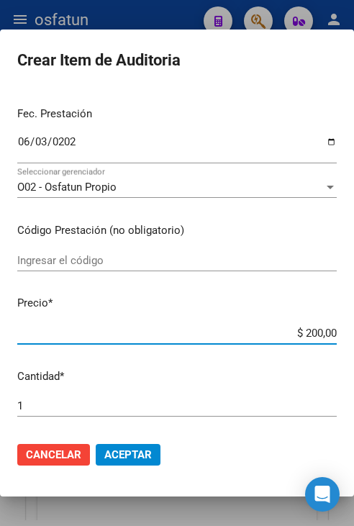
type input "$ 2.000,00"
type input "$ 20.000,00"
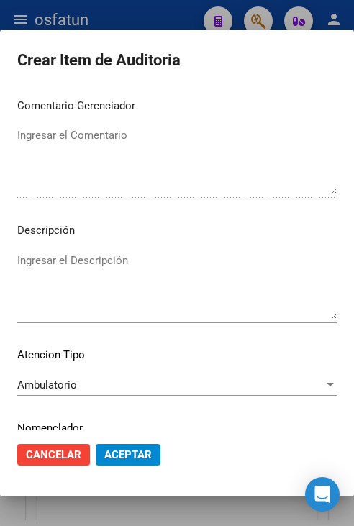
scroll to position [972, 0]
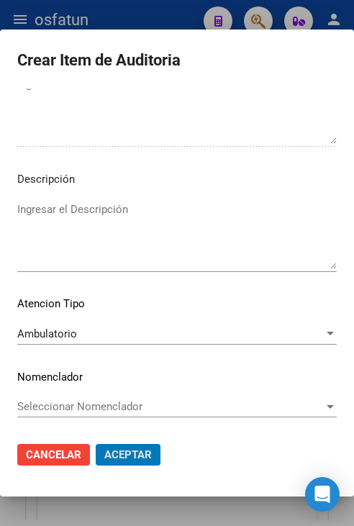
click at [96, 444] on button "Aceptar" at bounding box center [128, 455] width 65 height 22
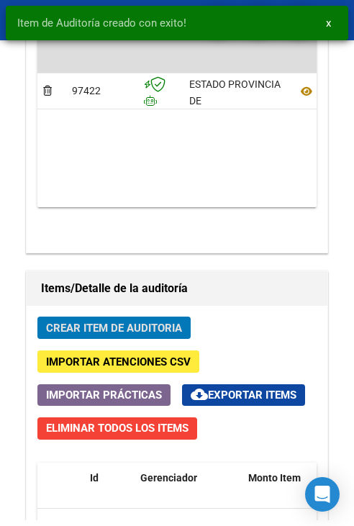
scroll to position [1420, 0]
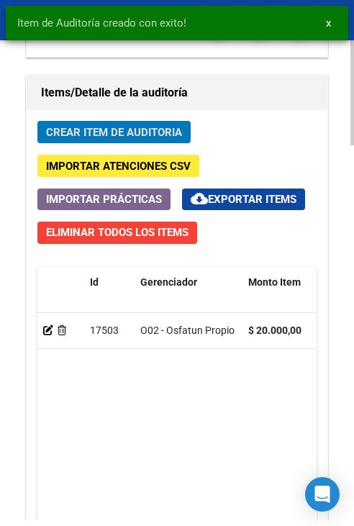
click at [92, 134] on span "Crear Item de Auditoria" at bounding box center [114, 132] width 136 height 13
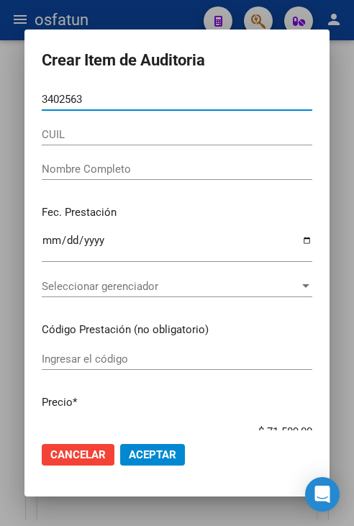
type input "34025633"
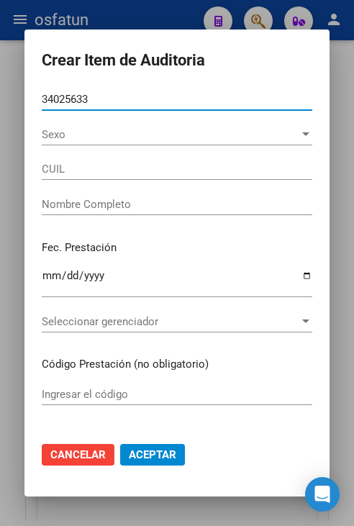
type input "27340256331"
type input "[PERSON_NAME] [PERSON_NAME]"
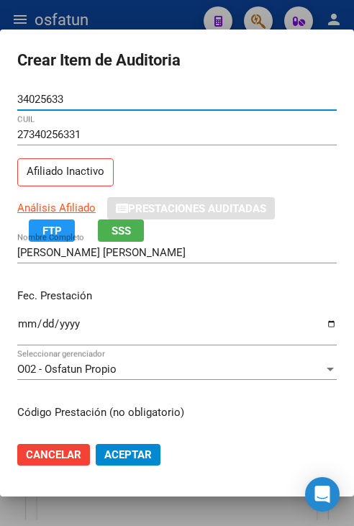
type input "34025633"
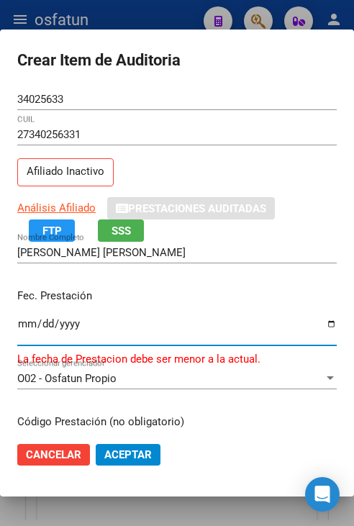
type input "[DATE]"
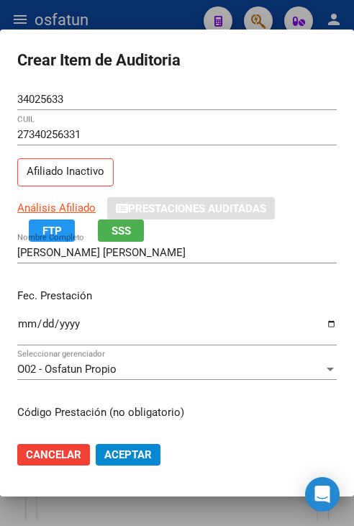
scroll to position [182, 0]
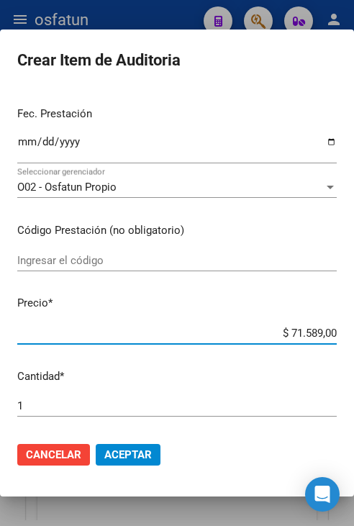
type input "$ 0,02"
type input "$ 0,20"
type input "$ 2,00"
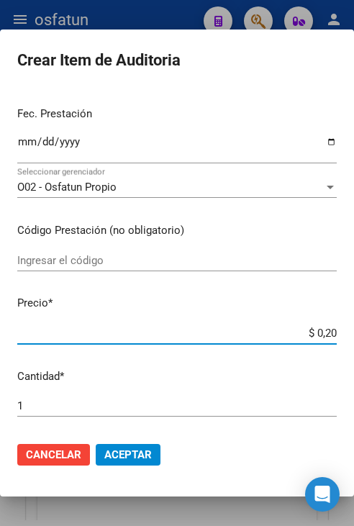
type input "$ 2,00"
type input "$ 20,00"
type input "$ 200,00"
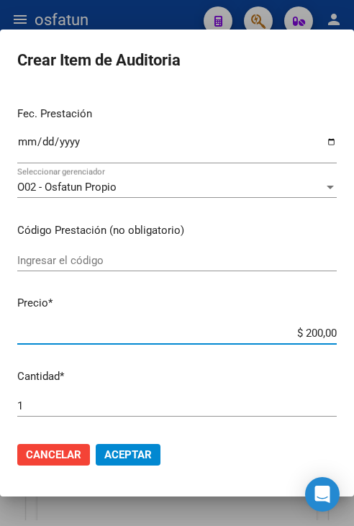
type input "$ 2.000,00"
type input "$ 20.000,00"
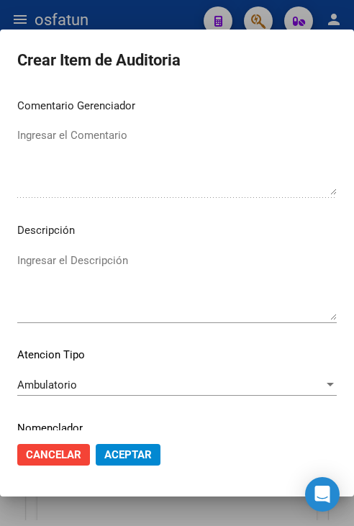
scroll to position [972, 0]
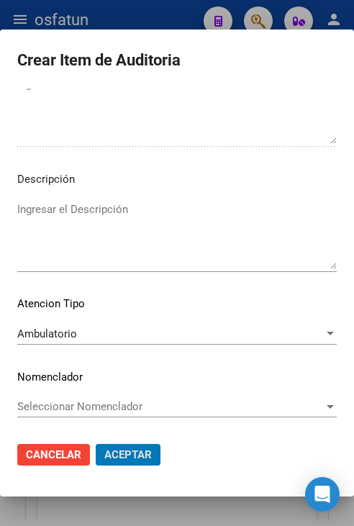
click at [96, 444] on button "Aceptar" at bounding box center [128, 455] width 65 height 22
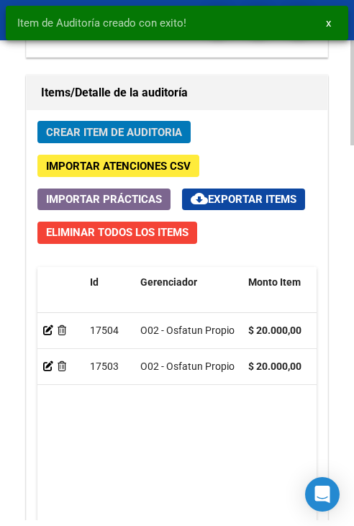
click at [174, 126] on span "Crear Item de Auditoria" at bounding box center [114, 132] width 136 height 13
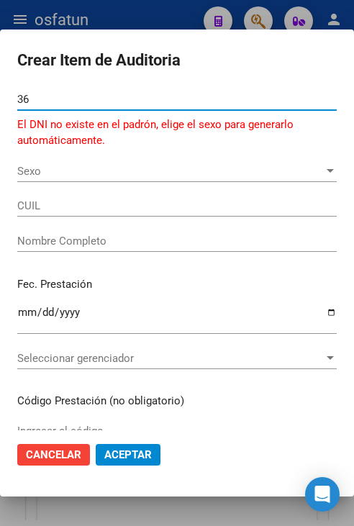
type input "3"
type input "36050841"
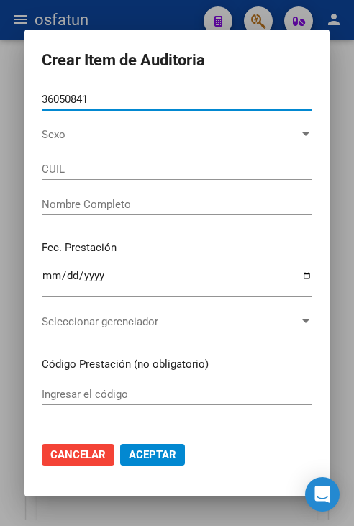
type input "27360508418"
type input "[PERSON_NAME]"
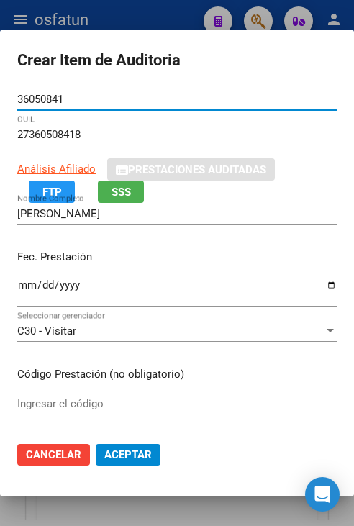
type input "36050841"
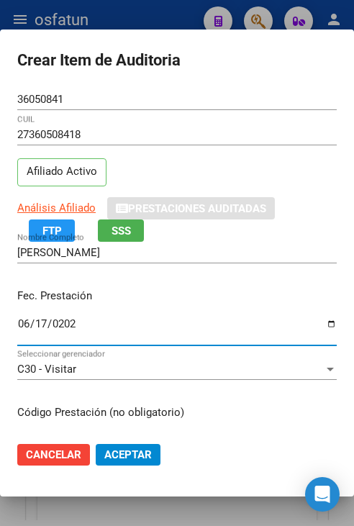
type input "[DATE]"
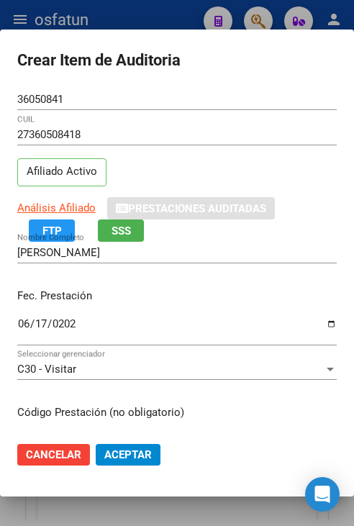
scroll to position [182, 0]
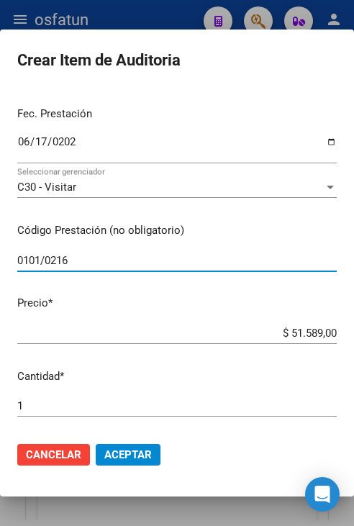
type input "0101/0216"
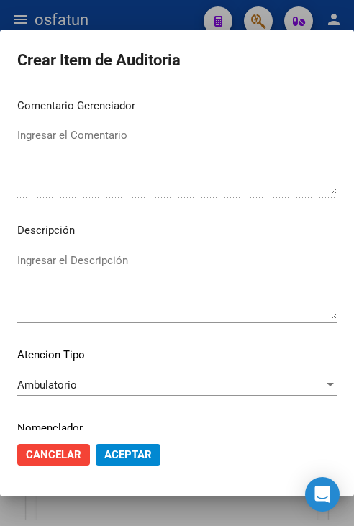
scroll to position [972, 0]
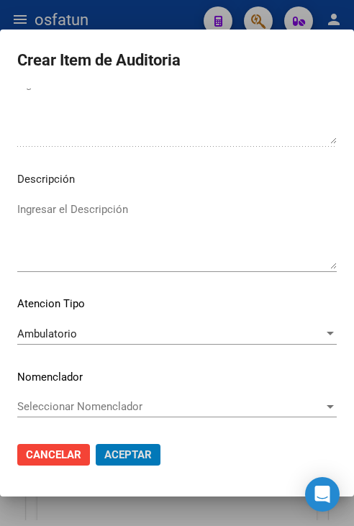
click at [96, 444] on button "Aceptar" at bounding box center [128, 455] width 65 height 22
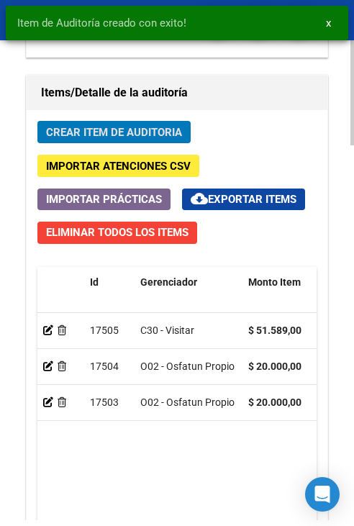
scroll to position [1714, 0]
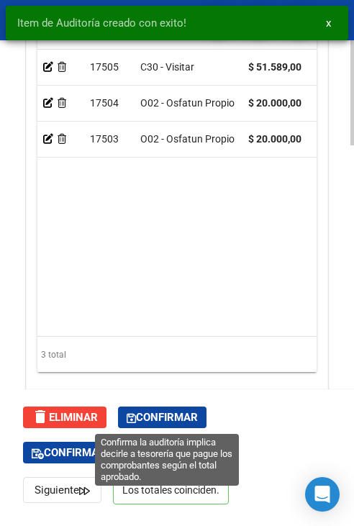
click at [153, 414] on span "Confirmar" at bounding box center [162, 417] width 71 height 13
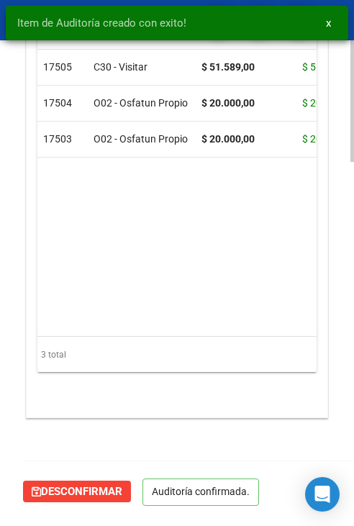
scroll to position [1415, 0]
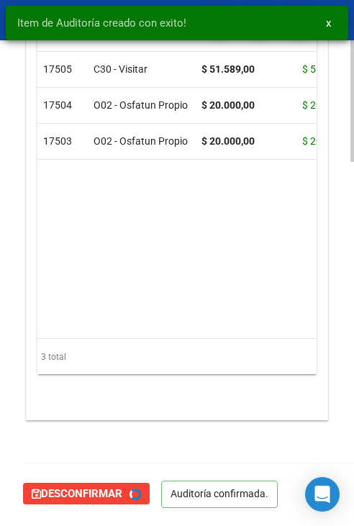
type input "202510"
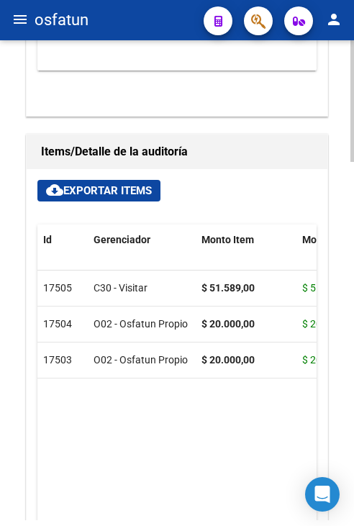
scroll to position [1127, 0]
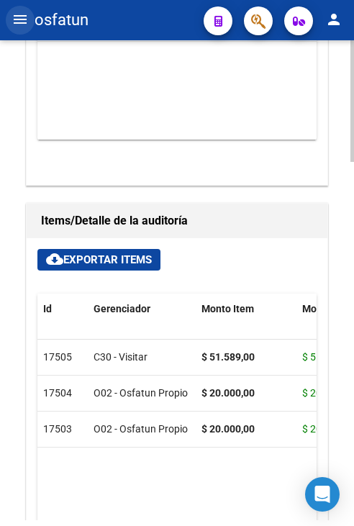
click at [11, 25] on button "menu" at bounding box center [20, 20] width 29 height 29
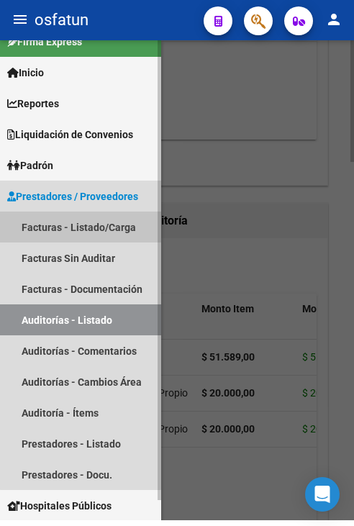
click at [81, 219] on link "Facturas - Listado/Carga" at bounding box center [80, 227] width 161 height 31
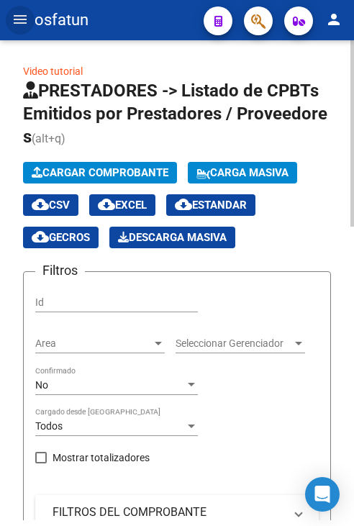
click at [127, 179] on button "Cargar Comprobante" at bounding box center [100, 173] width 154 height 22
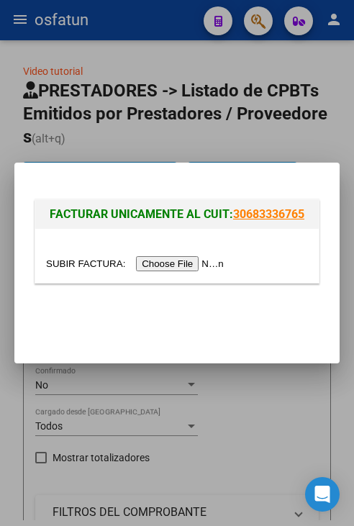
click at [173, 276] on div at bounding box center [177, 256] width 284 height 54
click at [172, 259] on input "file" at bounding box center [137, 263] width 182 height 15
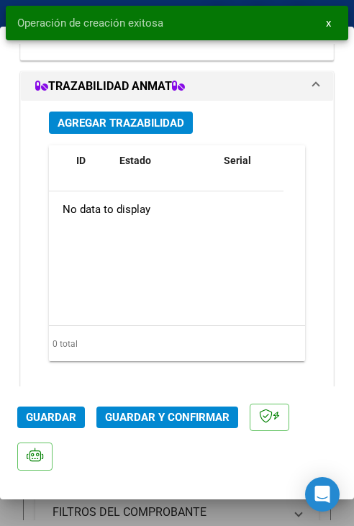
scroll to position [1682, 0]
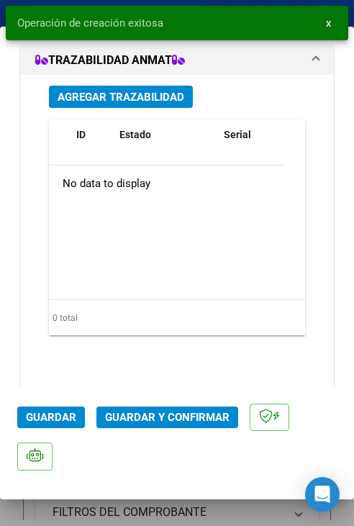
click at [181, 417] on span "Guardar y Confirmar" at bounding box center [167, 417] width 125 height 13
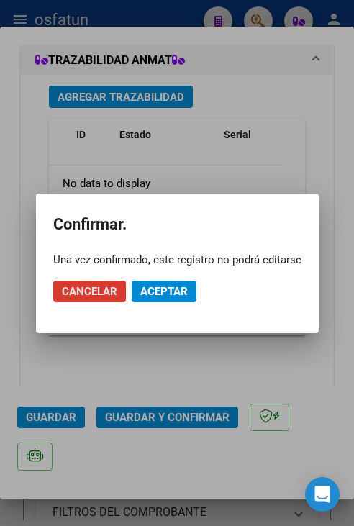
click at [158, 285] on span "Aceptar" at bounding box center [164, 291] width 48 height 13
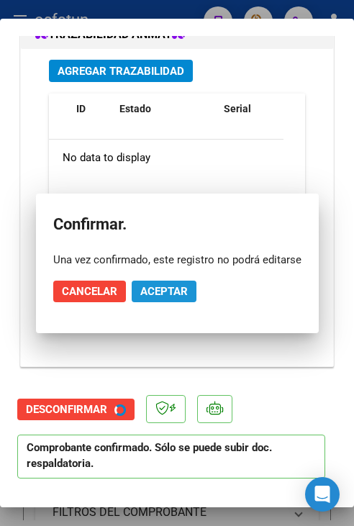
scroll to position [1641, 0]
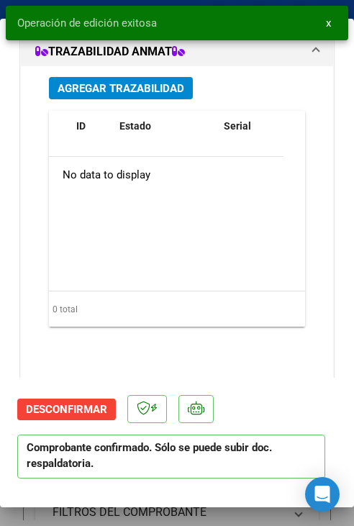
click at [334, 24] on button "x" at bounding box center [329, 23] width 28 height 26
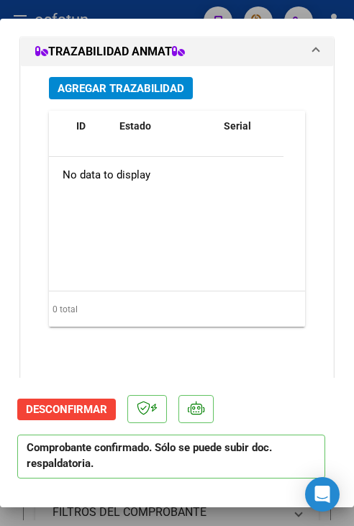
click at [321, 12] on div at bounding box center [177, 263] width 354 height 526
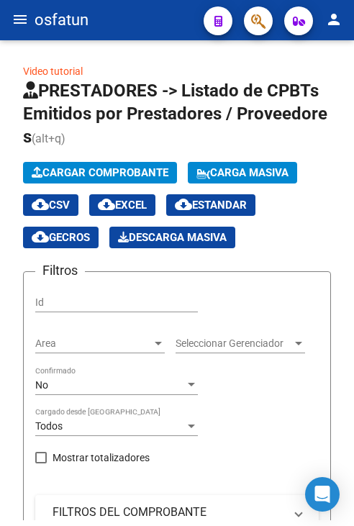
click at [6, 17] on button "menu" at bounding box center [20, 20] width 29 height 29
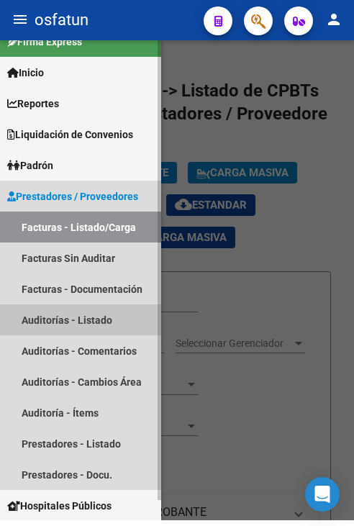
click at [112, 324] on link "Auditorías - Listado" at bounding box center [80, 320] width 161 height 31
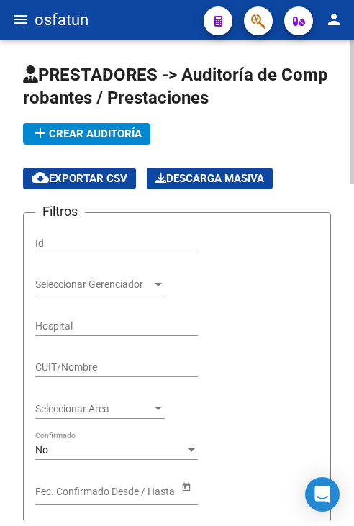
click at [98, 128] on span "add Crear Auditoría" at bounding box center [87, 133] width 110 height 13
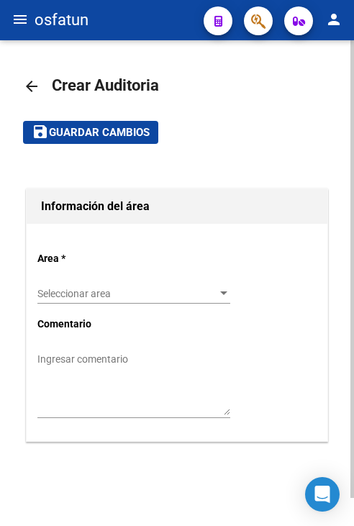
click at [158, 306] on div "Seleccionar area Seleccionar area" at bounding box center [133, 295] width 193 height 41
click at [158, 299] on span "Seleccionar area" at bounding box center [127, 294] width 180 height 12
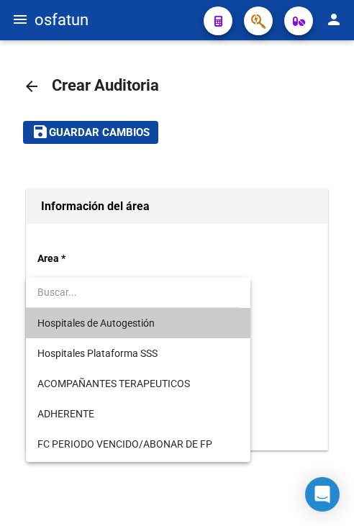
click at [154, 333] on span "Hospitales de Autogestión" at bounding box center [138, 323] width 202 height 30
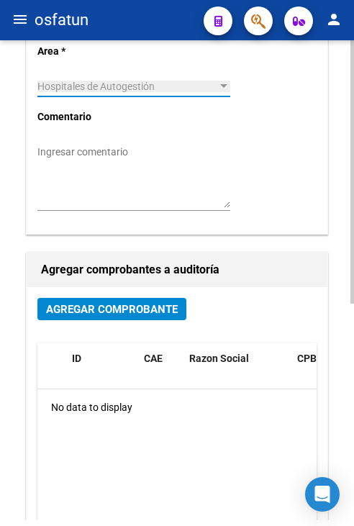
scroll to position [216, 0]
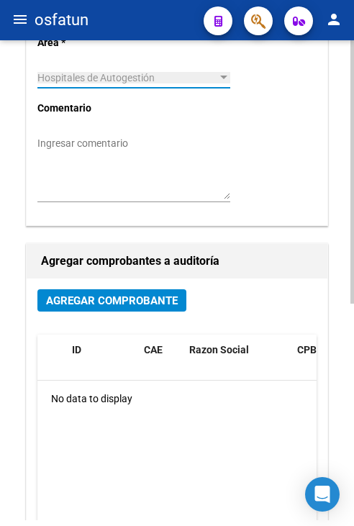
click at [127, 298] on span "Agregar Comprobante" at bounding box center [112, 300] width 132 height 13
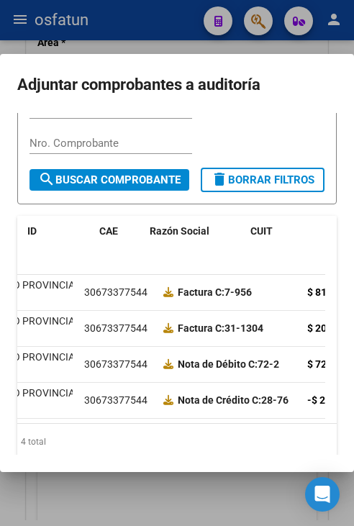
scroll to position [0, 0]
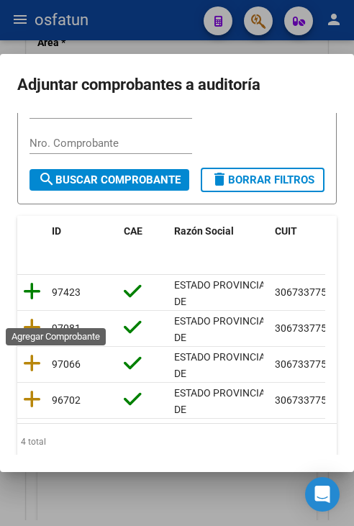
click at [29, 302] on icon at bounding box center [32, 292] width 18 height 20
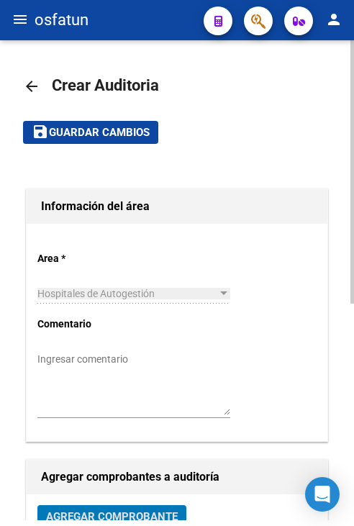
click at [89, 131] on span "Guardar cambios" at bounding box center [99, 133] width 101 height 13
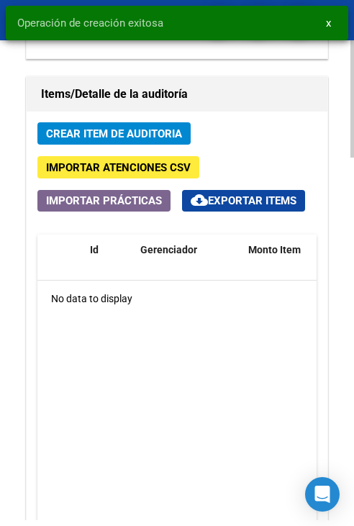
scroll to position [1224, 0]
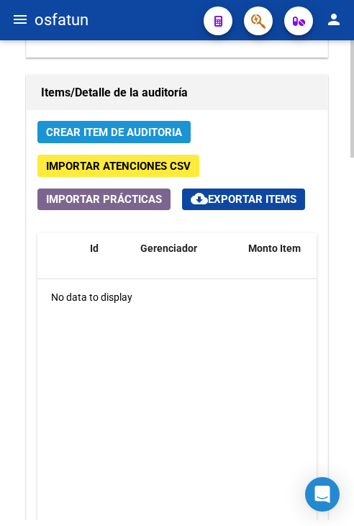
click at [129, 134] on span "Crear Item de Auditoria" at bounding box center [114, 132] width 136 height 13
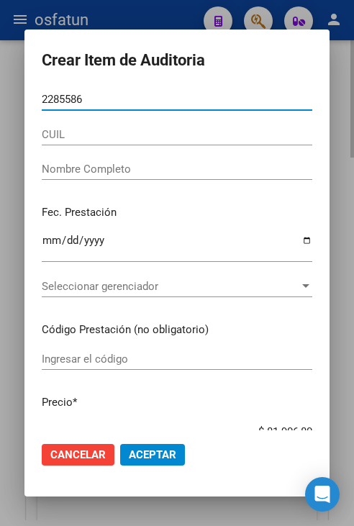
type input "22855860"
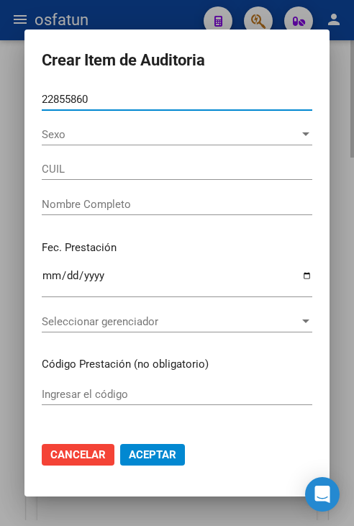
type input "27228558600"
type input "[PERSON_NAME]"
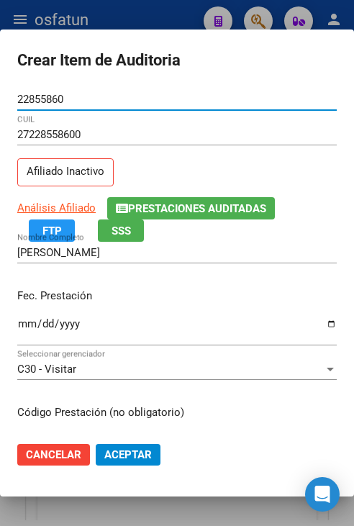
type input "22855860"
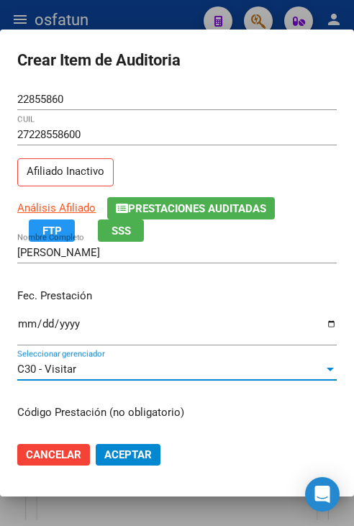
scroll to position [182, 0]
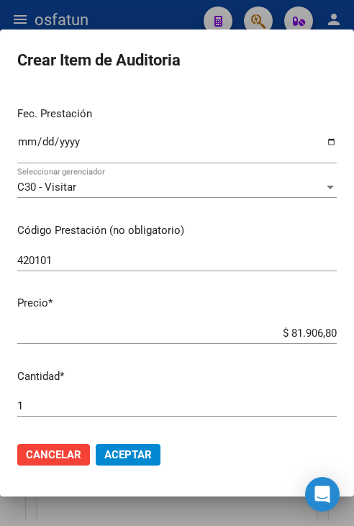
click at [256, 272] on div "420101 Ingresar el código" at bounding box center [177, 267] width 320 height 35
click at [253, 261] on input "420101" at bounding box center [177, 260] width 320 height 13
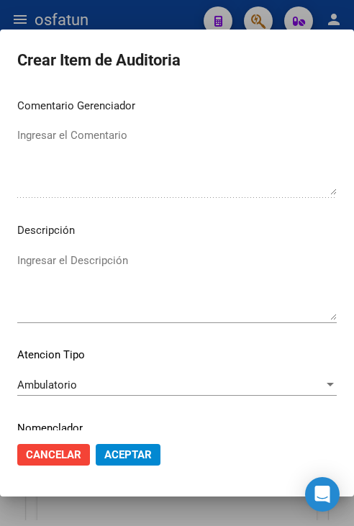
scroll to position [972, 0]
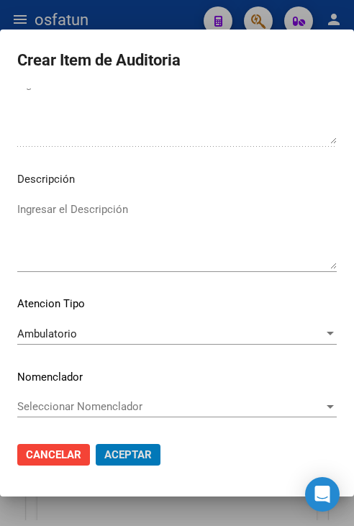
click at [96, 444] on button "Aceptar" at bounding box center [128, 455] width 65 height 22
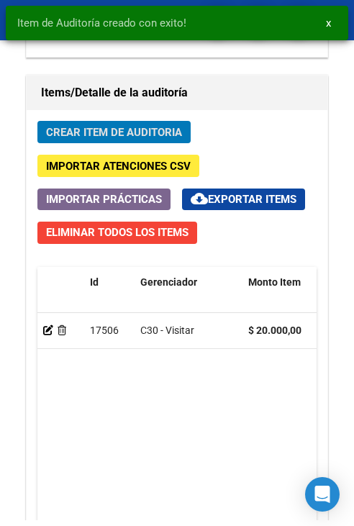
scroll to position [1420, 0]
click at [142, 130] on span "Crear Item de Auditoria" at bounding box center [114, 132] width 136 height 13
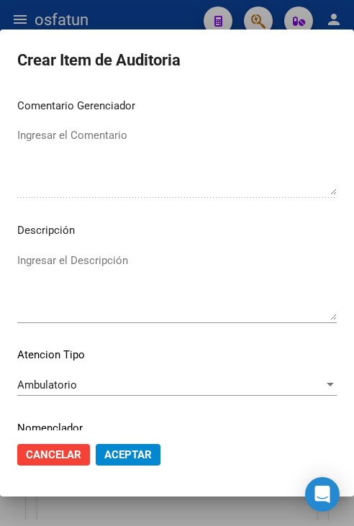
scroll to position [972, 0]
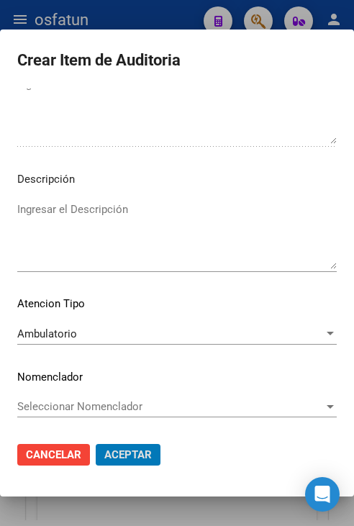
click at [96, 444] on button "Aceptar" at bounding box center [128, 455] width 65 height 22
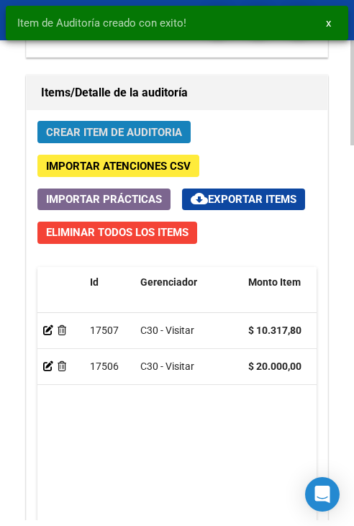
click at [143, 138] on button "Crear Item de Auditoria" at bounding box center [113, 132] width 153 height 22
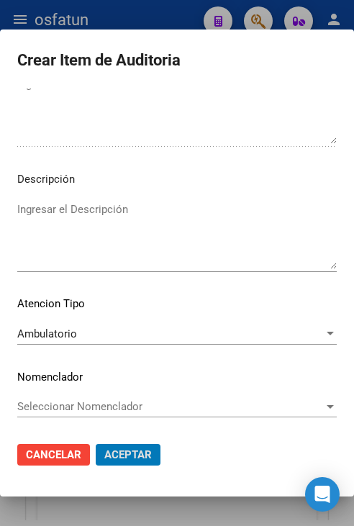
click at [96, 444] on button "Aceptar" at bounding box center [128, 455] width 65 height 22
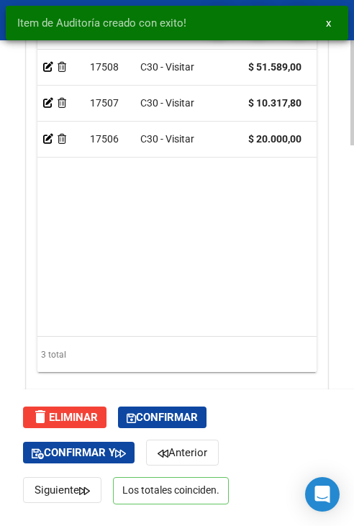
scroll to position [1708, 0]
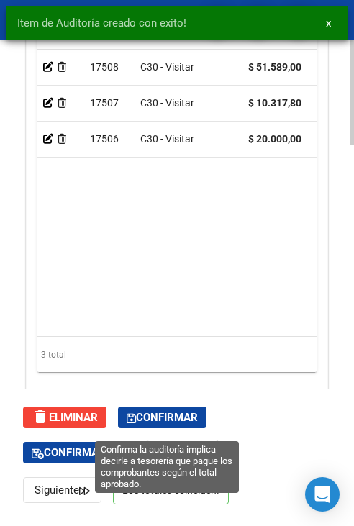
click at [158, 414] on button "Confirmar" at bounding box center [162, 418] width 89 height 22
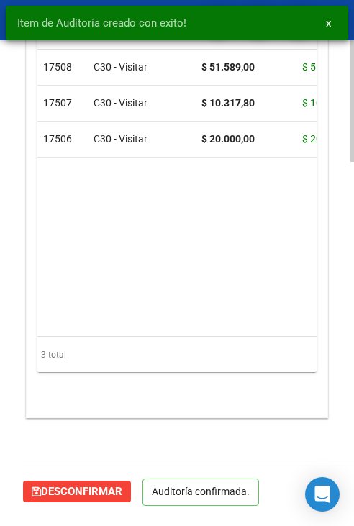
scroll to position [1408, 0]
